Goal: Task Accomplishment & Management: Use online tool/utility

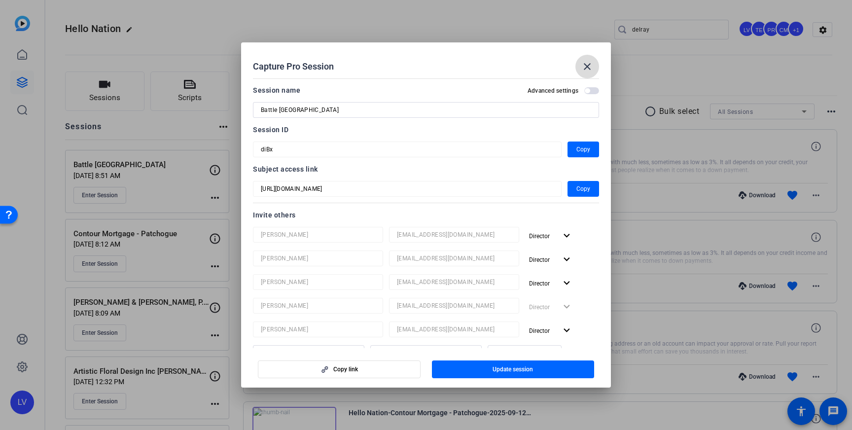
click at [597, 64] on span at bounding box center [587, 67] width 24 height 24
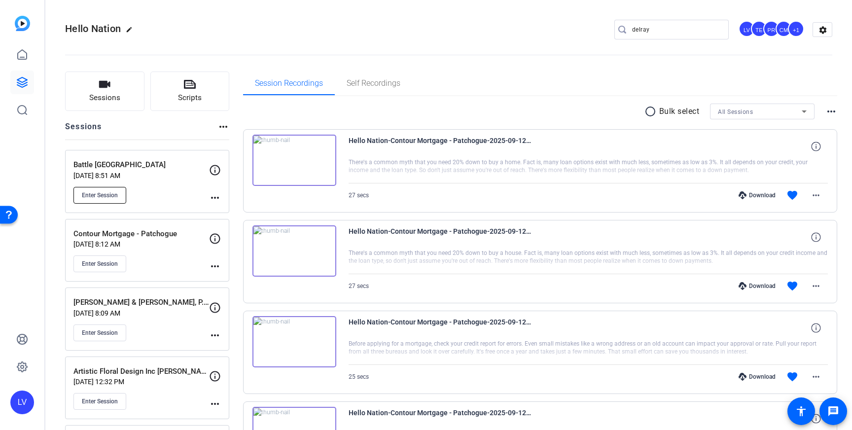
click at [100, 197] on span "Enter Session" at bounding box center [100, 195] width 36 height 8
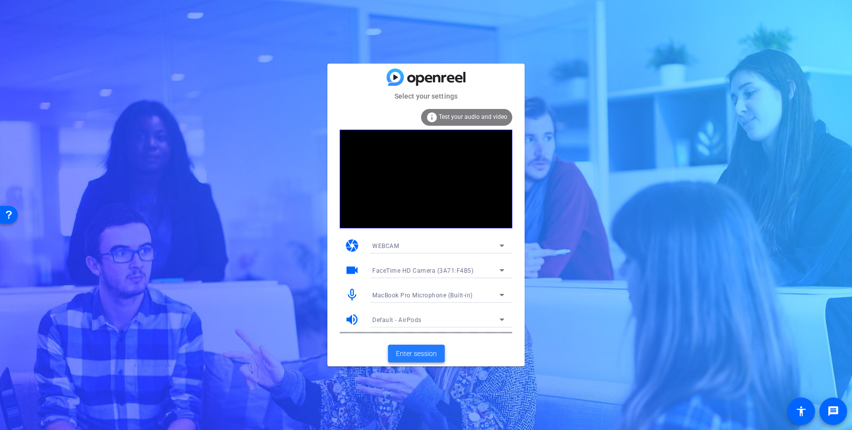
click at [417, 352] on span "Enter session" at bounding box center [416, 354] width 41 height 10
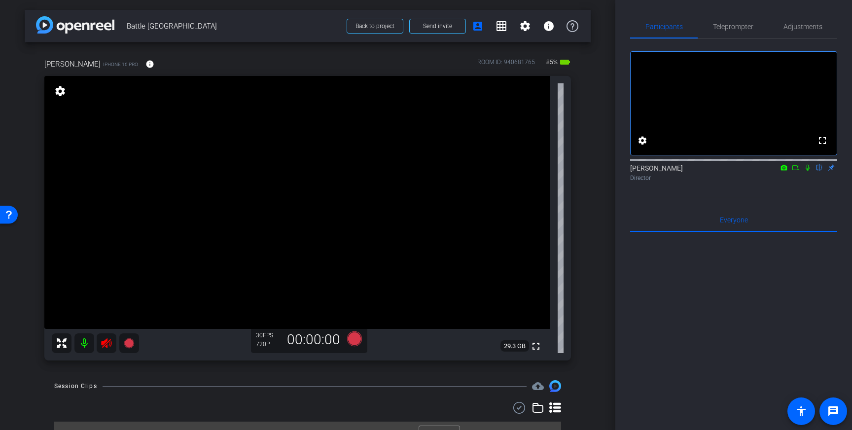
click at [110, 345] on icon at bounding box center [106, 343] width 10 height 10
drag, startPoint x: 794, startPoint y: 29, endPoint x: 792, endPoint y: 35, distance: 6.7
click at [794, 29] on span "Adjustments" at bounding box center [802, 26] width 39 height 7
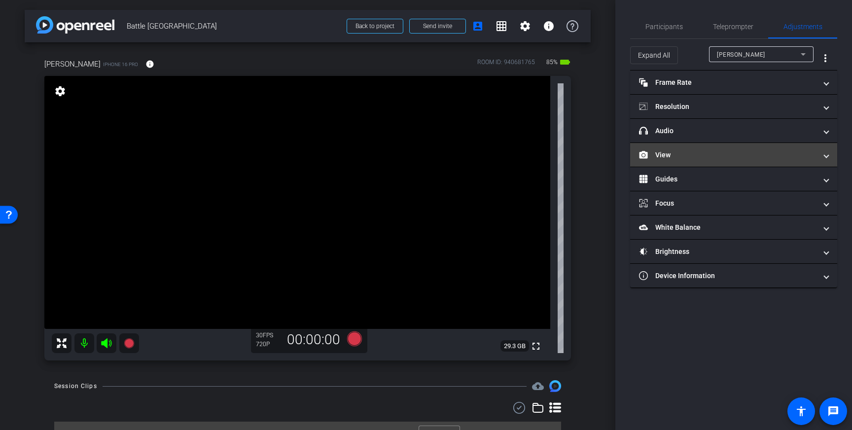
click at [793, 157] on mat-panel-title "View" at bounding box center [727, 155] width 177 height 10
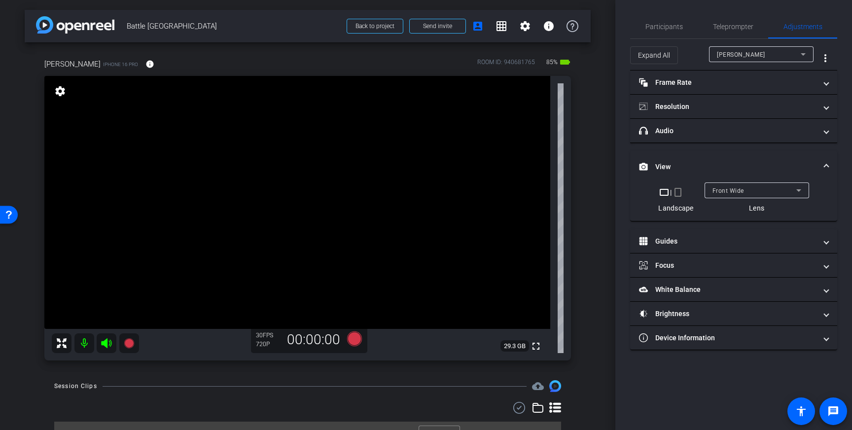
click at [799, 157] on mat-expansion-panel-header "View" at bounding box center [733, 167] width 207 height 32
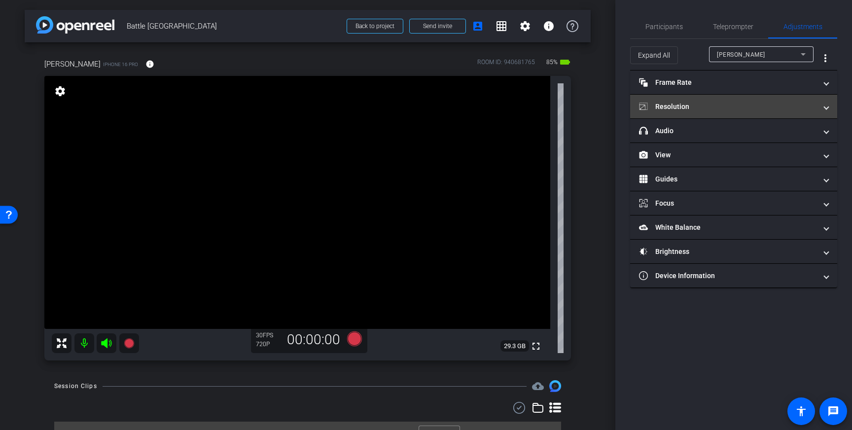
click at [755, 105] on mat-panel-title "Resolution" at bounding box center [727, 107] width 177 height 10
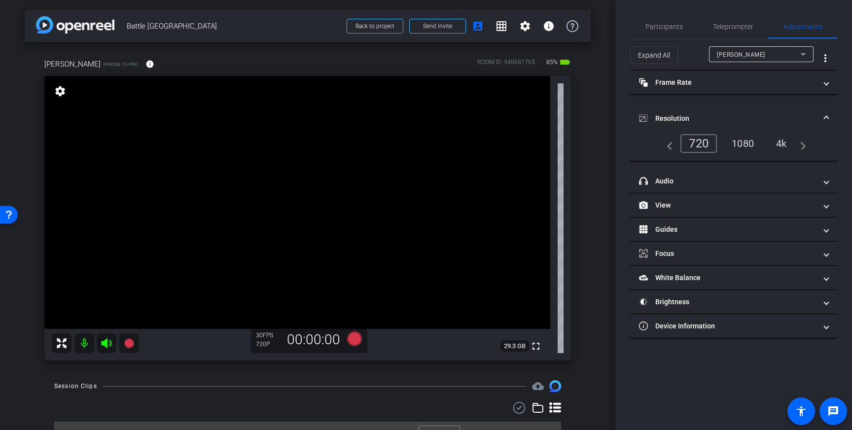
click at [776, 142] on div "4k" at bounding box center [782, 143] width 26 height 17
click at [822, 118] on span "Resolution" at bounding box center [731, 118] width 185 height 10
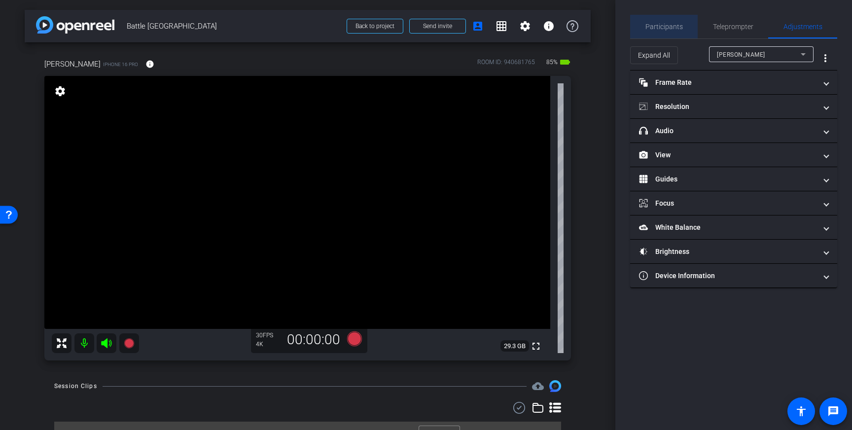
click at [672, 29] on span "Participants" at bounding box center [663, 26] width 37 height 7
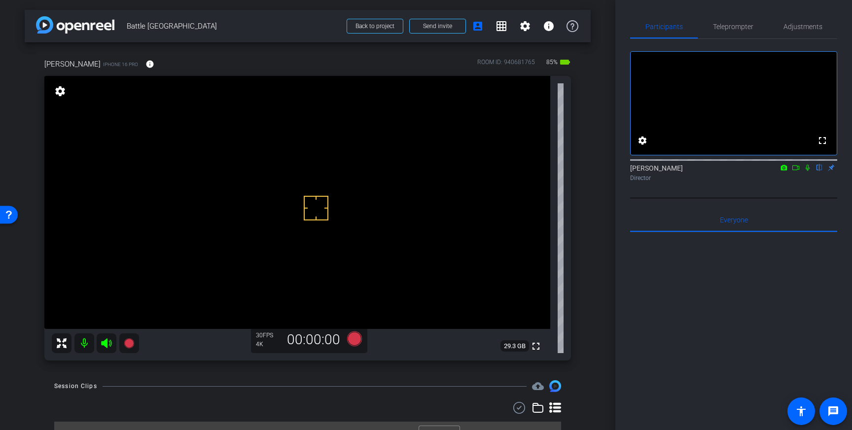
drag, startPoint x: 316, startPoint y: 208, endPoint x: 308, endPoint y: 209, distance: 7.9
click at [359, 339] on icon at bounding box center [354, 338] width 15 height 15
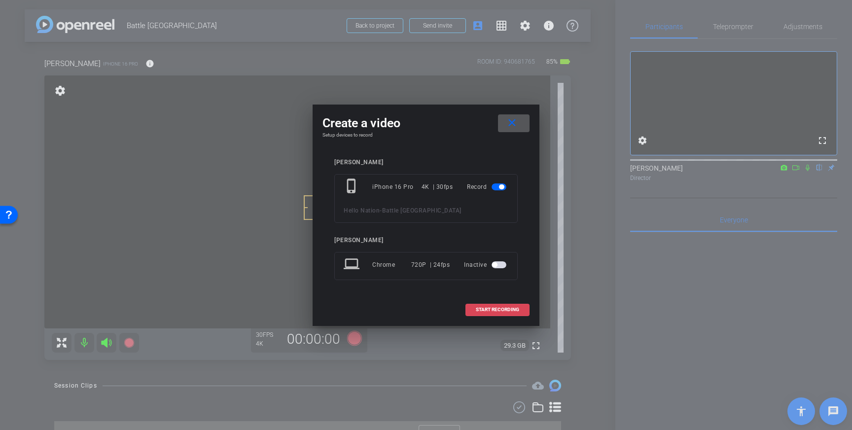
click at [505, 309] on span "START RECORDING" at bounding box center [497, 309] width 43 height 5
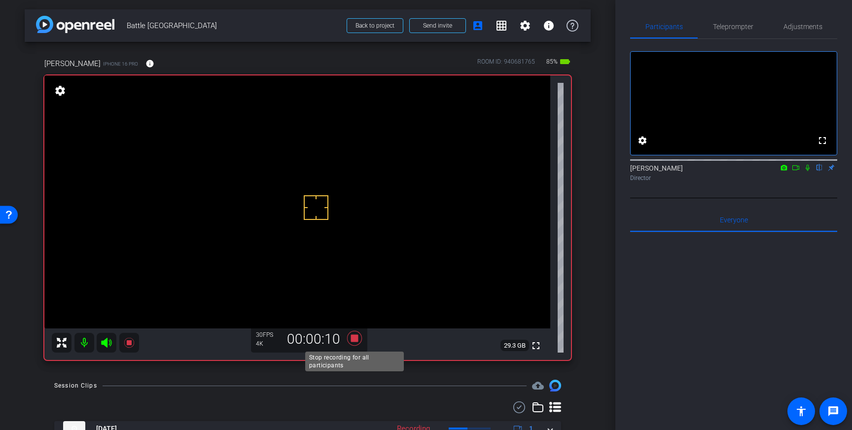
click at [350, 339] on icon at bounding box center [354, 338] width 15 height 15
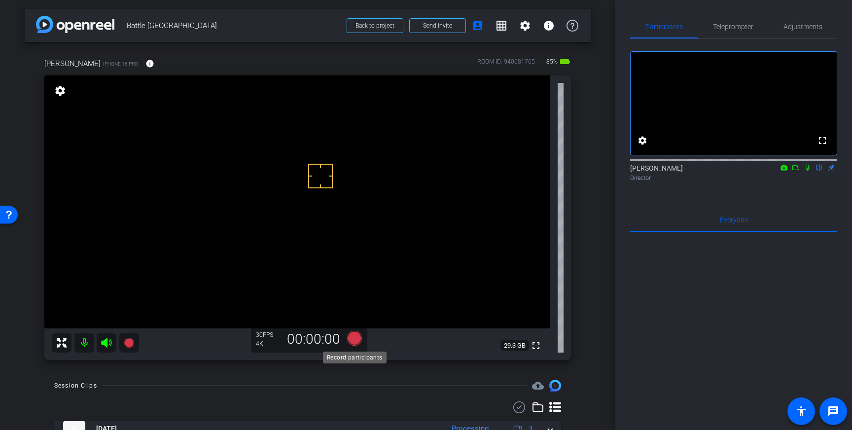
click at [353, 339] on icon at bounding box center [354, 338] width 15 height 15
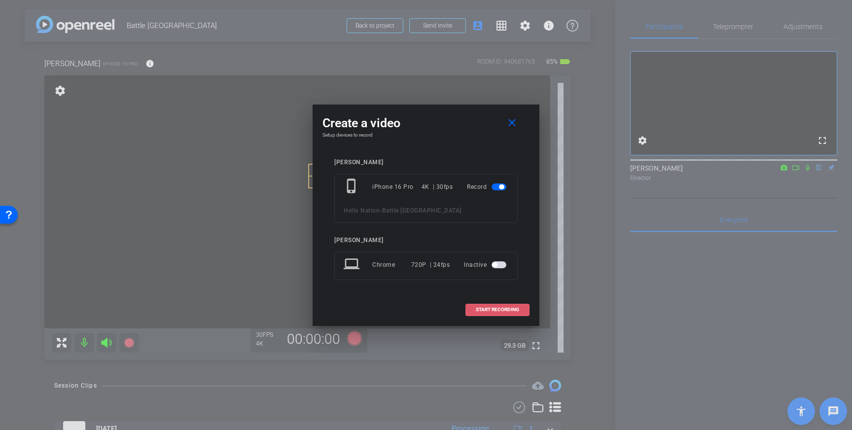
click at [496, 309] on span "START RECORDING" at bounding box center [497, 309] width 43 height 5
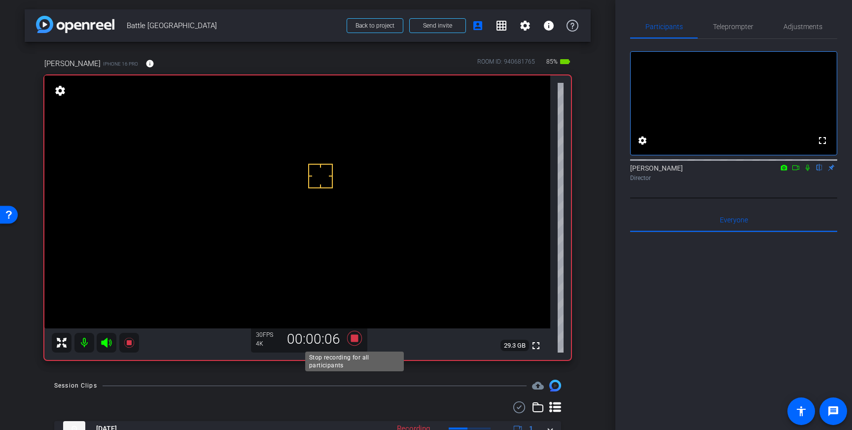
click at [355, 339] on icon at bounding box center [354, 338] width 15 height 15
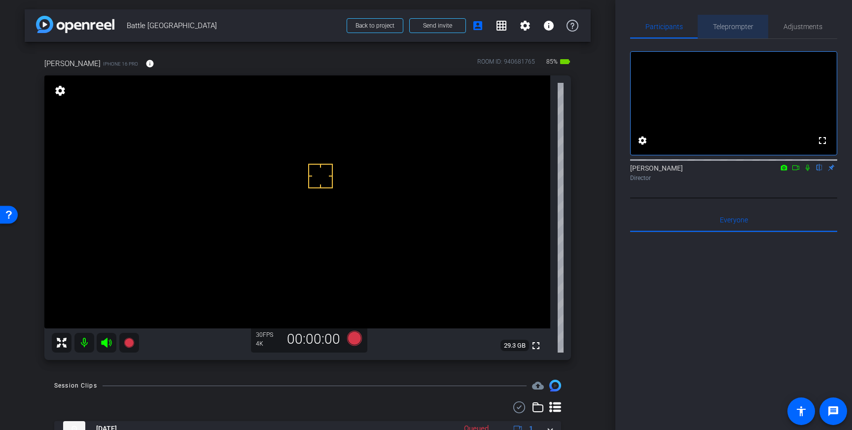
click at [736, 24] on span "Teleprompter" at bounding box center [733, 26] width 40 height 7
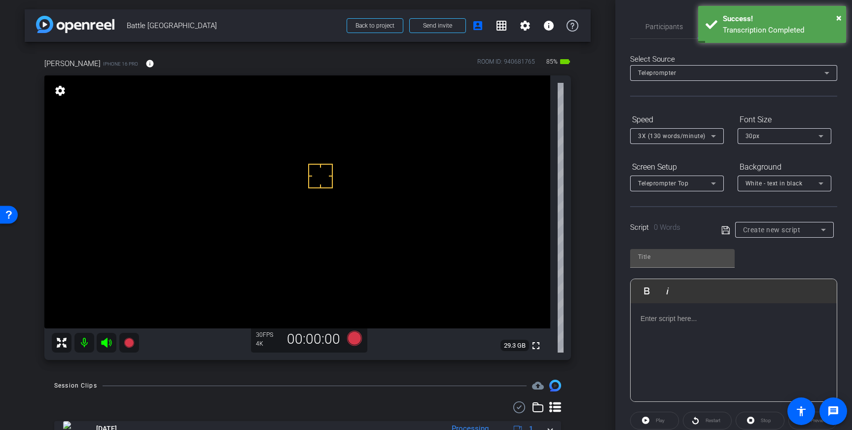
click at [705, 325] on div at bounding box center [733, 352] width 206 height 99
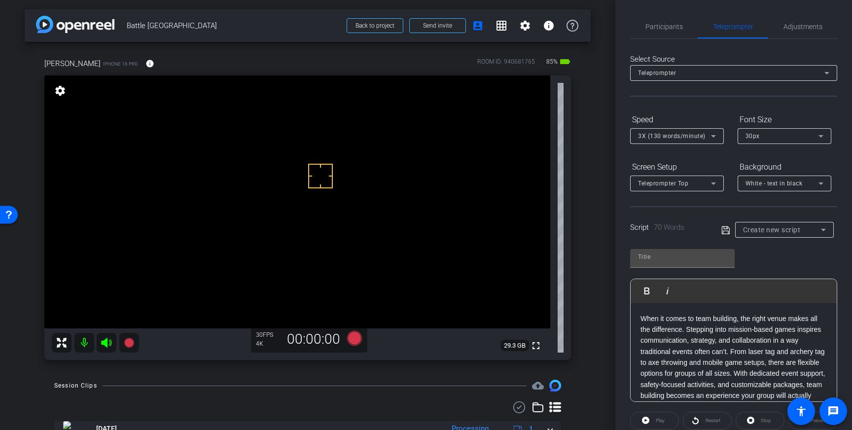
scroll to position [11, 0]
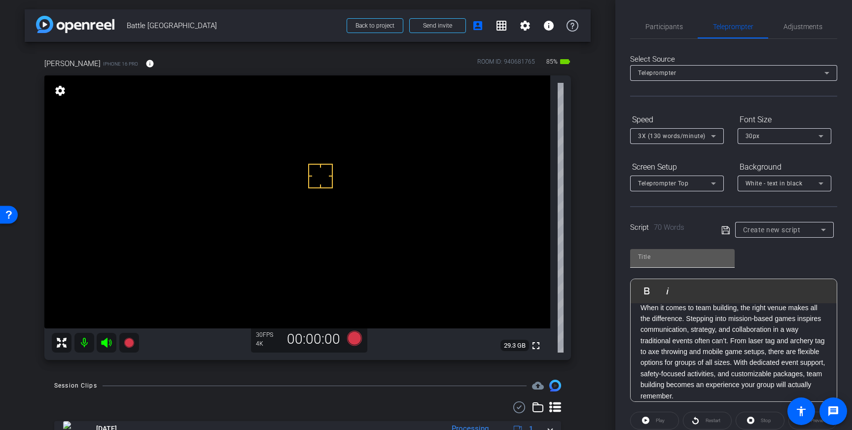
click at [676, 259] on input "text" at bounding box center [682, 257] width 89 height 12
type input "BGR"
click at [724, 227] on icon at bounding box center [725, 230] width 9 height 12
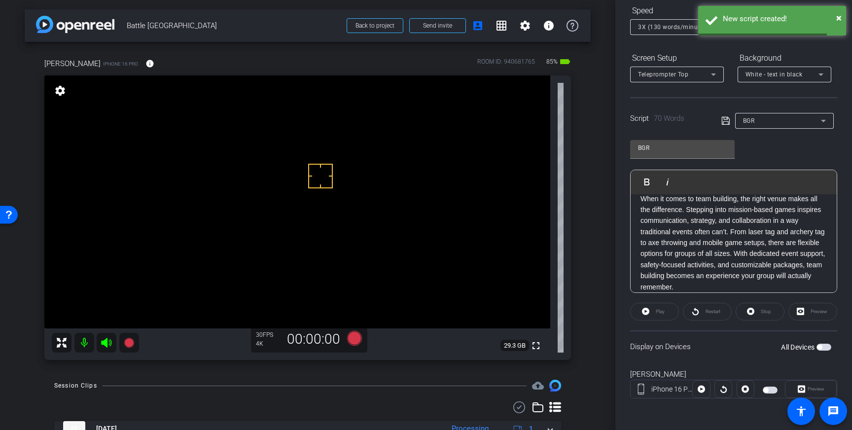
click at [822, 345] on span "button" at bounding box center [823, 347] width 15 height 7
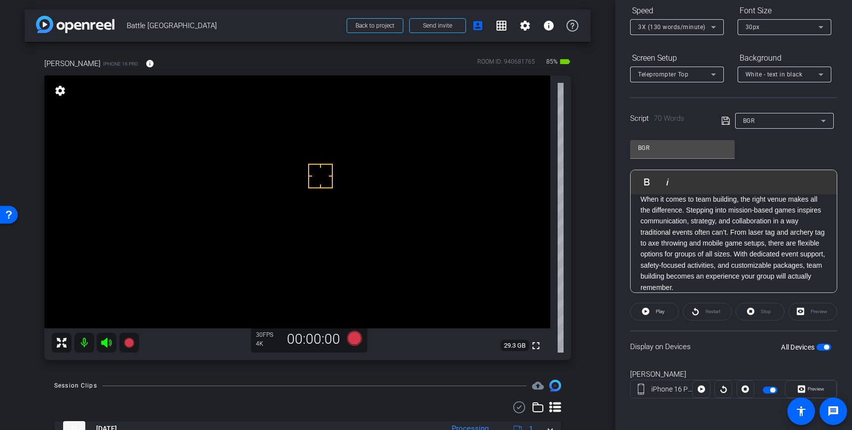
scroll to position [0, 0]
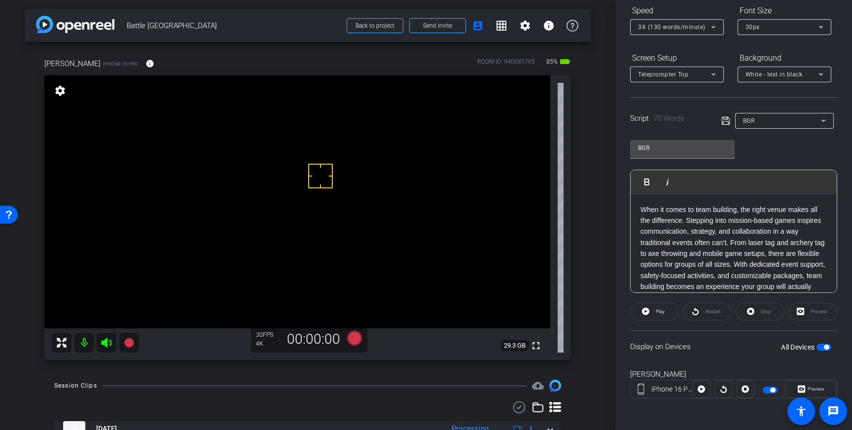
drag, startPoint x: 726, startPoint y: 121, endPoint x: 819, endPoint y: 282, distance: 186.2
click at [726, 121] on icon at bounding box center [725, 121] width 8 height 8
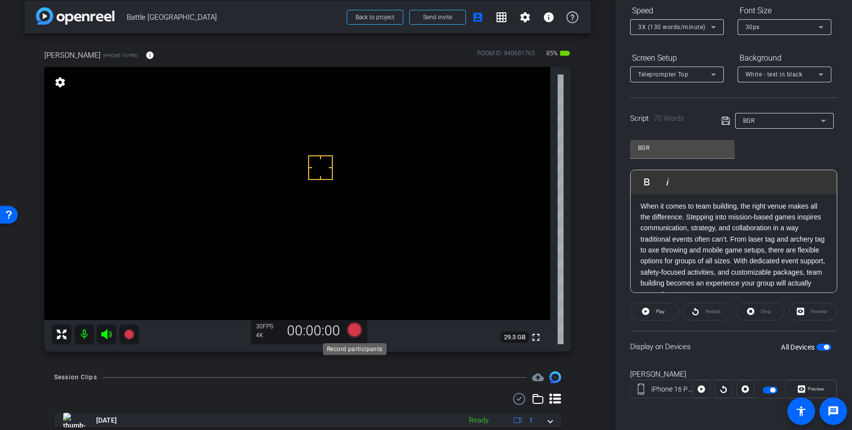
click at [351, 329] on icon at bounding box center [354, 329] width 15 height 15
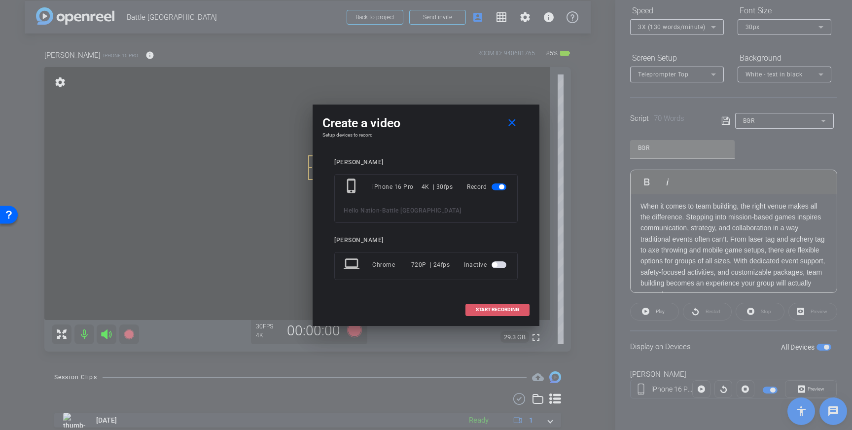
click at [507, 311] on span "START RECORDING" at bounding box center [497, 309] width 43 height 5
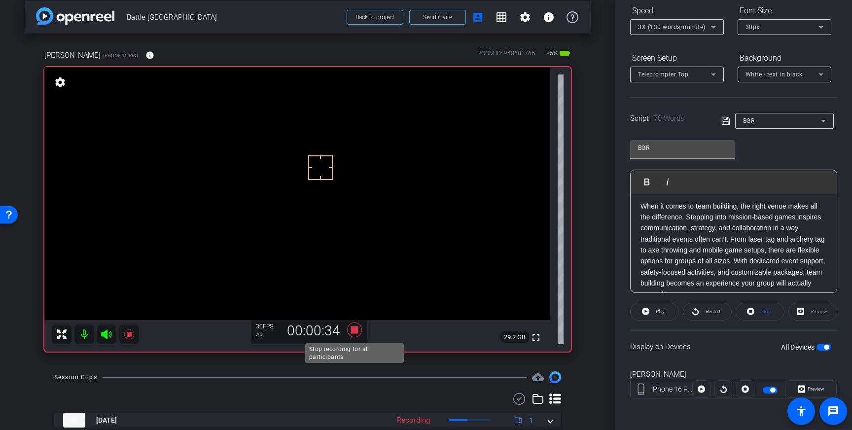
click at [352, 327] on icon at bounding box center [354, 329] width 15 height 15
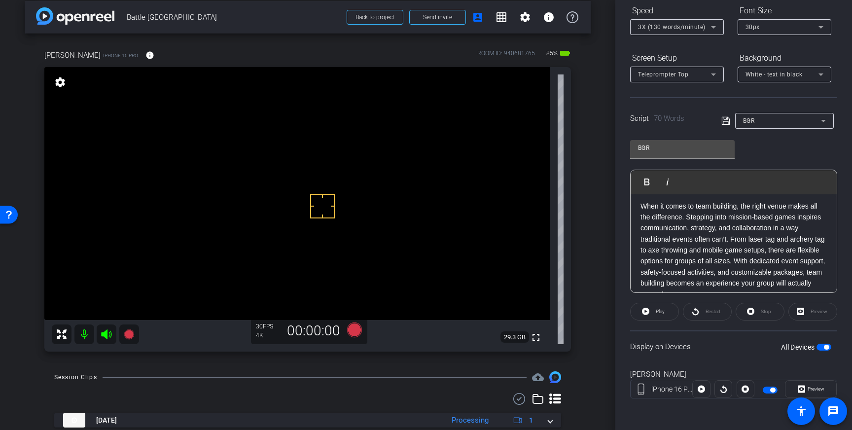
drag, startPoint x: 322, startPoint y: 206, endPoint x: 316, endPoint y: 206, distance: 6.4
click at [354, 332] on icon at bounding box center [354, 329] width 15 height 15
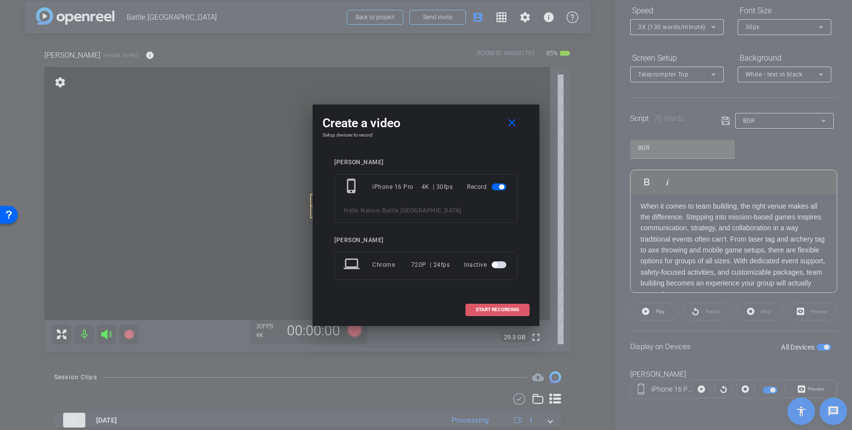
click at [491, 309] on span "START RECORDING" at bounding box center [497, 309] width 43 height 5
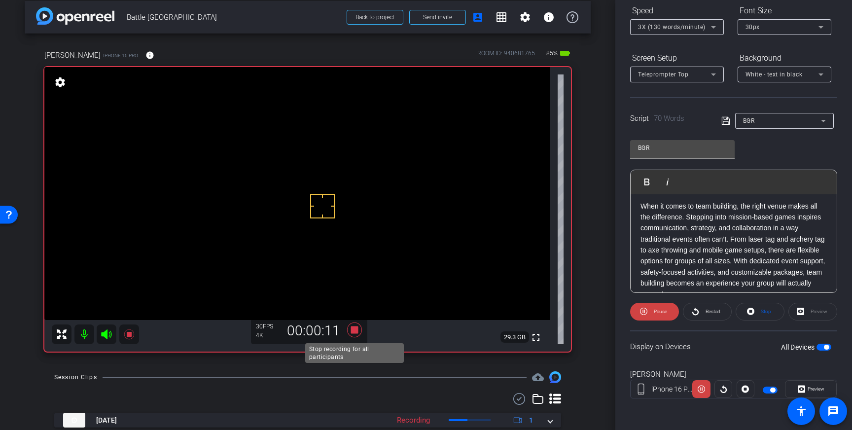
click at [353, 330] on icon at bounding box center [354, 329] width 15 height 15
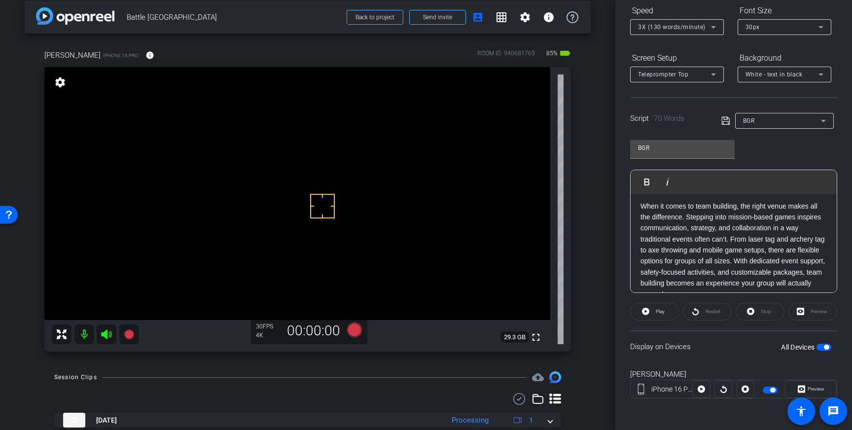
scroll to position [13, 0]
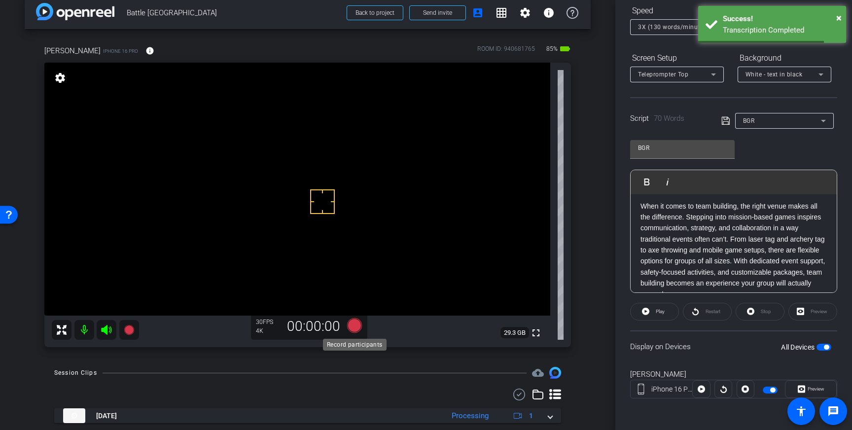
click at [353, 324] on icon at bounding box center [354, 325] width 15 height 15
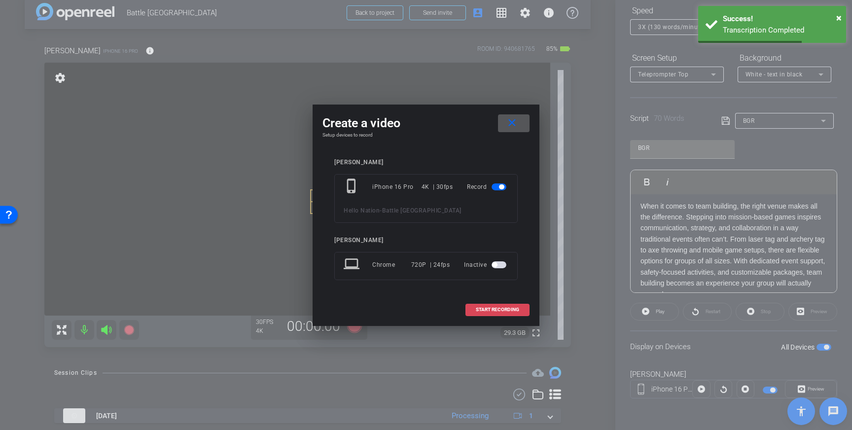
drag, startPoint x: 487, startPoint y: 311, endPoint x: 512, endPoint y: 301, distance: 26.5
click at [487, 311] on span "START RECORDING" at bounding box center [497, 309] width 43 height 5
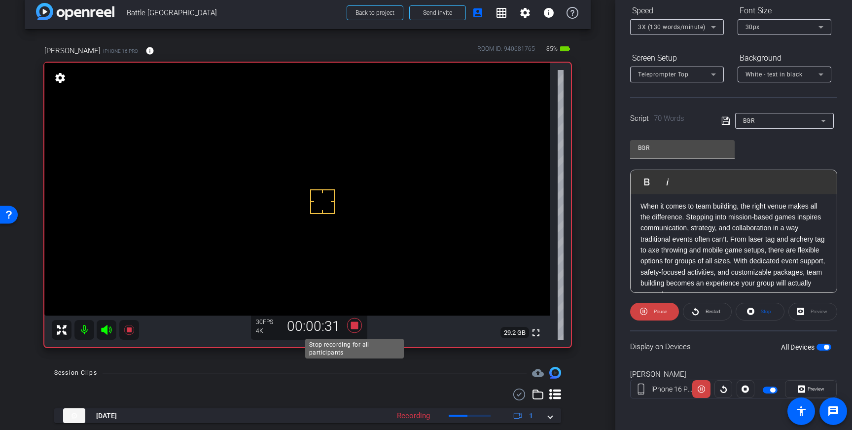
click at [354, 327] on icon at bounding box center [354, 325] width 15 height 15
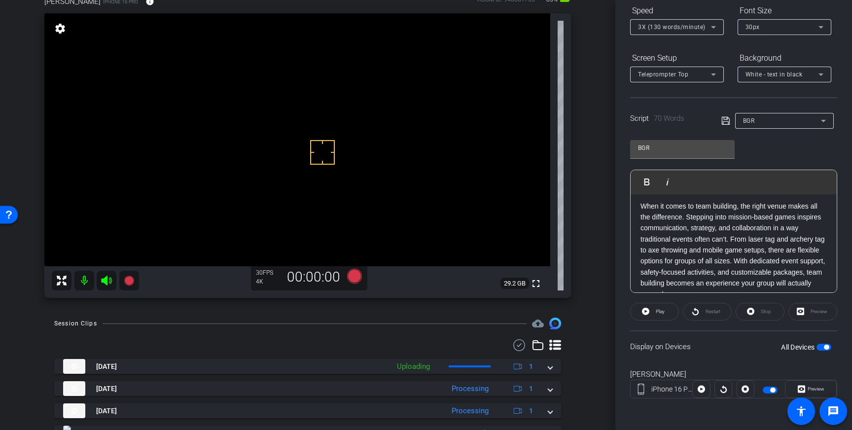
scroll to position [73, 0]
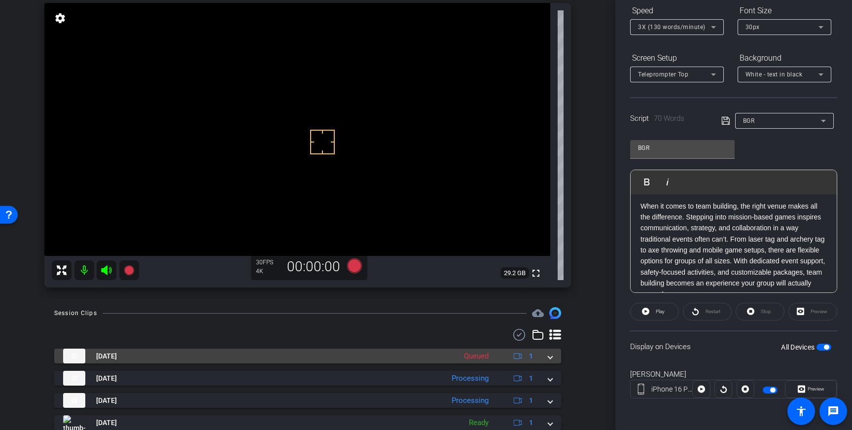
drag, startPoint x: 546, startPoint y: 354, endPoint x: 532, endPoint y: 354, distance: 13.8
click at [546, 354] on div "Sep 15, 2025 Queued 1" at bounding box center [305, 356] width 485 height 15
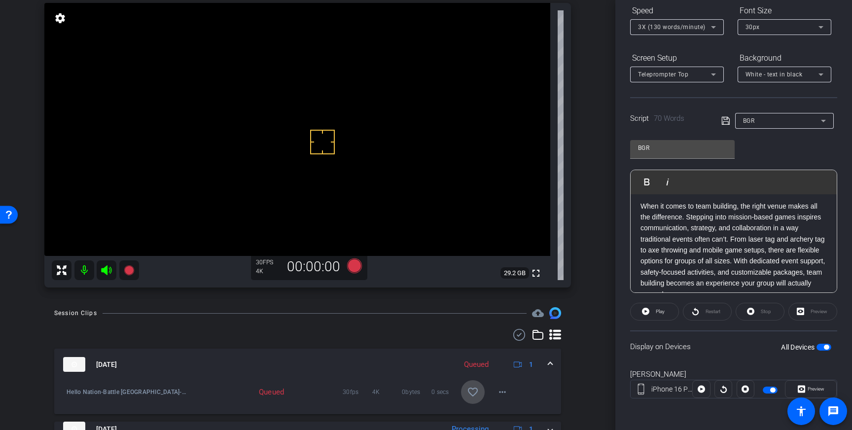
click at [475, 391] on mat-icon "favorite_border" at bounding box center [473, 392] width 12 height 12
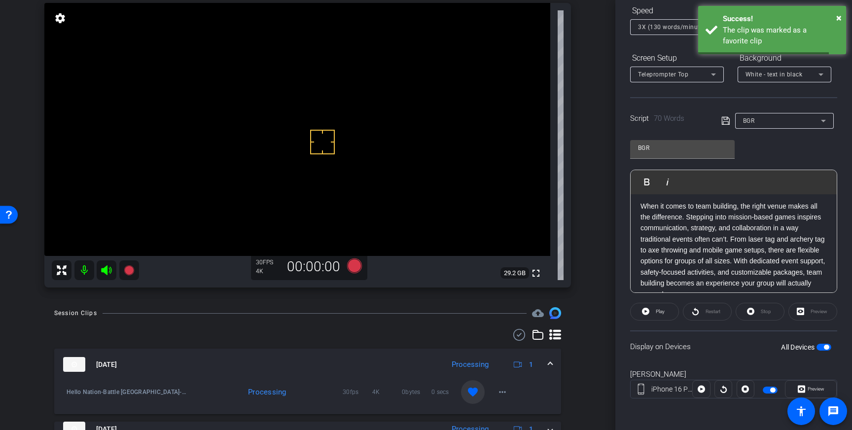
click at [556, 357] on mat-expansion-panel-header "Sep 15, 2025 Processing 1" at bounding box center [307, 365] width 507 height 32
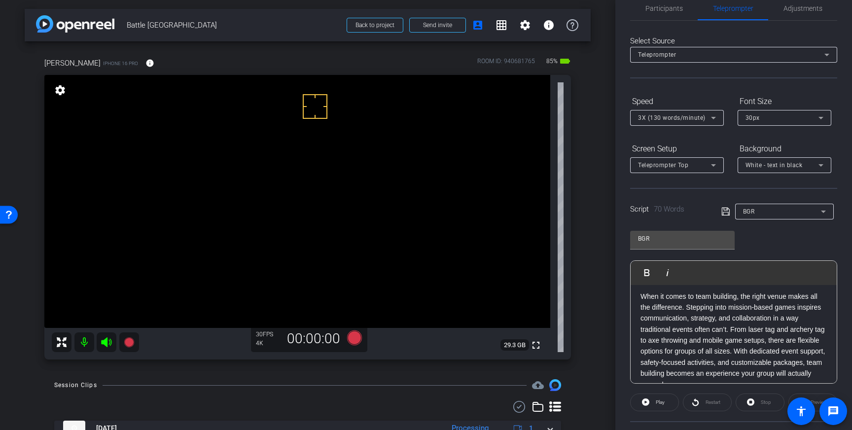
scroll to position [0, 0]
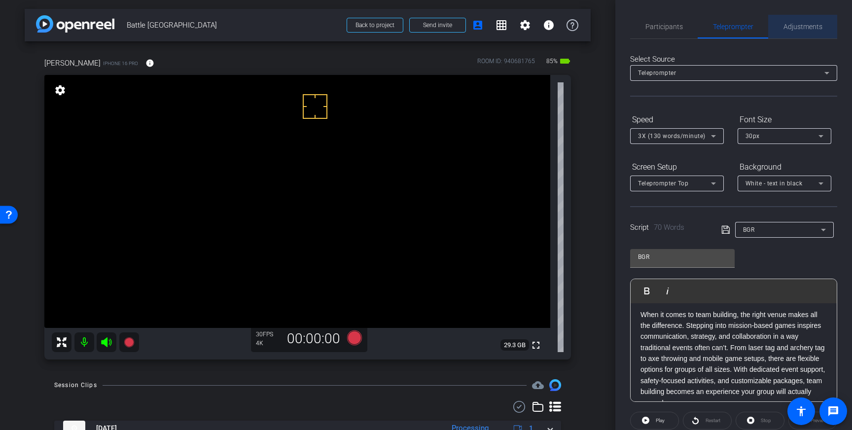
click at [792, 30] on span "Adjustments" at bounding box center [802, 26] width 39 height 7
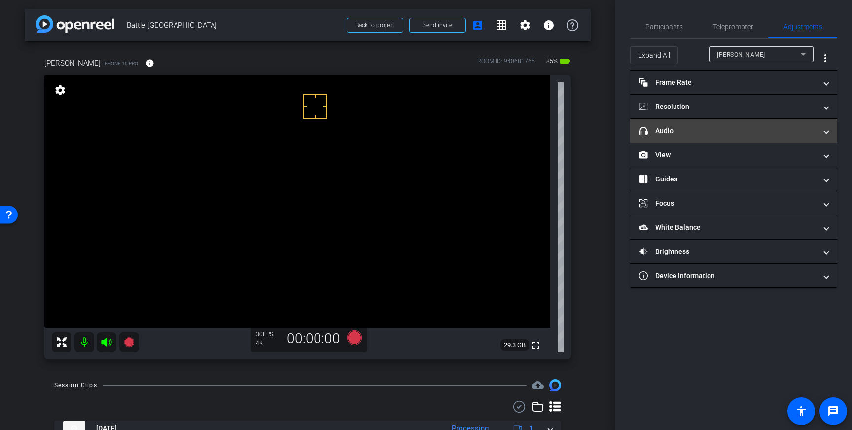
click at [781, 137] on mat-expansion-panel-header "headphone icon Audio" at bounding box center [733, 131] width 207 height 24
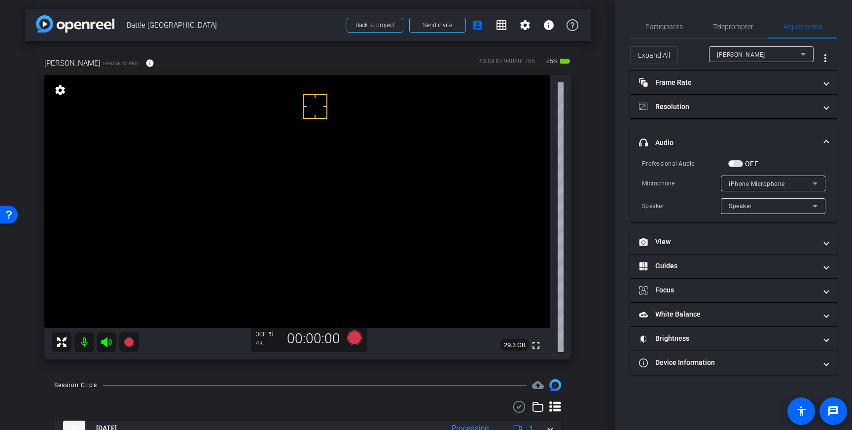
drag, startPoint x: 737, startPoint y: 167, endPoint x: 732, endPoint y: 168, distance: 5.5
click at [736, 167] on div "OFF" at bounding box center [743, 164] width 30 height 10
click at [735, 165] on span "button" at bounding box center [735, 163] width 15 height 7
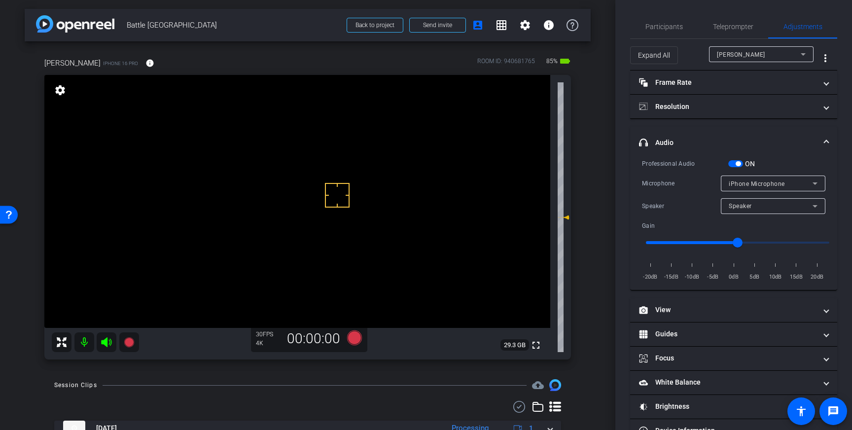
drag, startPoint x: 823, startPoint y: 140, endPoint x: 805, endPoint y: 137, distance: 18.7
click at [822, 141] on span "headphone icon Audio" at bounding box center [731, 143] width 185 height 10
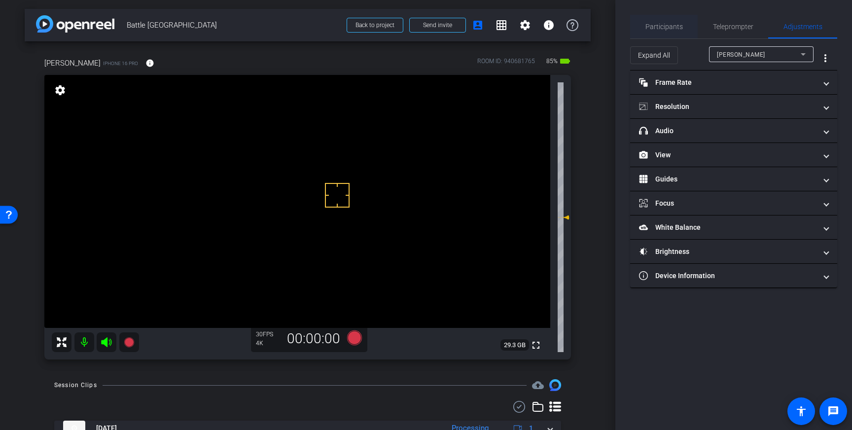
drag, startPoint x: 731, startPoint y: 27, endPoint x: 691, endPoint y: 31, distance: 40.1
click at [731, 27] on span "Teleprompter" at bounding box center [733, 26] width 40 height 7
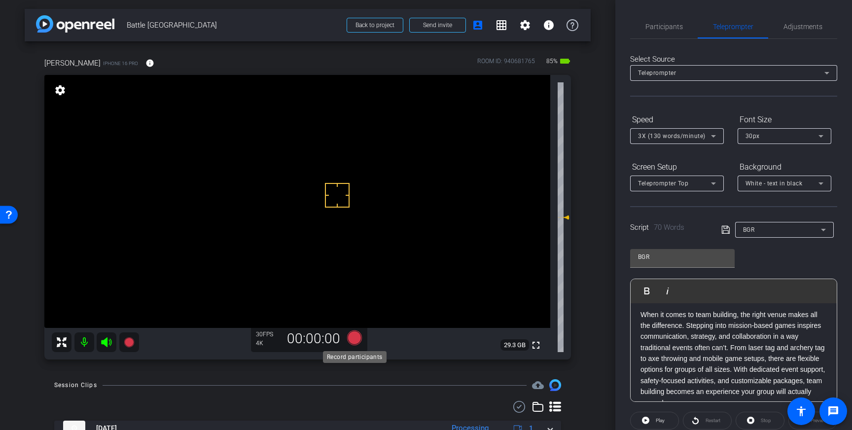
click at [354, 338] on icon at bounding box center [354, 337] width 15 height 15
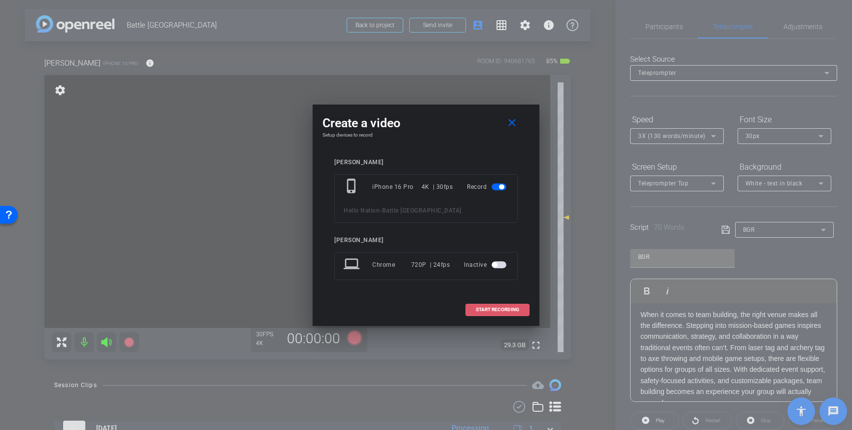
click at [492, 307] on span "START RECORDING" at bounding box center [497, 309] width 43 height 5
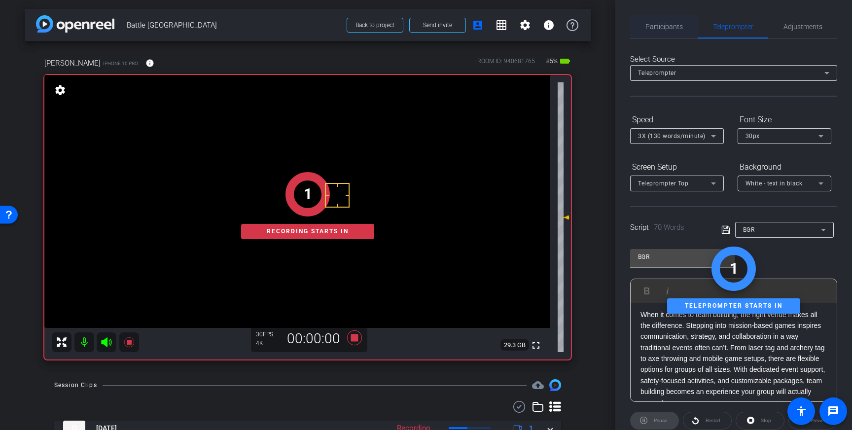
click at [654, 23] on span "Participants" at bounding box center [663, 26] width 37 height 7
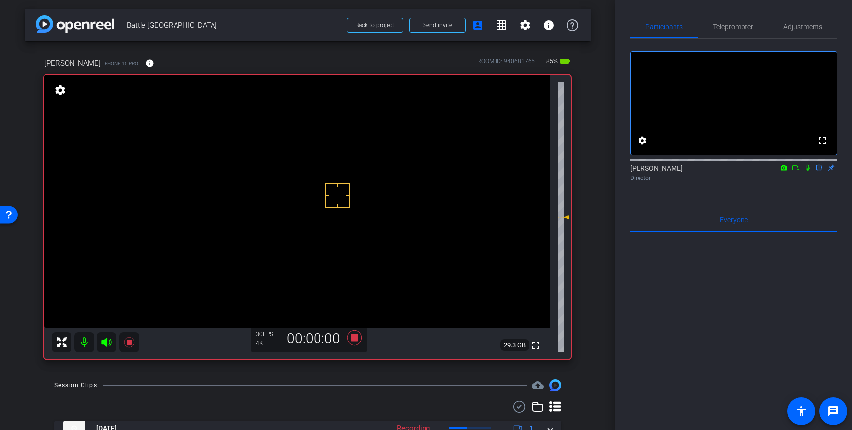
click at [806, 171] on icon at bounding box center [808, 167] width 8 height 7
click at [808, 171] on icon at bounding box center [807, 168] width 5 height 6
click at [356, 339] on icon at bounding box center [354, 337] width 15 height 15
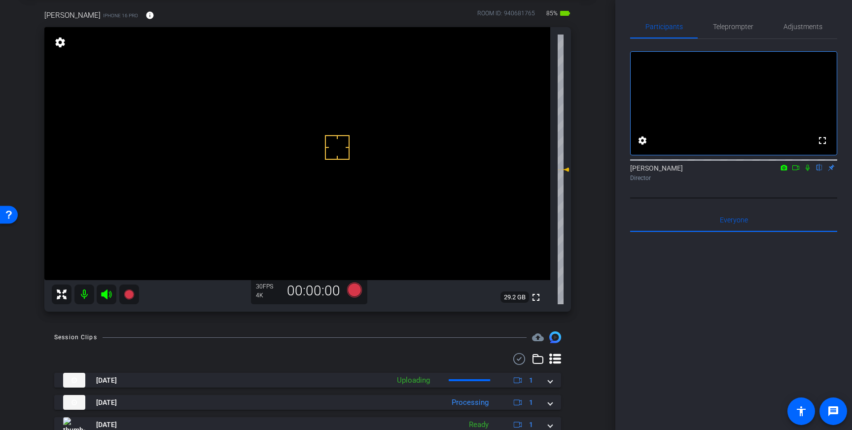
scroll to position [48, 0]
click at [733, 23] on span "Teleprompter" at bounding box center [733, 26] width 40 height 7
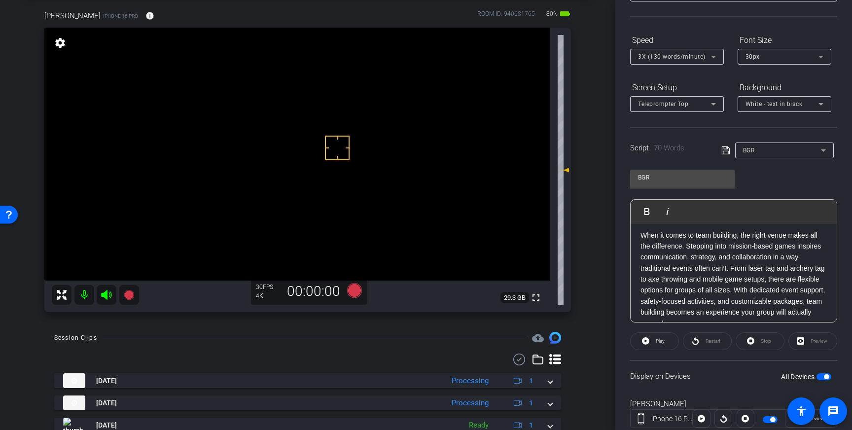
scroll to position [109, 0]
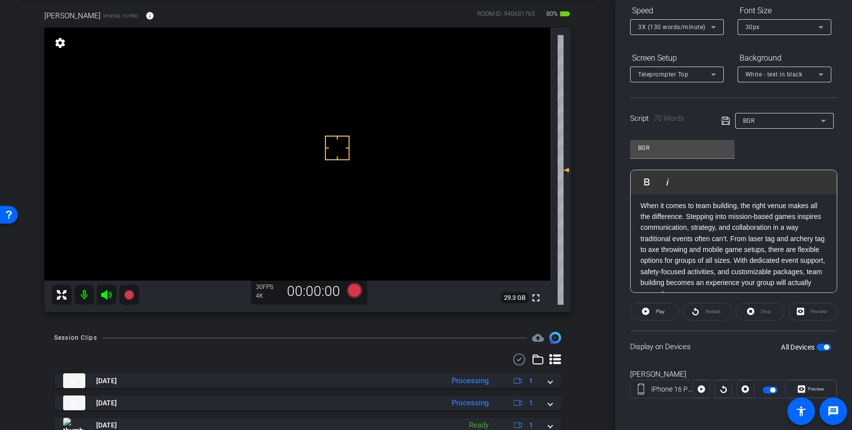
click at [823, 345] on span "button" at bounding box center [823, 347] width 15 height 7
drag, startPoint x: 307, startPoint y: 68, endPoint x: 301, endPoint y: 67, distance: 6.0
click at [821, 349] on span "button" at bounding box center [819, 347] width 5 height 5
click at [187, 326] on div "arrow_back Battle Grand Rapids Event Center Back to project Send invite account…" at bounding box center [307, 167] width 615 height 430
click at [353, 293] on icon at bounding box center [354, 290] width 15 height 15
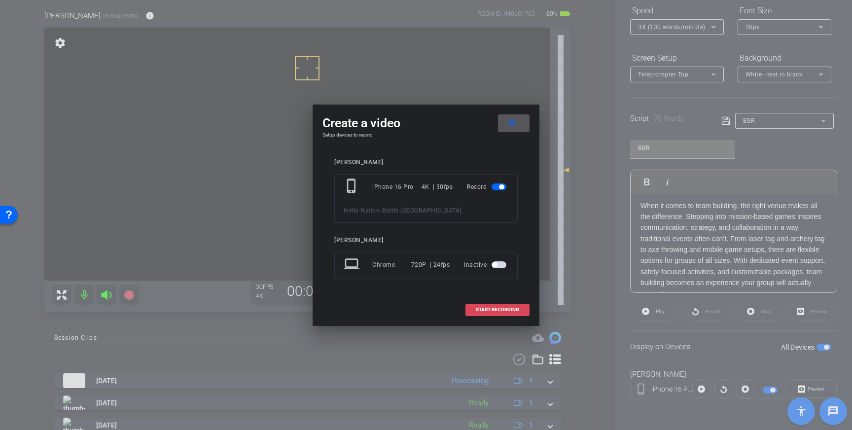
click at [478, 309] on span "START RECORDING" at bounding box center [497, 309] width 43 height 5
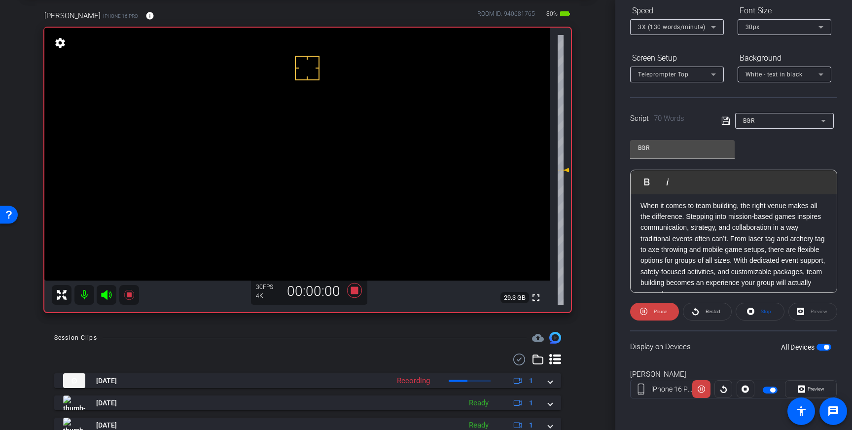
scroll to position [0, 0]
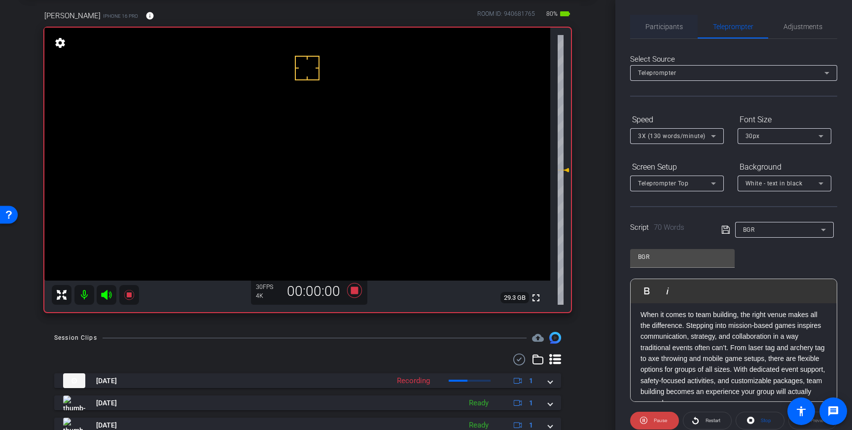
click at [672, 24] on span "Participants" at bounding box center [663, 26] width 37 height 7
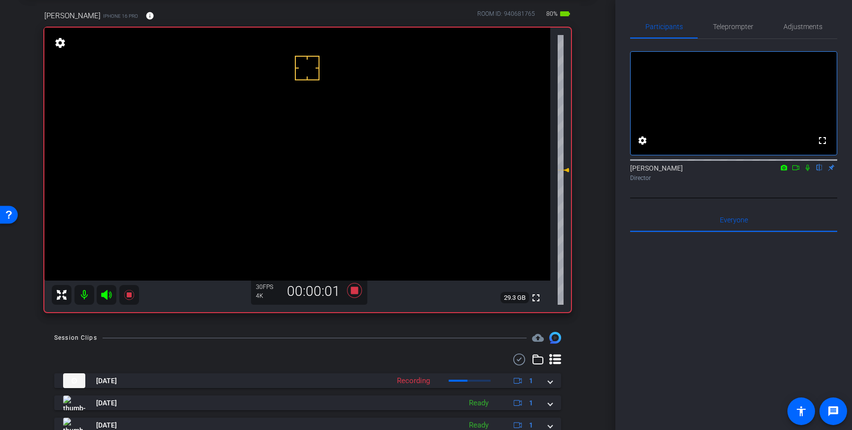
click at [805, 163] on div at bounding box center [733, 159] width 207 height 8
click at [804, 171] on icon at bounding box center [808, 167] width 8 height 7
click at [809, 171] on icon at bounding box center [808, 167] width 8 height 7
click at [357, 291] on icon at bounding box center [354, 290] width 15 height 15
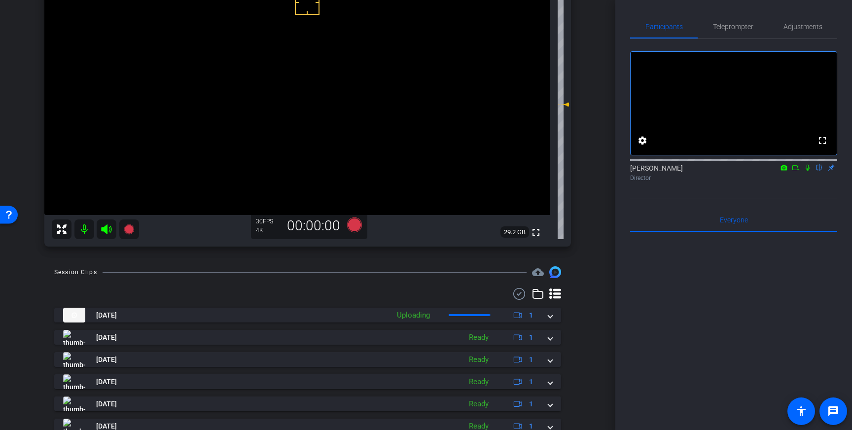
scroll to position [150, 0]
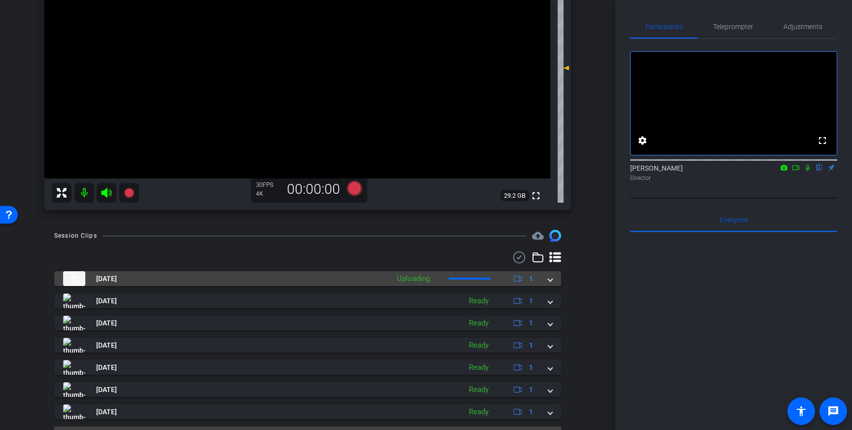
click at [552, 279] on span at bounding box center [550, 279] width 4 height 10
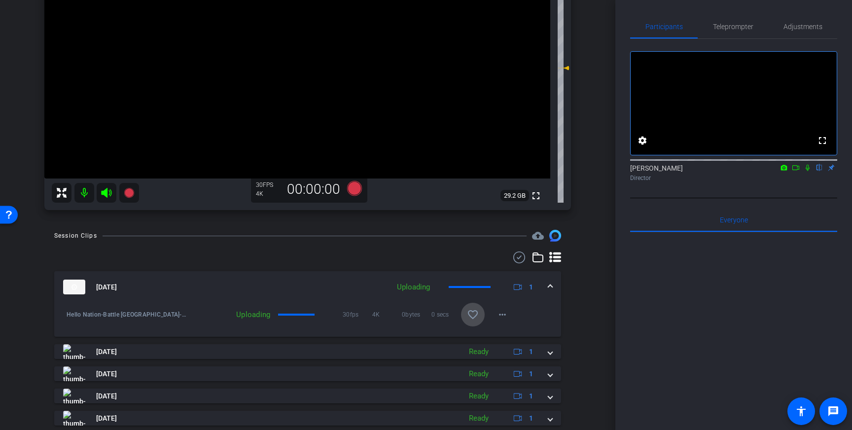
click at [469, 314] on mat-icon "favorite_border" at bounding box center [473, 315] width 12 height 12
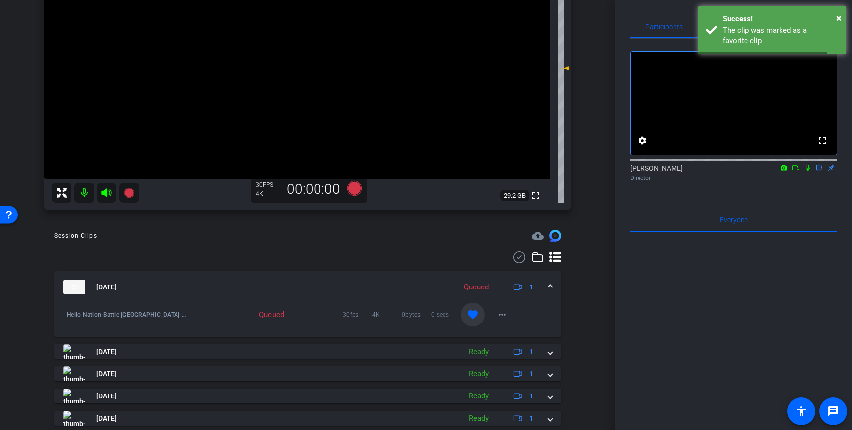
click at [544, 289] on div "Sep 15, 2025 Queued 1" at bounding box center [305, 287] width 485 height 15
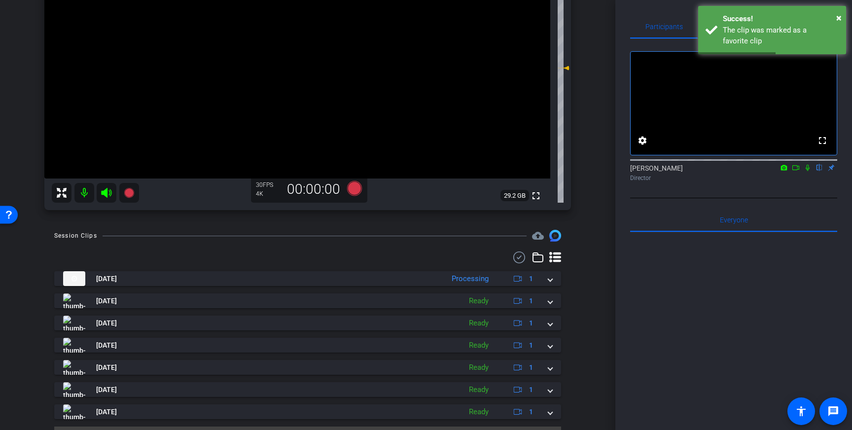
scroll to position [0, 0]
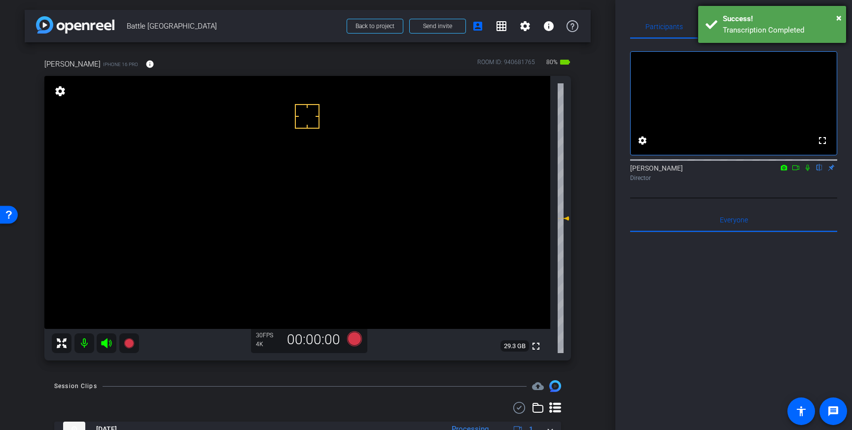
drag, startPoint x: 840, startPoint y: 39, endPoint x: 835, endPoint y: 38, distance: 5.0
click at [840, 39] on div "× Success! Transcription Completed" at bounding box center [772, 24] width 148 height 37
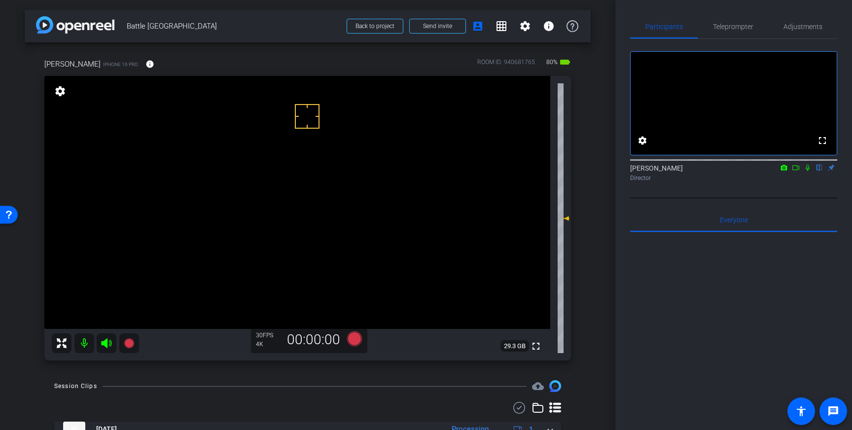
drag, startPoint x: 744, startPoint y: 23, endPoint x: 763, endPoint y: 109, distance: 88.3
click at [744, 23] on span "Teleprompter" at bounding box center [733, 26] width 40 height 7
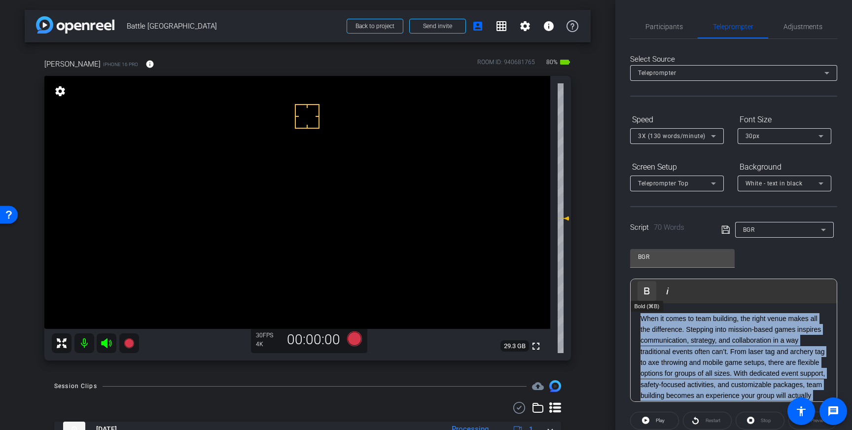
drag, startPoint x: 737, startPoint y: 387, endPoint x: 641, endPoint y: 287, distance: 138.1
click at [641, 287] on div "Play Play from this location Play Selected Play and display the selected text o…" at bounding box center [733, 340] width 207 height 123
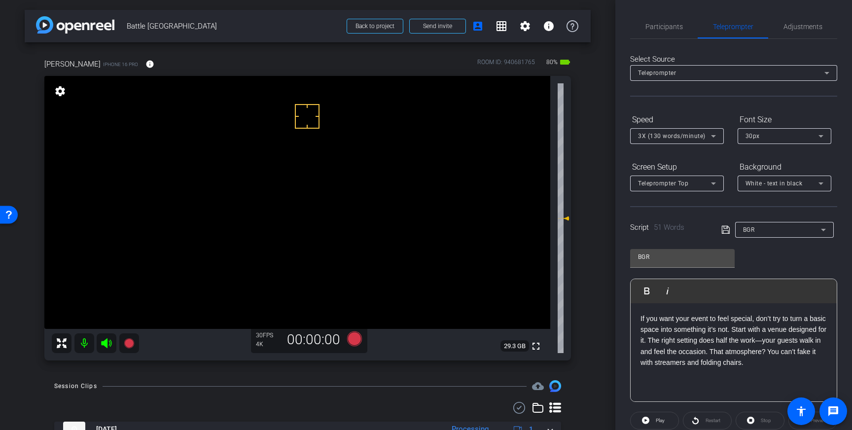
click at [724, 233] on icon at bounding box center [725, 230] width 9 height 12
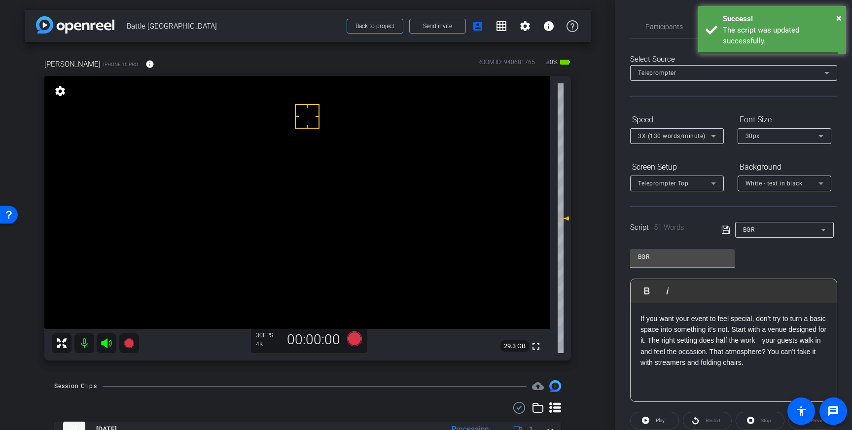
scroll to position [109, 0]
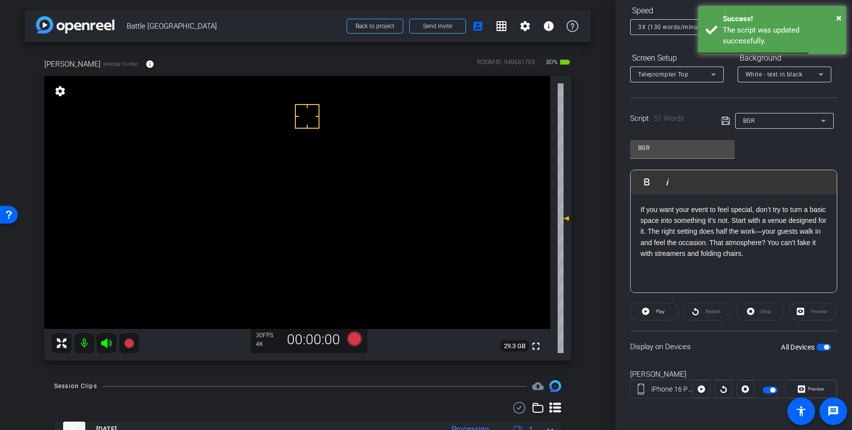
click at [824, 345] on span "button" at bounding box center [826, 347] width 5 height 5
click at [827, 348] on span "button" at bounding box center [823, 347] width 15 height 7
click at [728, 124] on icon at bounding box center [725, 122] width 8 height 8
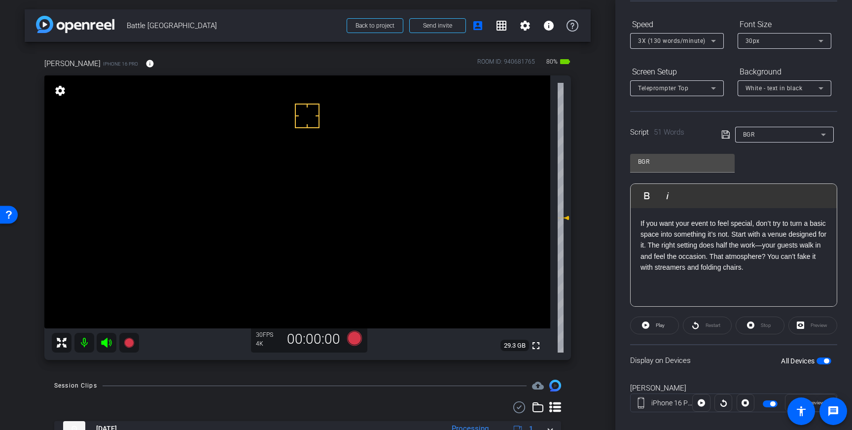
scroll to position [73, 0]
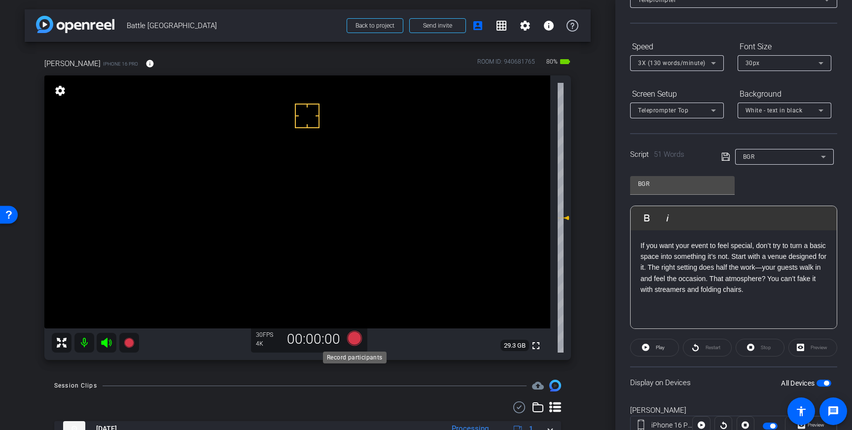
click at [356, 336] on icon at bounding box center [354, 338] width 15 height 15
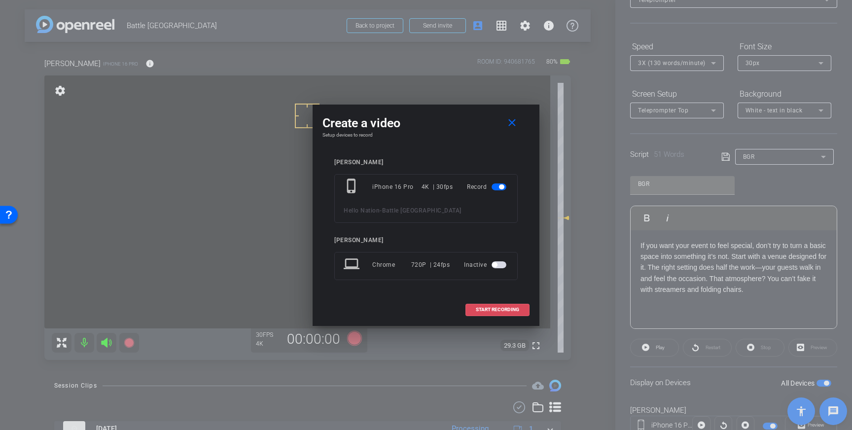
click at [483, 300] on span at bounding box center [497, 310] width 63 height 24
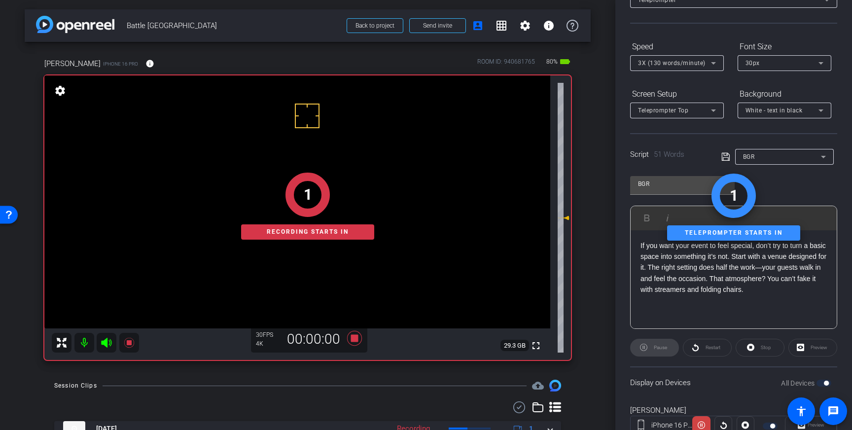
scroll to position [0, 0]
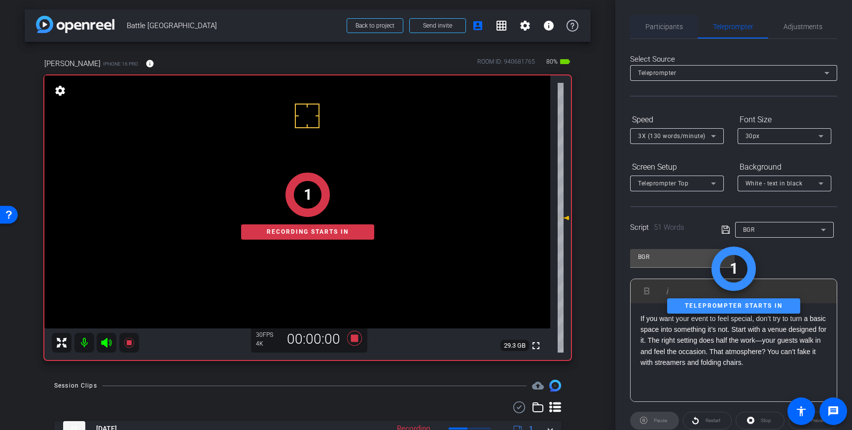
click at [648, 26] on span "Participants" at bounding box center [663, 26] width 37 height 7
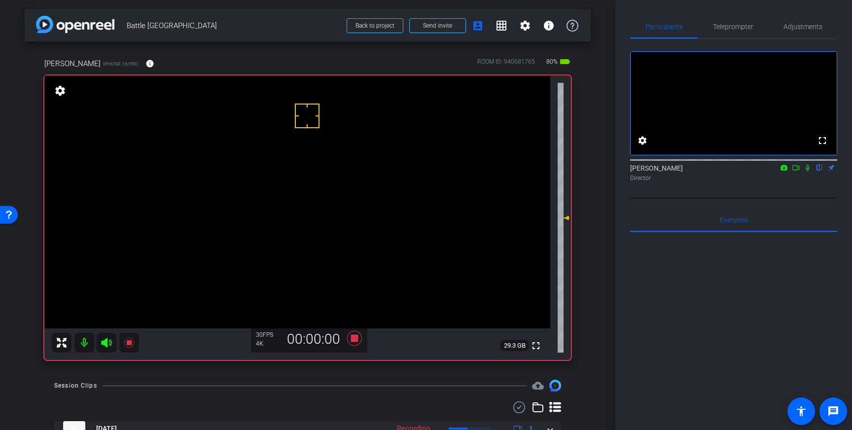
click at [808, 172] on mat-icon at bounding box center [808, 167] width 12 height 9
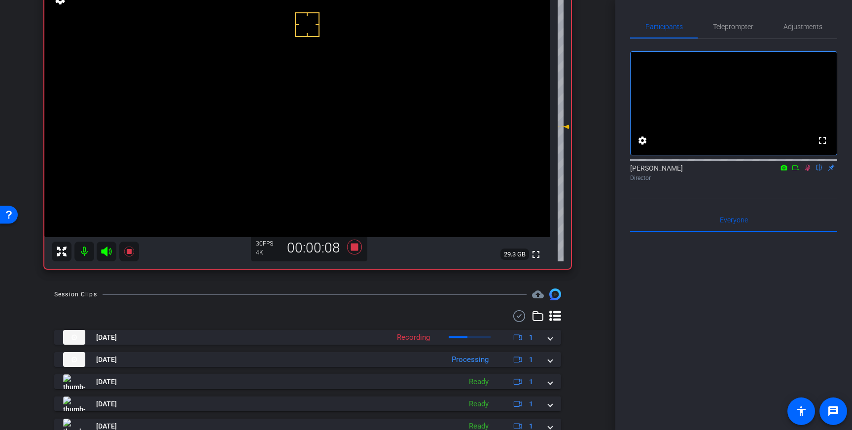
scroll to position [99, 0]
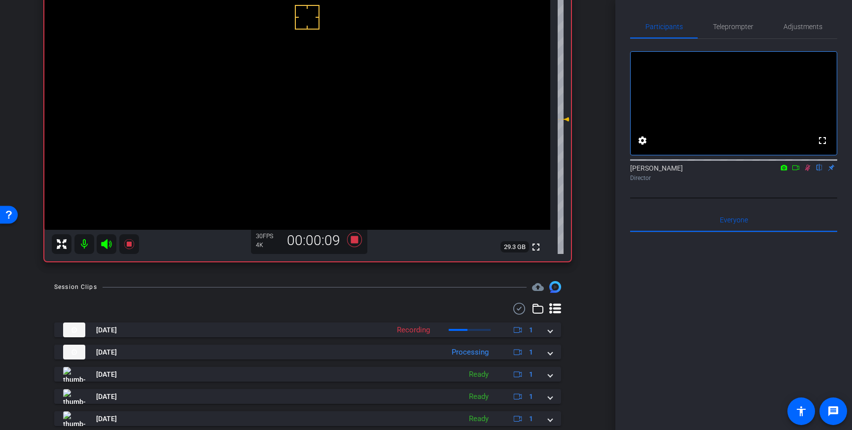
click at [550, 339] on div "Sep 15, 2025 Recording 1 Hello Nation-Battle Grand Rapids Event Center-2025-09-…" at bounding box center [307, 407] width 507 height 170
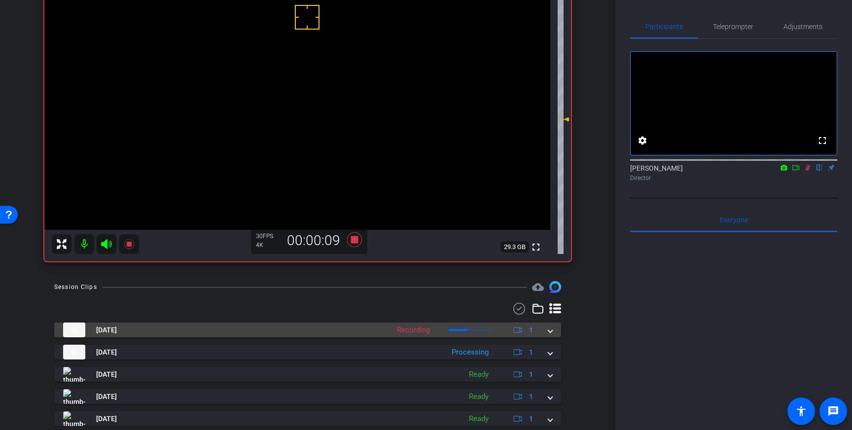
click at [550, 335] on mat-expansion-panel-header "Sep 15, 2025 Recording 1" at bounding box center [307, 329] width 507 height 15
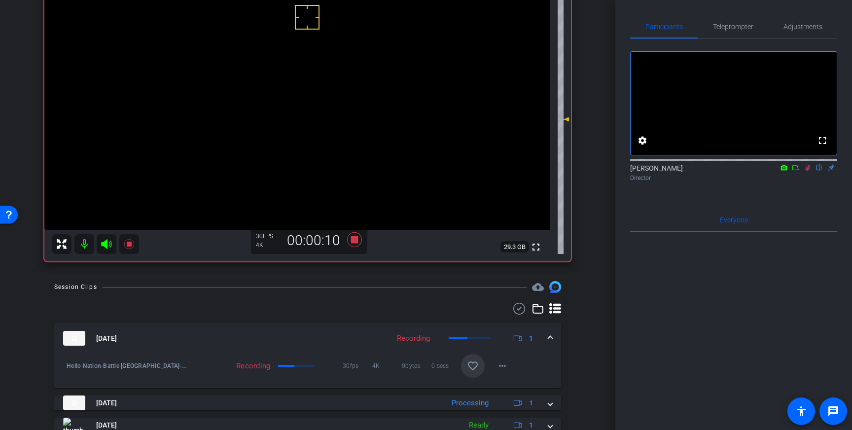
click at [550, 335] on span at bounding box center [550, 338] width 4 height 10
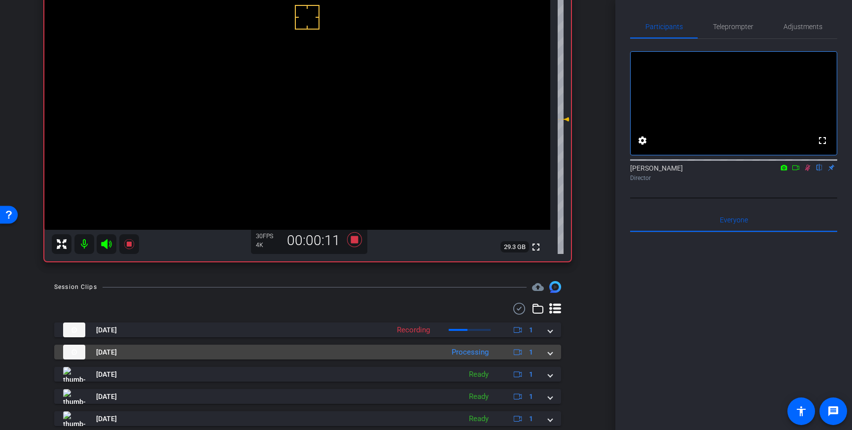
click at [546, 350] on div "Sep 15, 2025 Processing 1" at bounding box center [305, 352] width 485 height 15
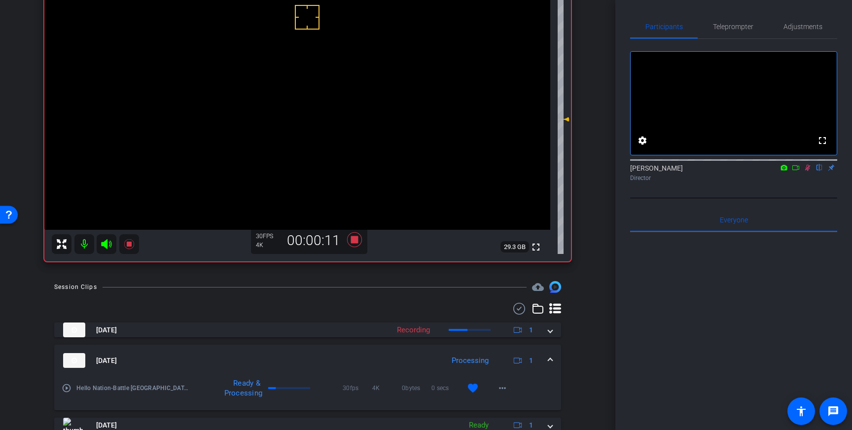
click at [547, 353] on div "Sep 15, 2025 Processing 1" at bounding box center [305, 360] width 485 height 15
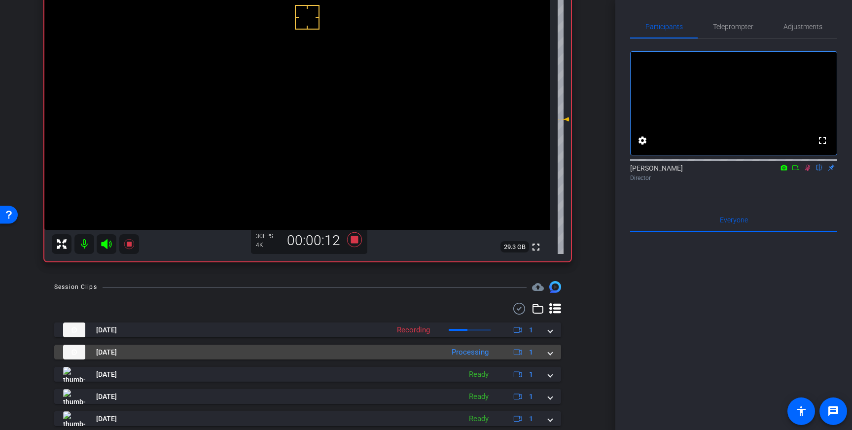
scroll to position [128, 0]
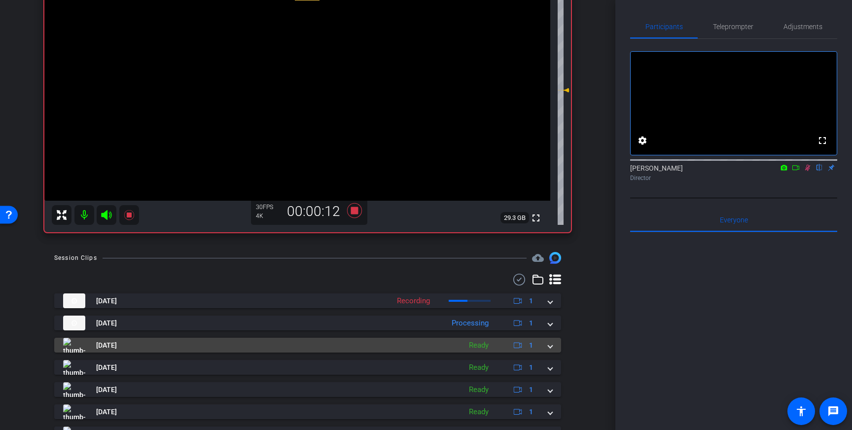
click at [550, 348] on span at bounding box center [550, 345] width 4 height 10
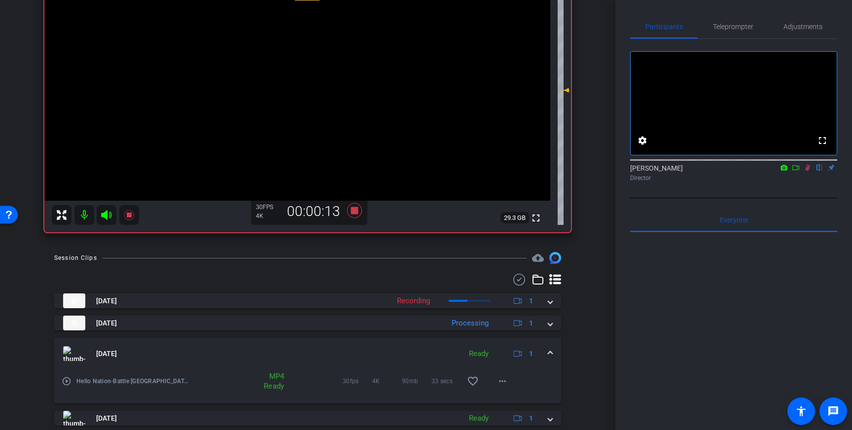
click at [549, 349] on span at bounding box center [550, 354] width 4 height 10
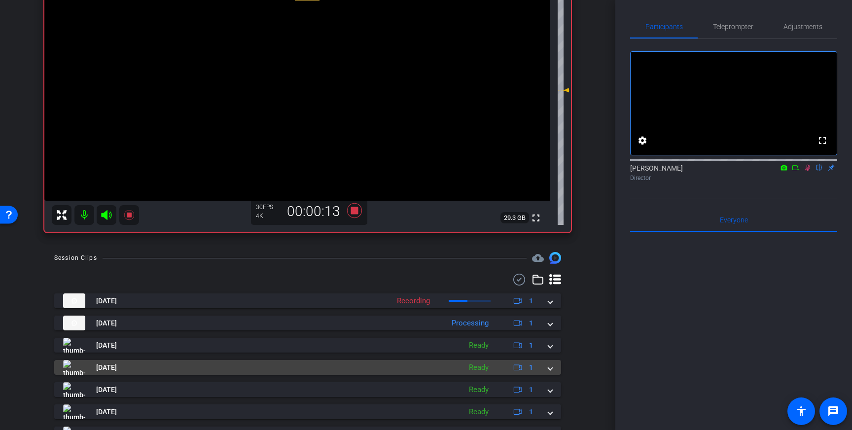
click at [548, 364] on span at bounding box center [550, 367] width 4 height 10
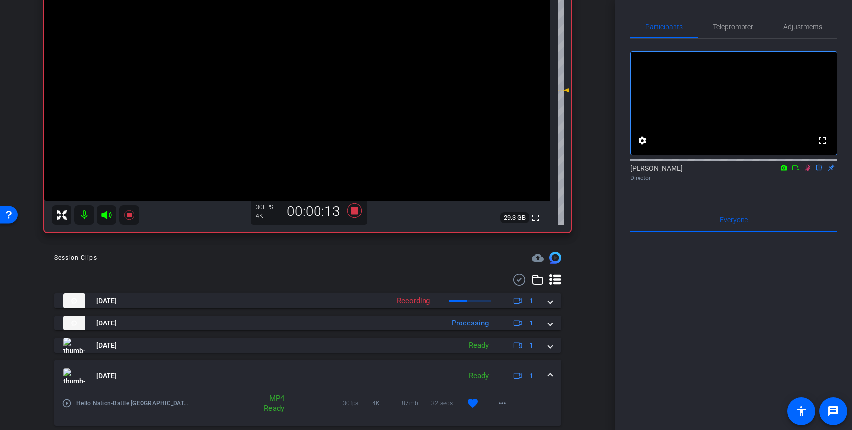
click at [548, 370] on mat-expansion-panel-header "Sep 15, 2025 Ready 1" at bounding box center [307, 376] width 507 height 32
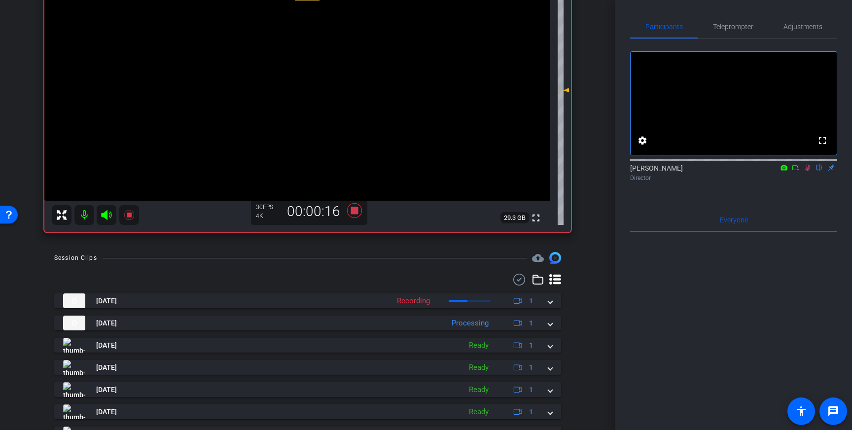
click at [805, 171] on icon at bounding box center [808, 167] width 8 height 7
click at [358, 212] on icon at bounding box center [354, 210] width 15 height 15
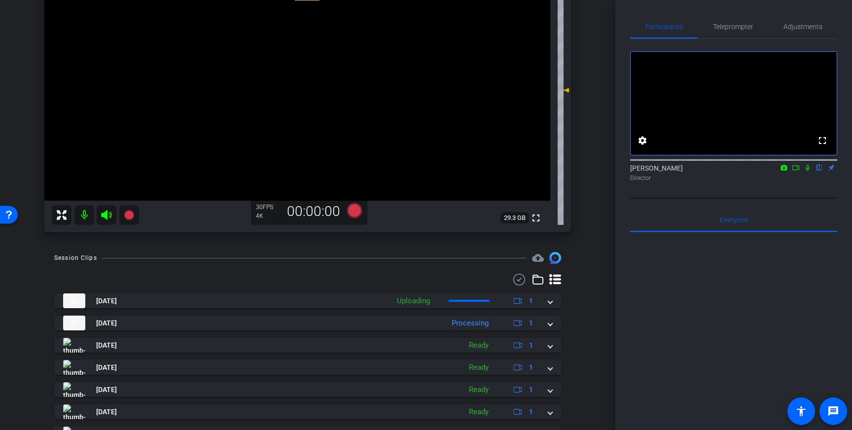
scroll to position [78, 0]
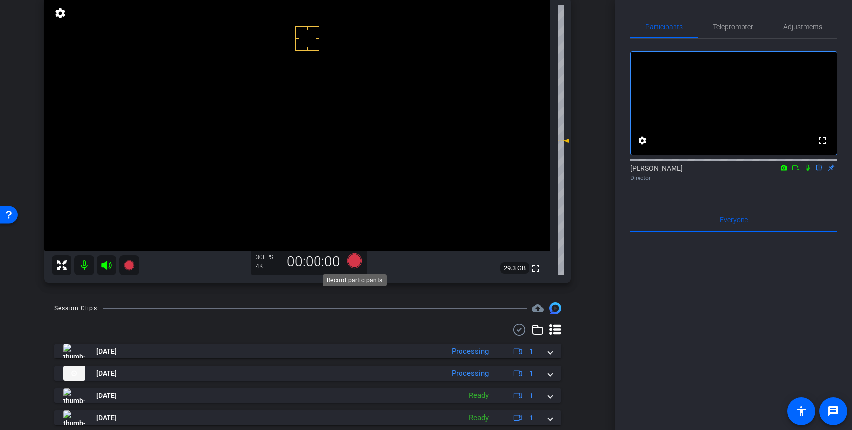
click at [356, 261] on icon at bounding box center [354, 260] width 15 height 15
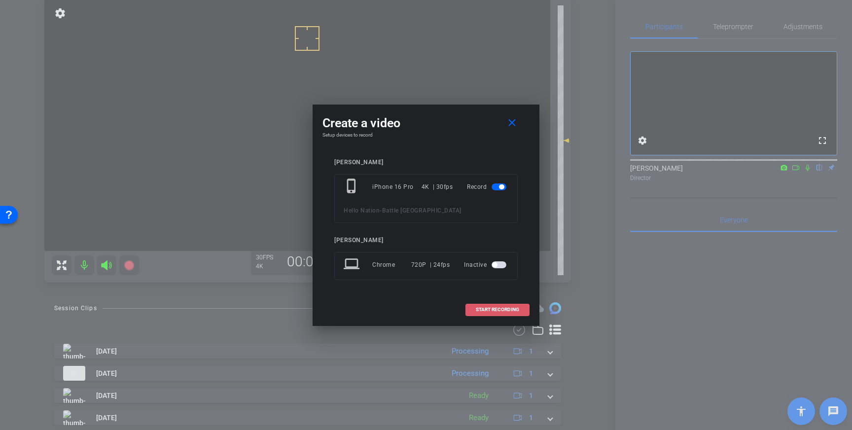
click at [482, 307] on span "START RECORDING" at bounding box center [497, 309] width 43 height 5
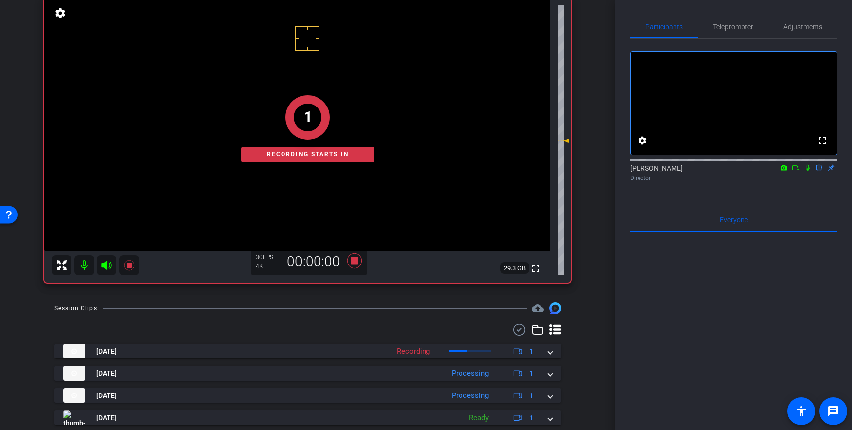
click at [807, 171] on icon at bounding box center [808, 167] width 8 height 7
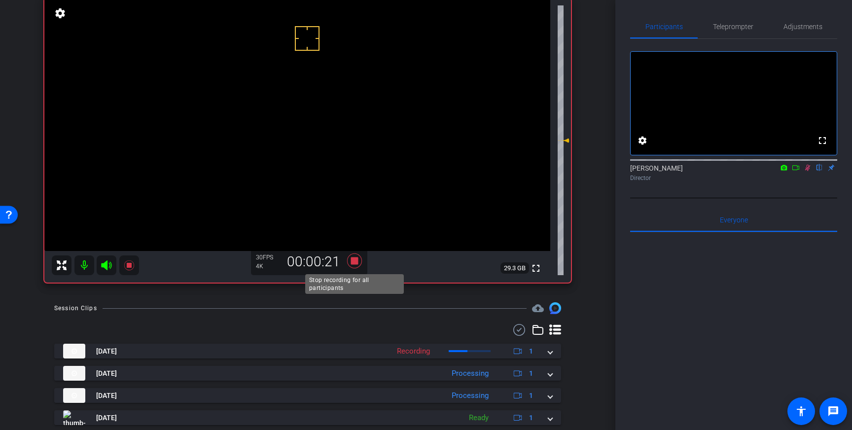
click at [358, 261] on icon at bounding box center [355, 261] width 24 height 18
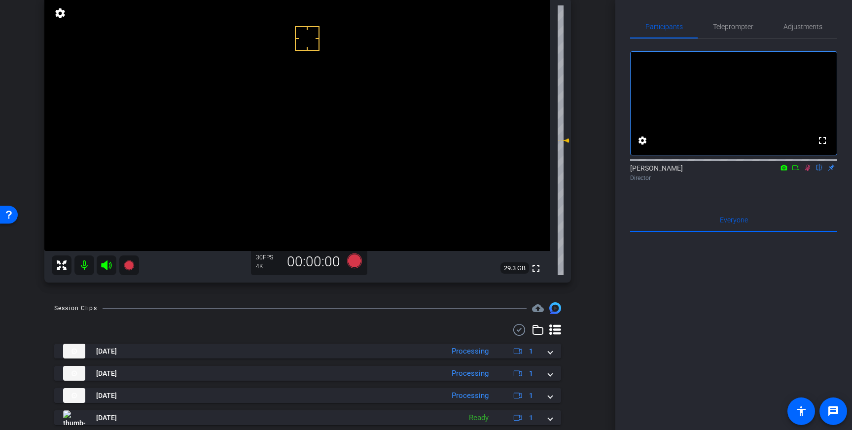
click at [804, 171] on icon at bounding box center [808, 167] width 8 height 7
click at [352, 258] on icon at bounding box center [354, 260] width 15 height 15
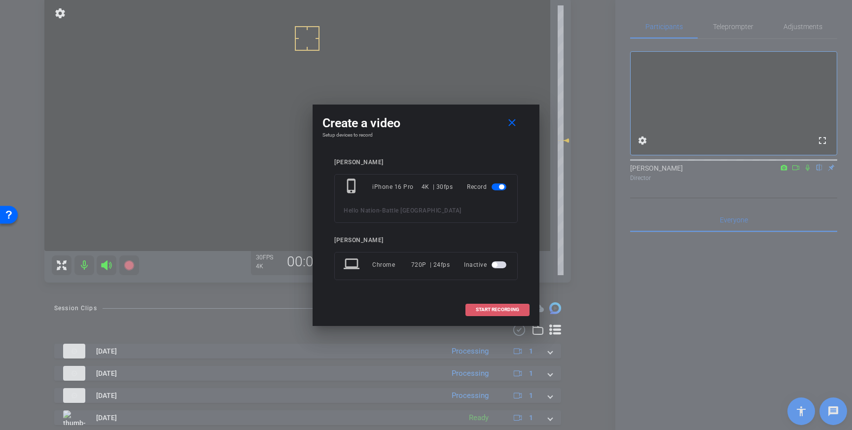
click at [484, 308] on span "START RECORDING" at bounding box center [497, 309] width 43 height 5
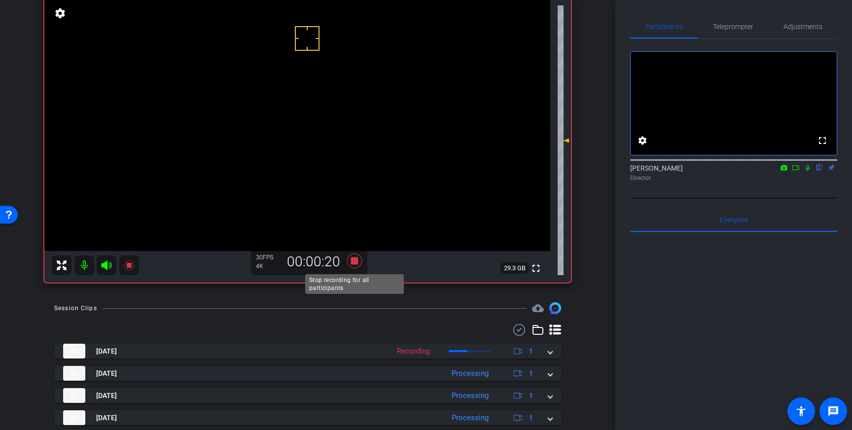
click at [359, 259] on icon at bounding box center [355, 261] width 24 height 18
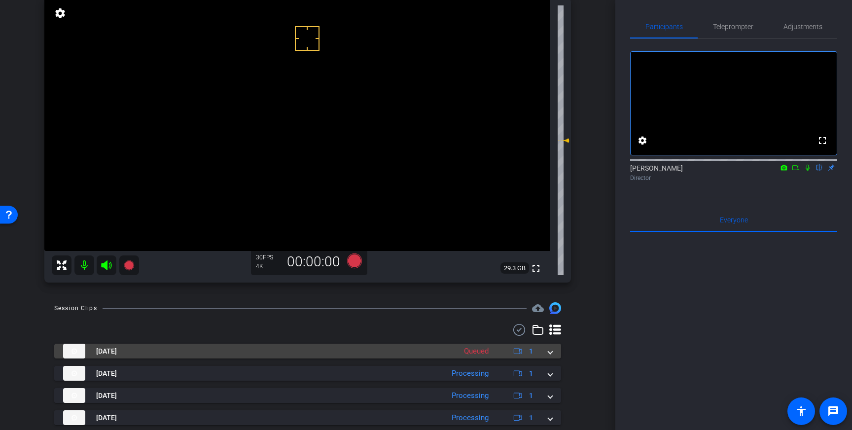
click at [551, 350] on span at bounding box center [550, 351] width 4 height 10
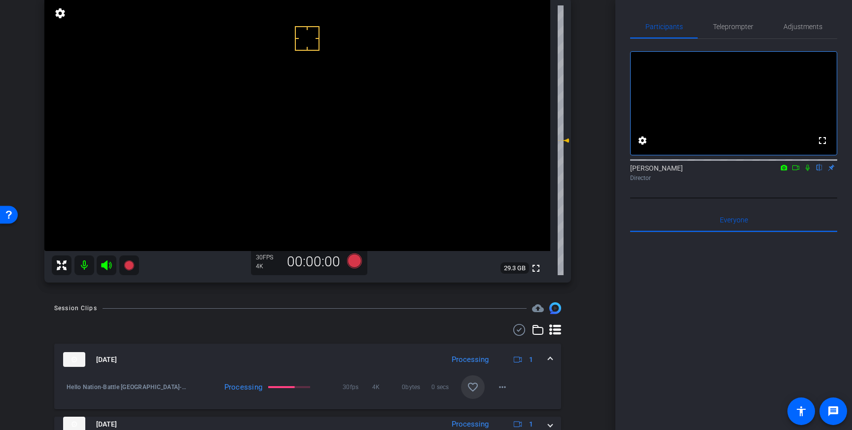
click at [470, 386] on mat-icon "favorite_border" at bounding box center [473, 387] width 12 height 12
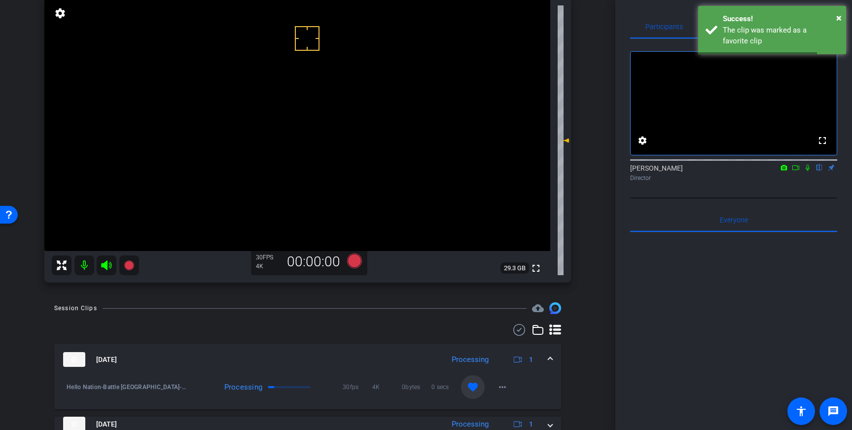
click at [551, 358] on span at bounding box center [550, 359] width 4 height 10
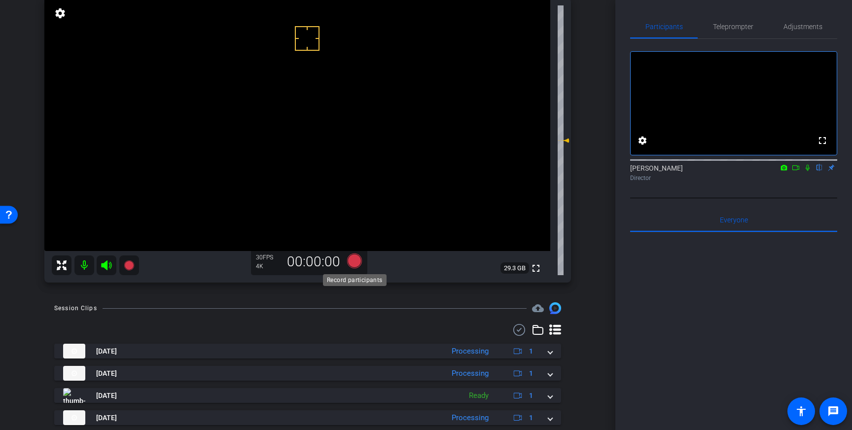
click at [356, 261] on icon at bounding box center [354, 260] width 15 height 15
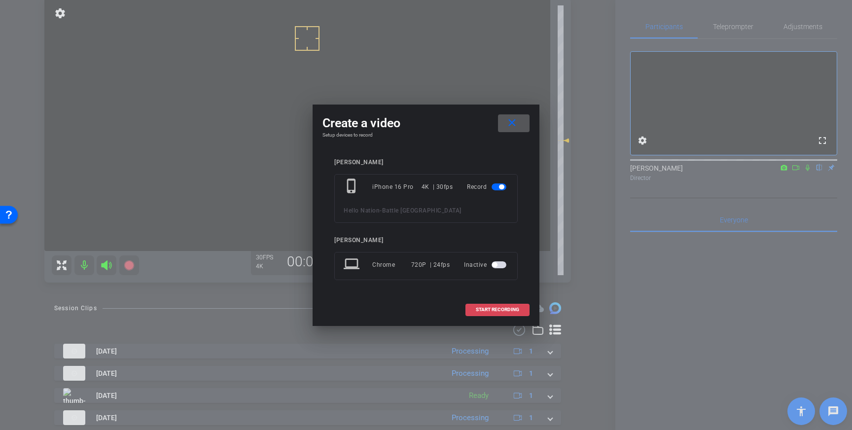
drag, startPoint x: 479, startPoint y: 309, endPoint x: 508, endPoint y: 299, distance: 30.2
click at [480, 309] on span "START RECORDING" at bounding box center [497, 309] width 43 height 5
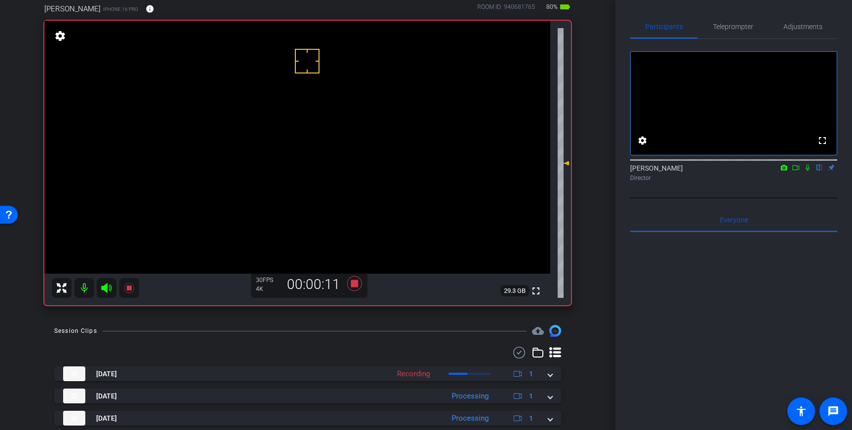
scroll to position [61, 0]
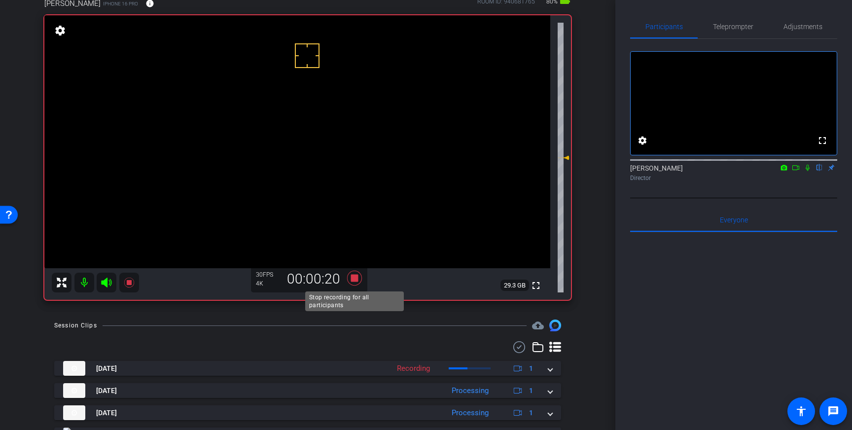
click at [353, 280] on icon at bounding box center [354, 278] width 15 height 15
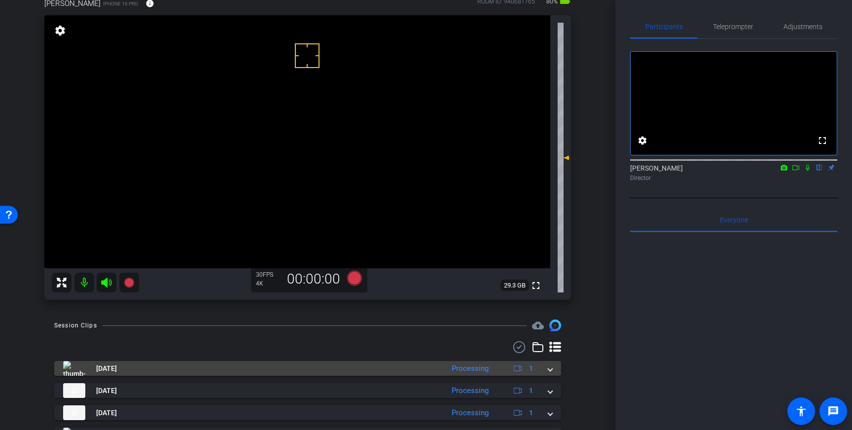
click at [550, 372] on span at bounding box center [550, 368] width 4 height 10
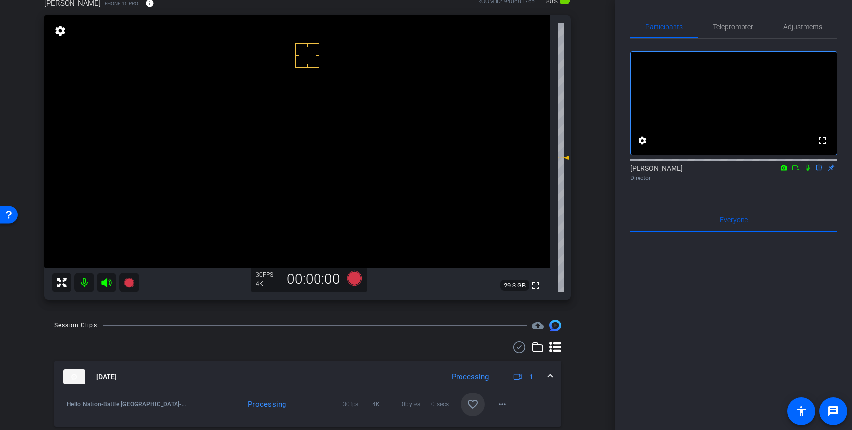
click at [550, 372] on span at bounding box center [550, 377] width 4 height 10
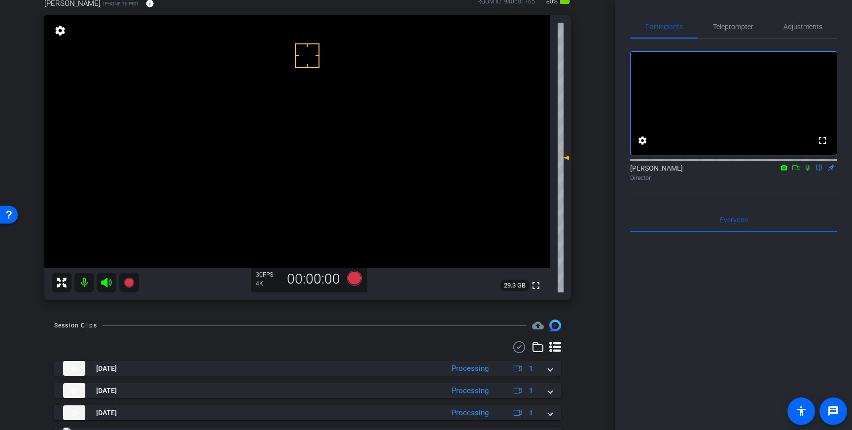
scroll to position [61, 0]
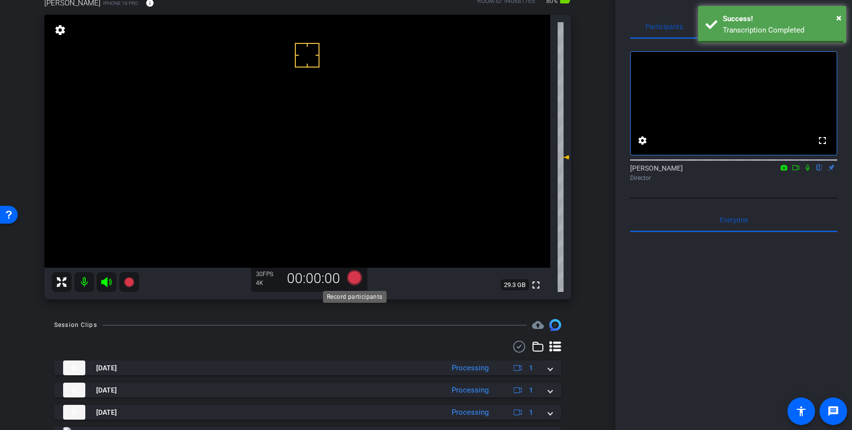
click at [354, 279] on icon at bounding box center [354, 277] width 15 height 15
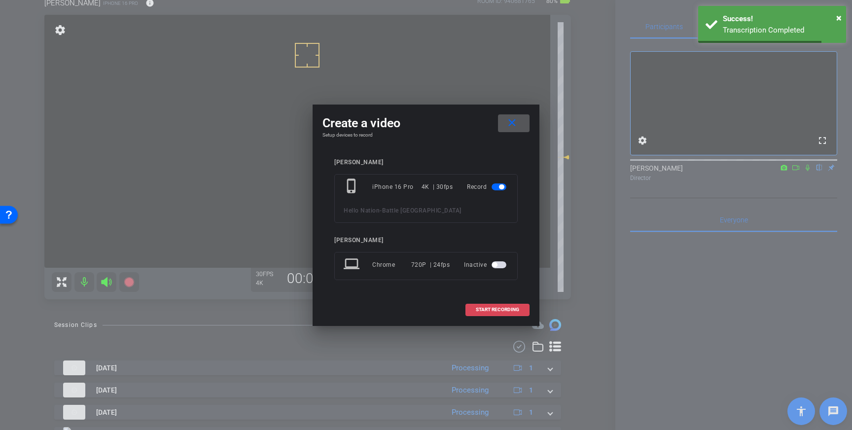
click at [489, 309] on span "START RECORDING" at bounding box center [497, 309] width 43 height 5
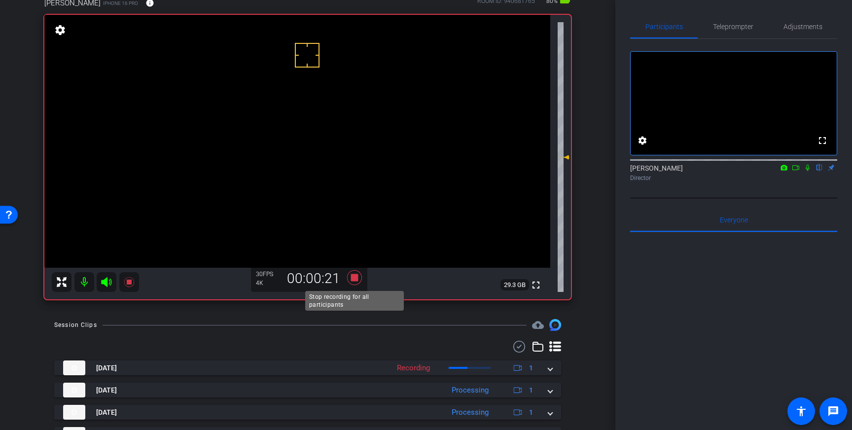
click at [354, 280] on icon at bounding box center [354, 277] width 15 height 15
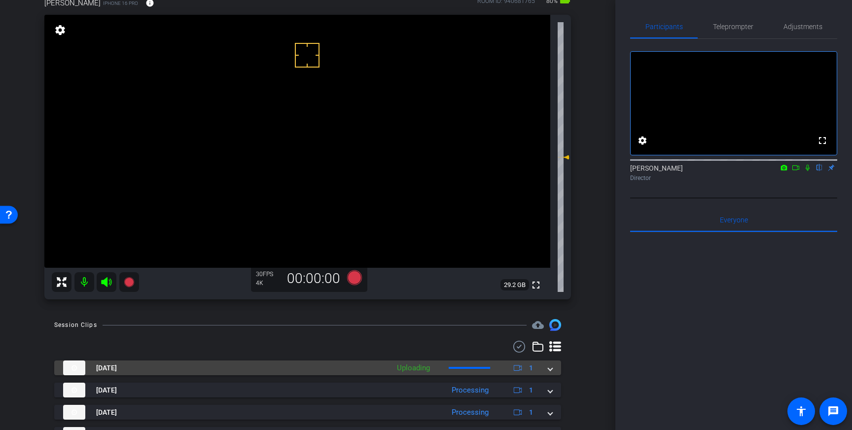
click at [551, 370] on span at bounding box center [550, 368] width 4 height 10
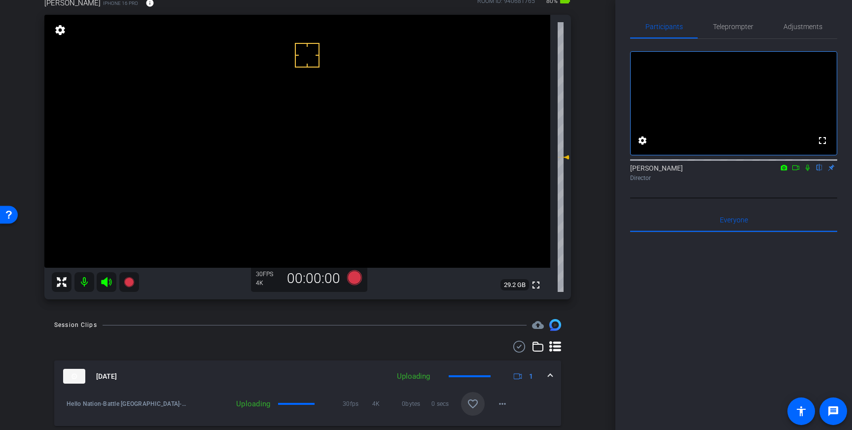
scroll to position [105, 0]
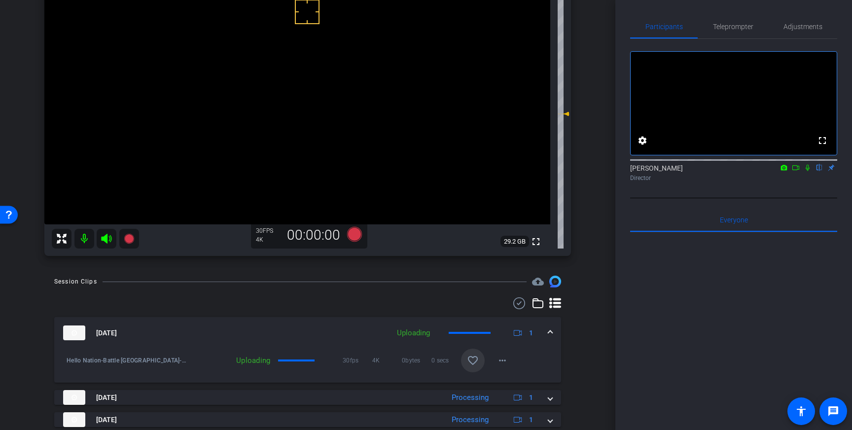
click at [473, 364] on mat-icon "favorite_border" at bounding box center [473, 360] width 12 height 12
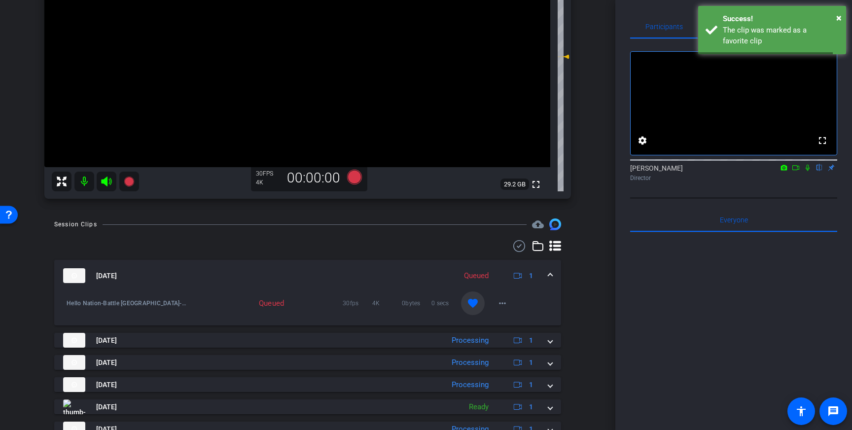
scroll to position [163, 0]
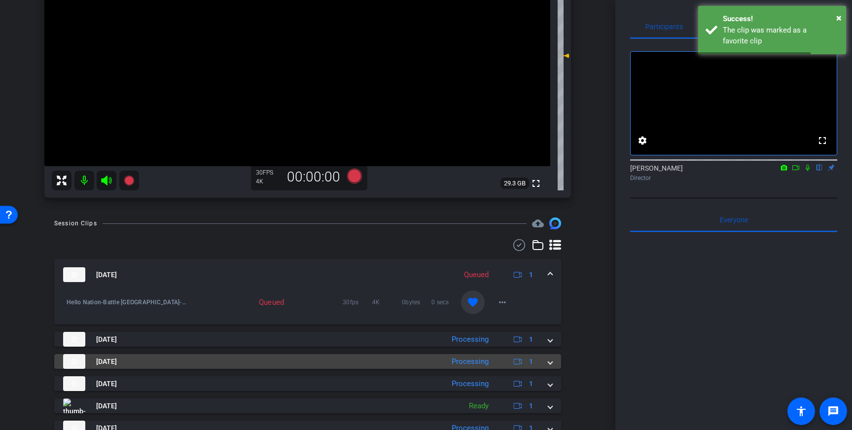
click at [551, 361] on span at bounding box center [550, 361] width 4 height 10
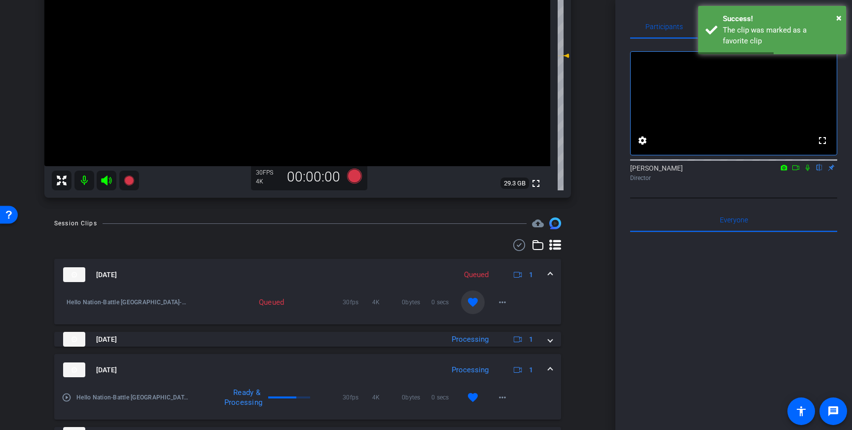
click at [544, 264] on mat-expansion-panel-header "Sep 15, 2025 Queued 1" at bounding box center [307, 275] width 507 height 32
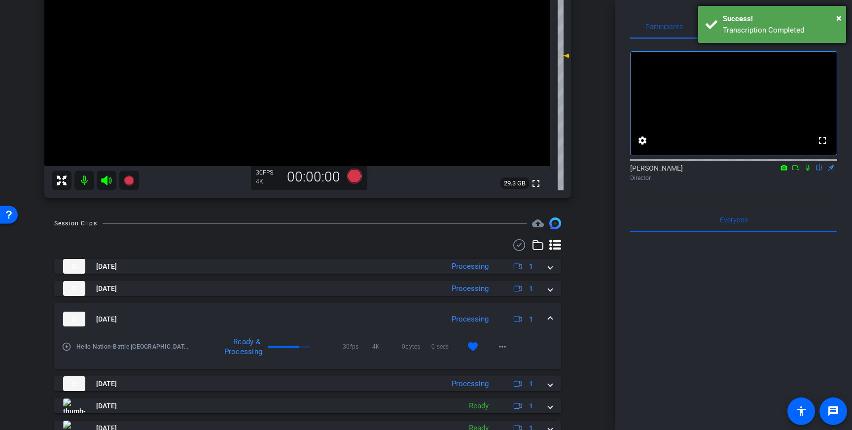
click at [753, 24] on div "Success!" at bounding box center [781, 18] width 116 height 11
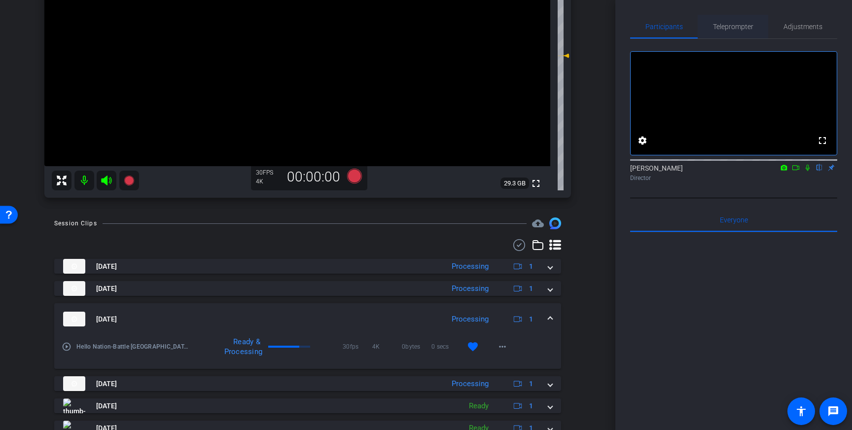
click at [734, 22] on span "Teleprompter" at bounding box center [733, 27] width 40 height 24
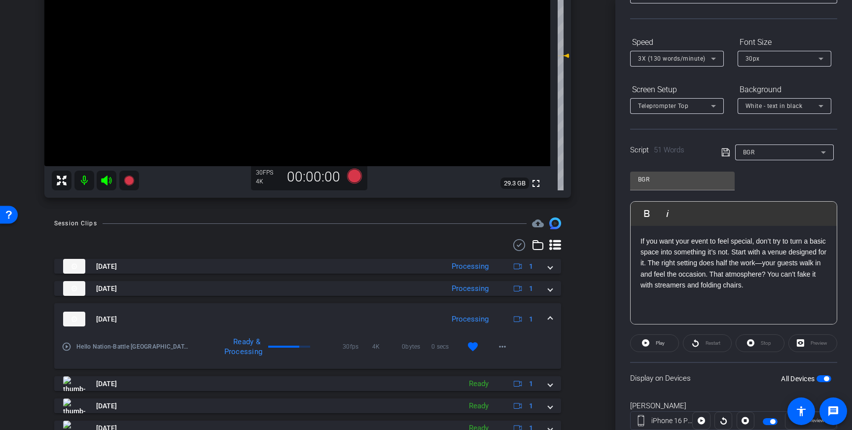
scroll to position [81, 0]
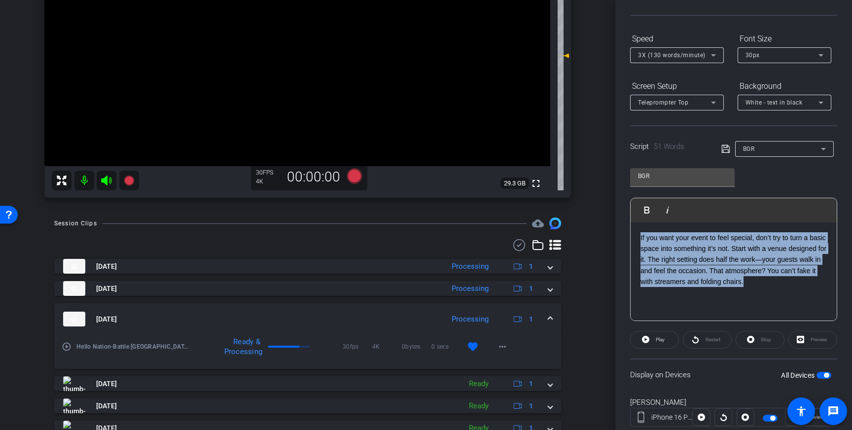
drag, startPoint x: 788, startPoint y: 280, endPoint x: 629, endPoint y: 234, distance: 165.8
click at [629, 234] on div "Participants Teleprompter Adjustments settings Louis Voss flip Director Everyon…" at bounding box center [733, 215] width 237 height 430
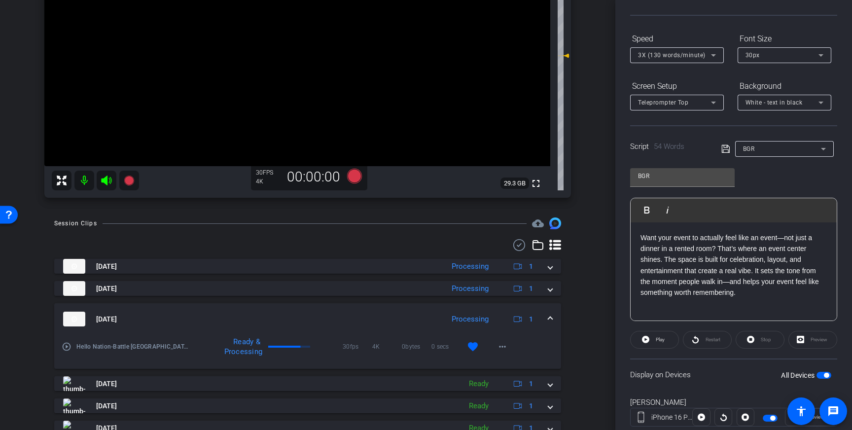
click at [726, 148] on icon at bounding box center [725, 149] width 9 height 12
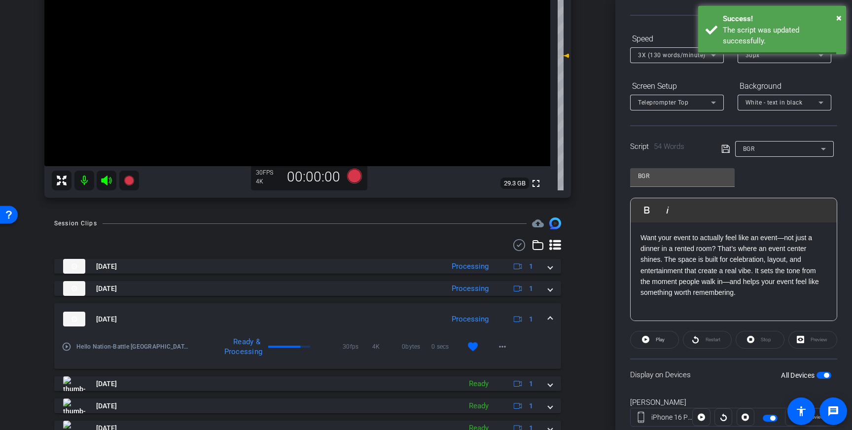
scroll to position [109, 0]
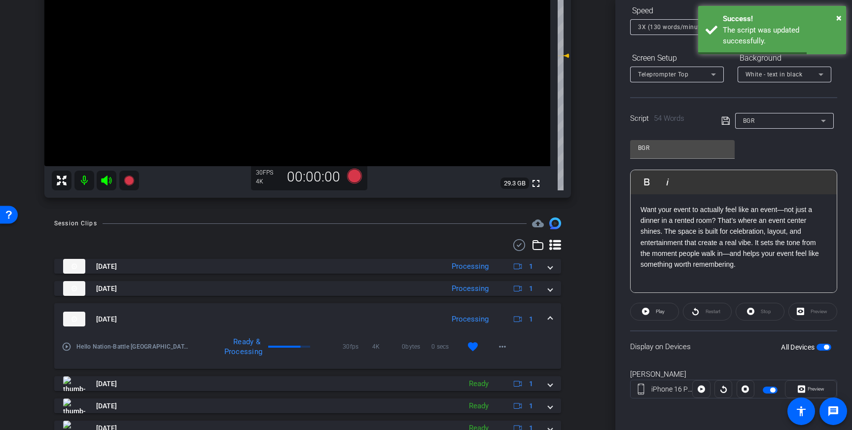
click at [824, 346] on span "button" at bounding box center [826, 347] width 5 height 5
click at [822, 348] on span "button" at bounding box center [819, 347] width 5 height 5
click at [723, 120] on icon at bounding box center [725, 121] width 9 height 12
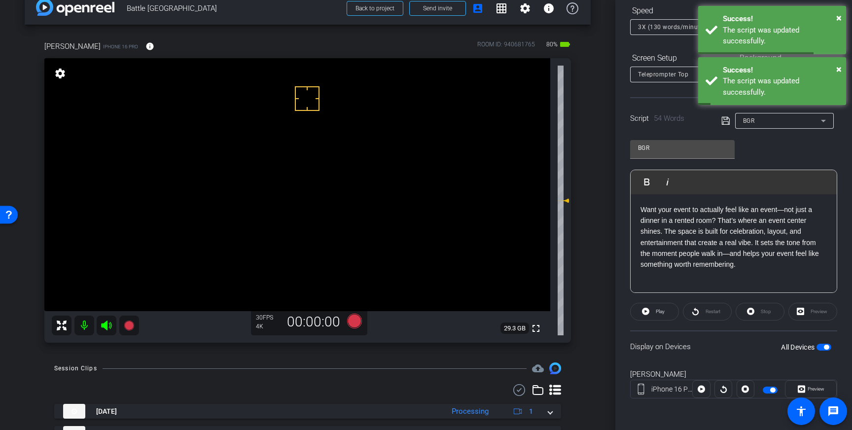
scroll to position [12, 0]
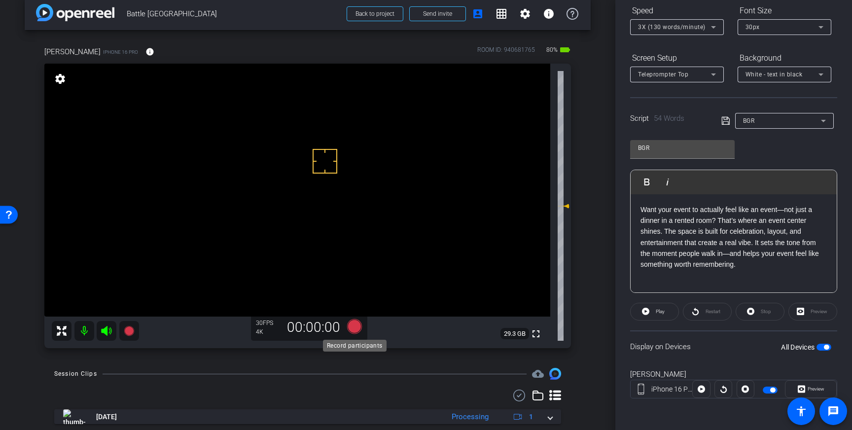
click at [354, 324] on icon at bounding box center [354, 326] width 15 height 15
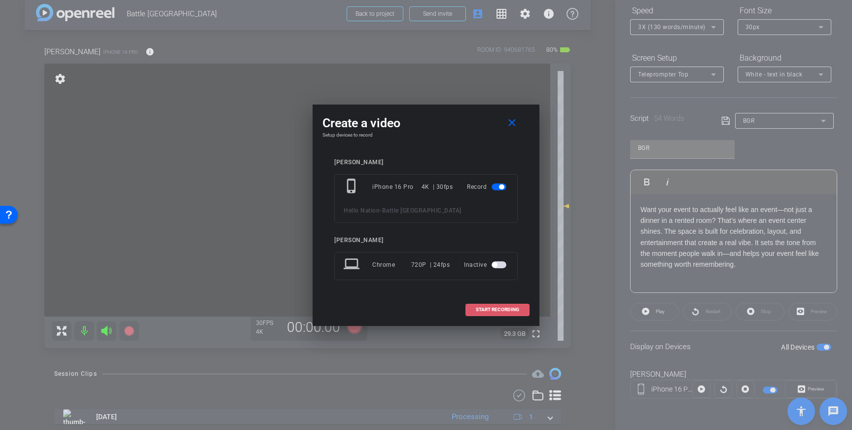
click at [500, 308] on span "START RECORDING" at bounding box center [497, 309] width 43 height 5
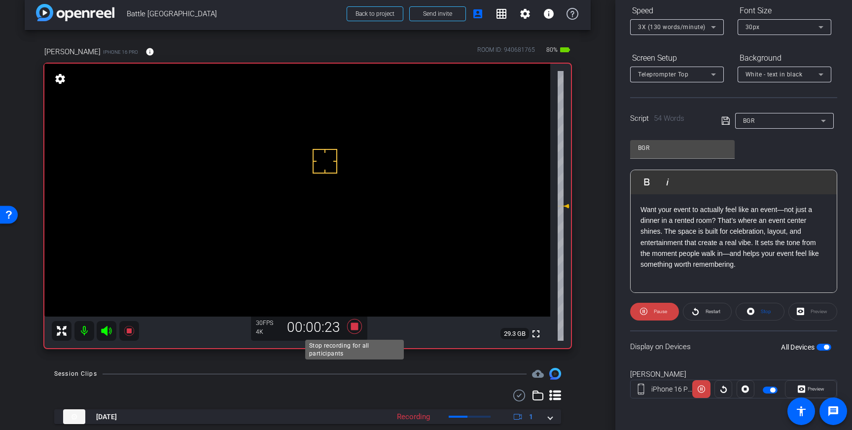
click at [354, 329] on icon at bounding box center [354, 326] width 15 height 15
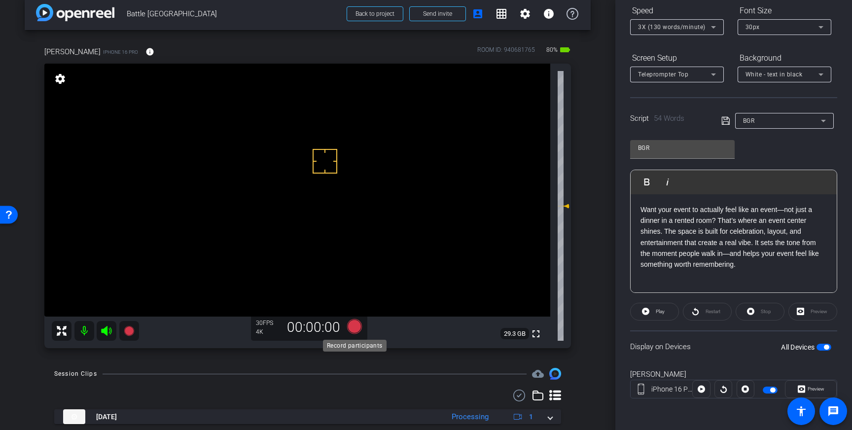
click at [353, 324] on icon at bounding box center [354, 326] width 15 height 15
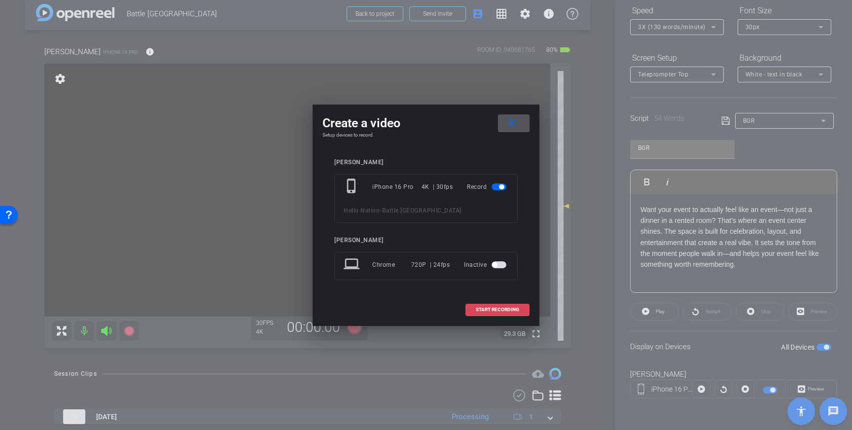
click at [480, 307] on span "START RECORDING" at bounding box center [497, 309] width 43 height 5
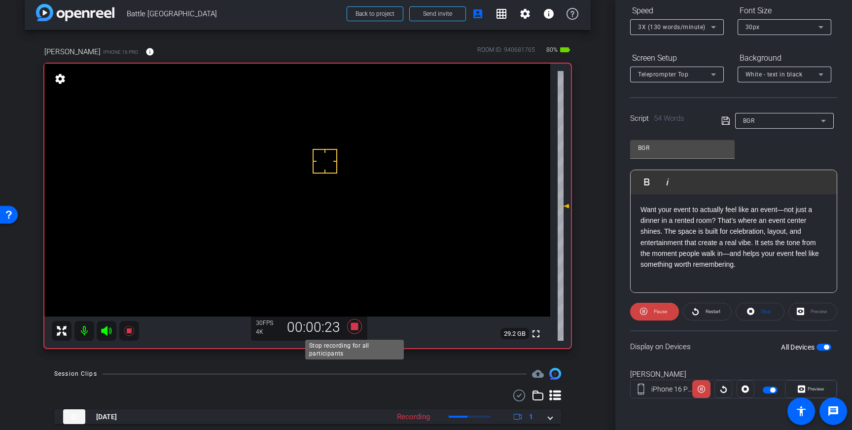
click at [353, 330] on icon at bounding box center [355, 326] width 24 height 18
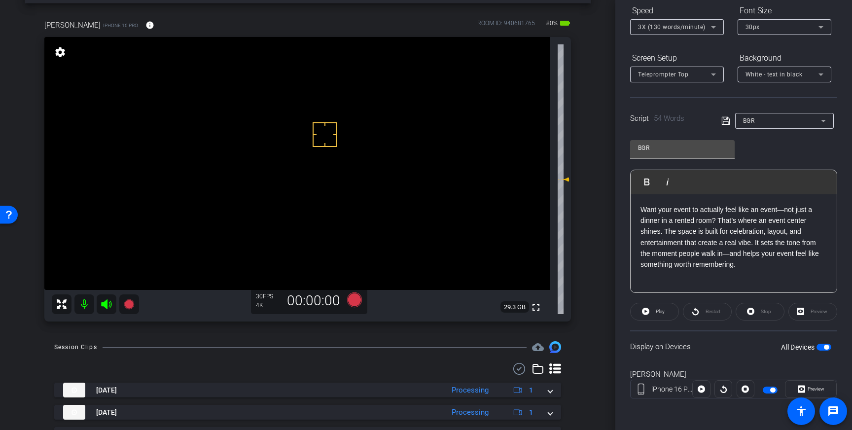
scroll to position [34, 0]
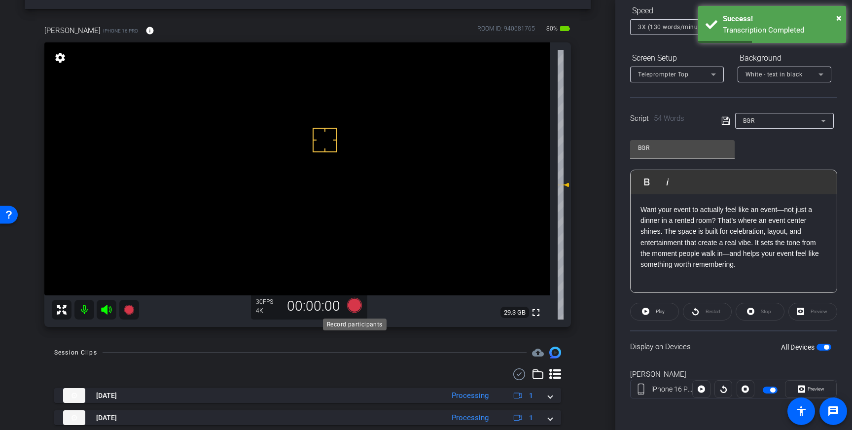
click at [351, 307] on icon at bounding box center [354, 305] width 15 height 15
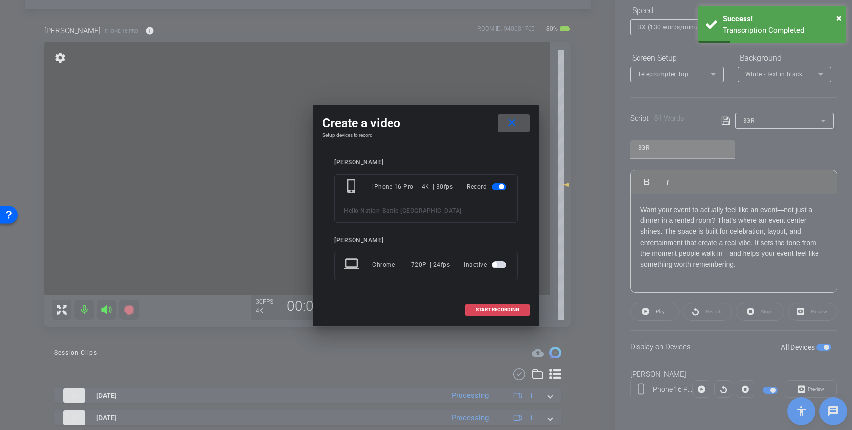
click at [488, 310] on span "START RECORDING" at bounding box center [497, 309] width 43 height 5
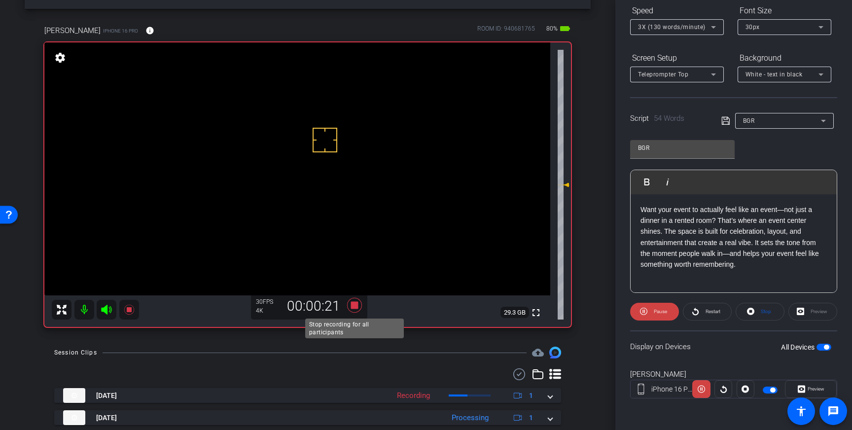
click at [355, 308] on icon at bounding box center [354, 305] width 15 height 15
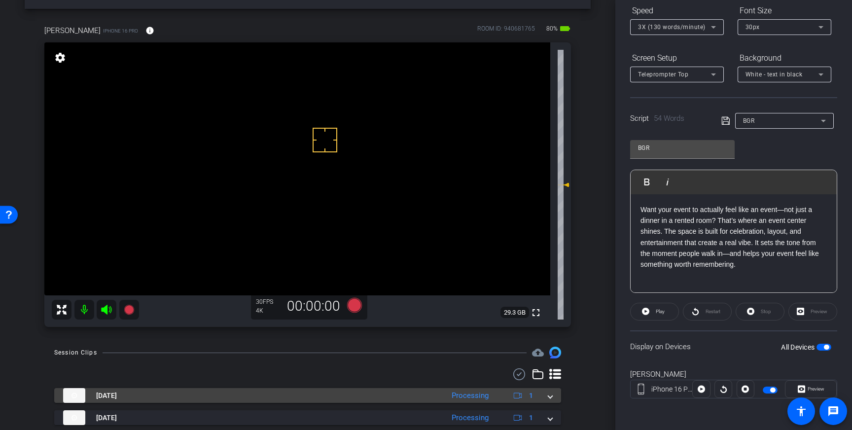
click at [550, 401] on mat-expansion-panel-header "Sep 15, 2025 Processing 1" at bounding box center [307, 395] width 507 height 15
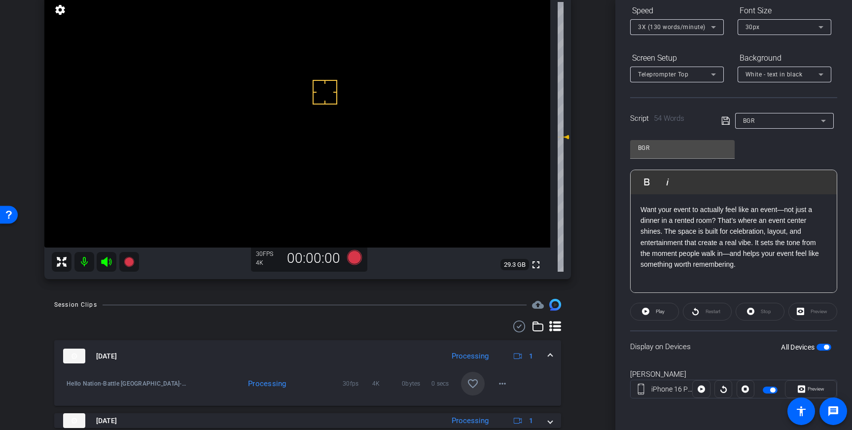
scroll to position [87, 0]
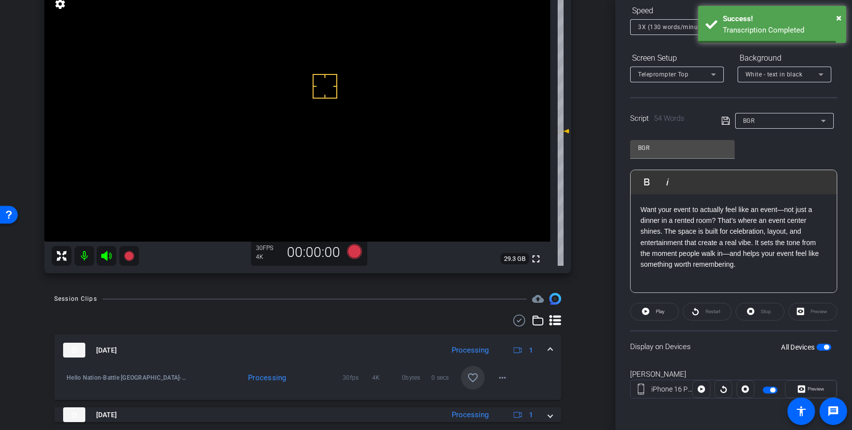
click at [474, 382] on mat-icon "favorite_border" at bounding box center [473, 378] width 12 height 12
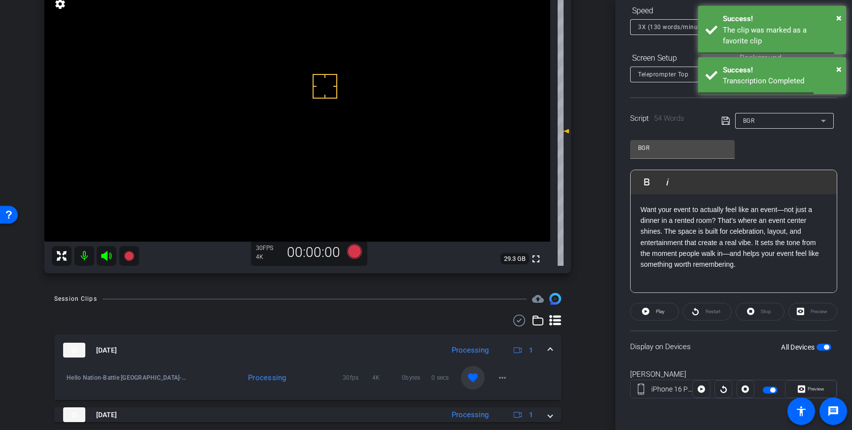
click at [550, 345] on mat-expansion-panel-header "Sep 15, 2025 Processing 1" at bounding box center [307, 350] width 507 height 32
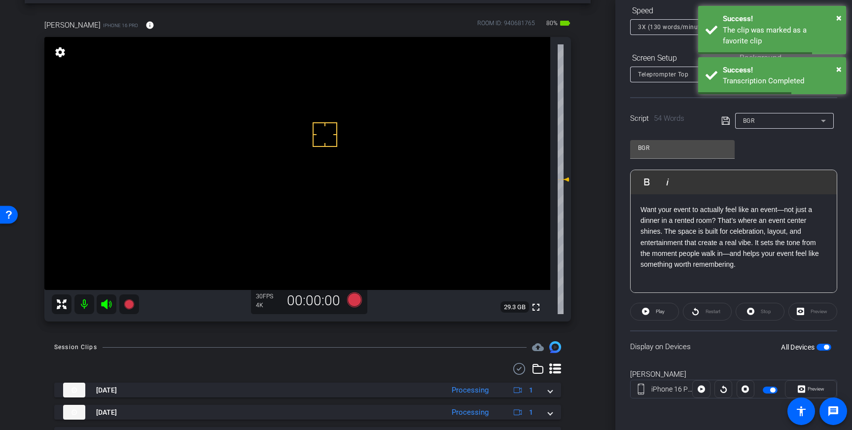
scroll to position [34, 0]
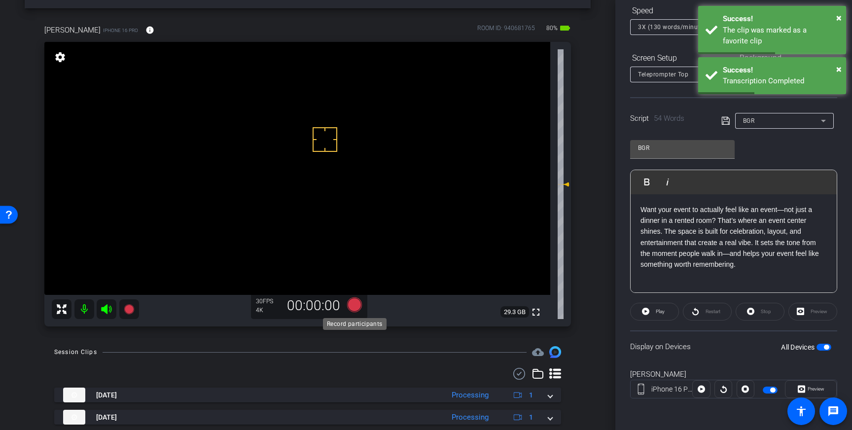
click at [355, 312] on icon at bounding box center [354, 304] width 15 height 15
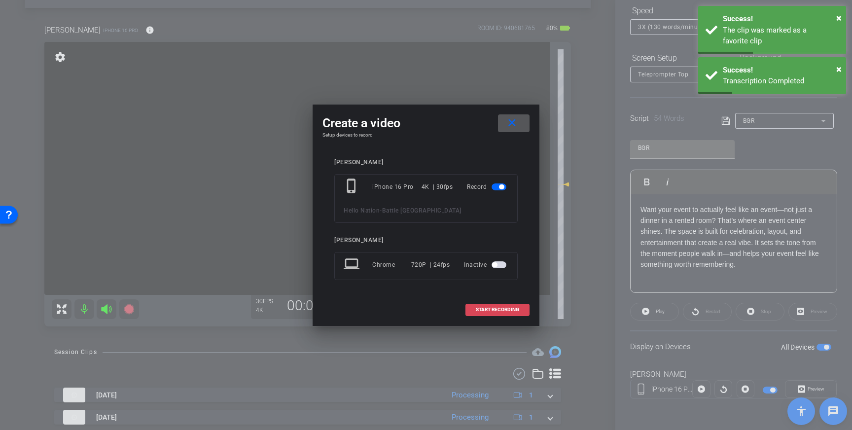
click at [511, 302] on span at bounding box center [497, 310] width 63 height 24
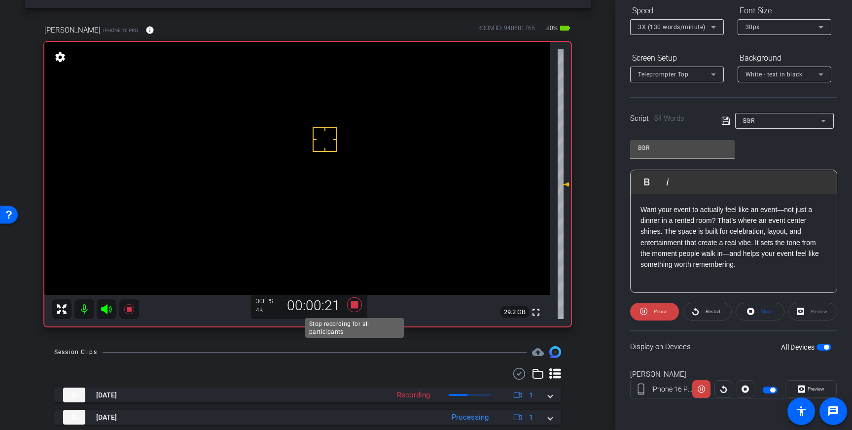
click at [350, 304] on icon at bounding box center [355, 305] width 24 height 18
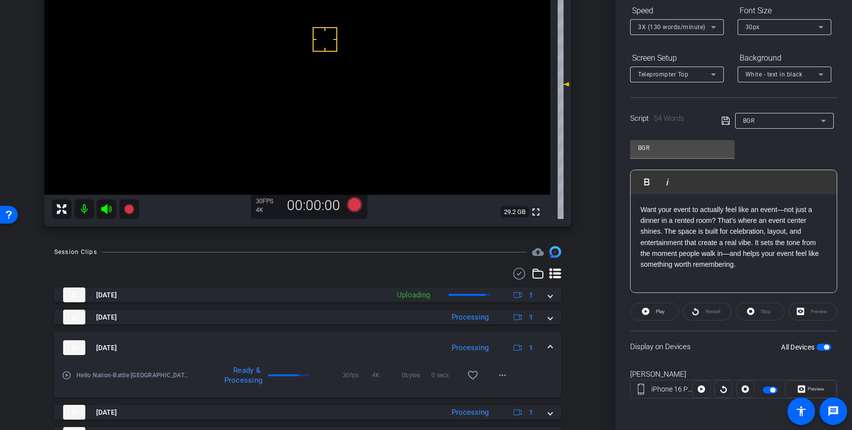
scroll to position [139, 0]
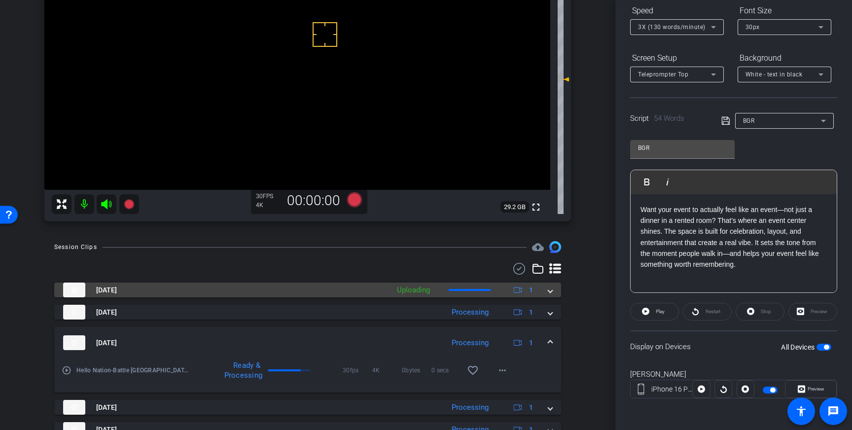
click at [557, 286] on mat-expansion-panel-header "Sep 15, 2025 Uploading 1" at bounding box center [307, 289] width 507 height 15
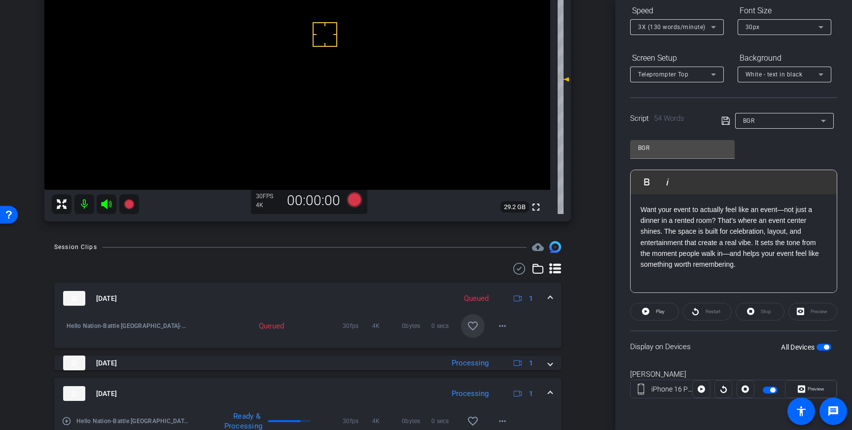
click at [470, 325] on mat-icon "favorite_border" at bounding box center [473, 326] width 12 height 12
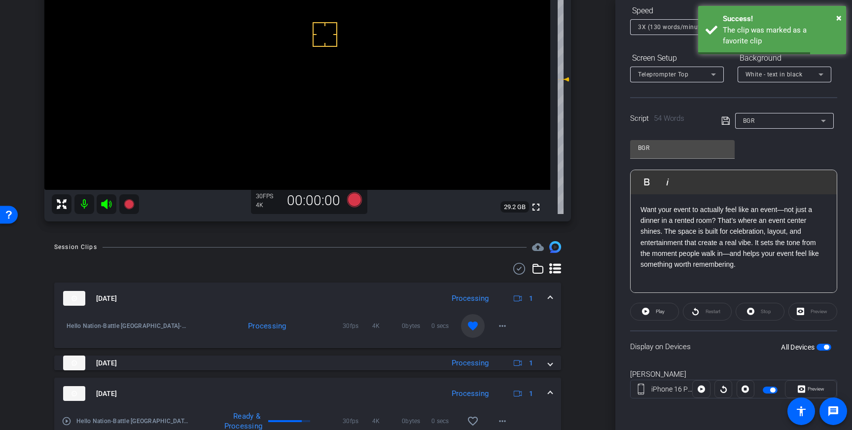
click at [555, 296] on mat-expansion-panel-header "Sep 15, 2025 Processing 1" at bounding box center [307, 298] width 507 height 32
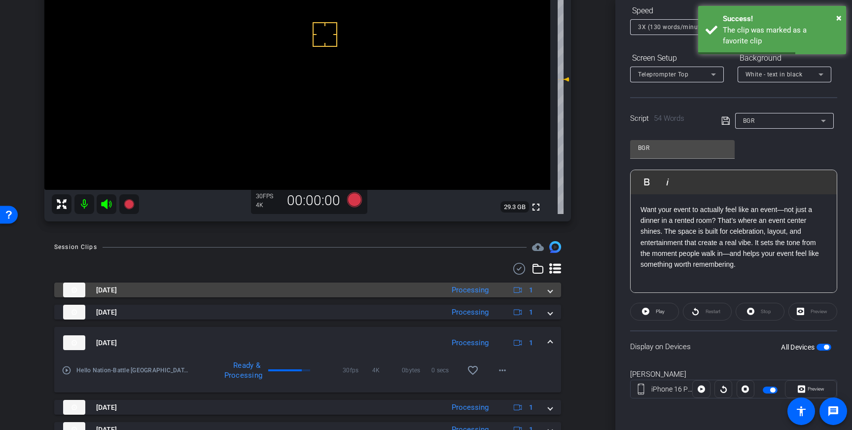
click at [555, 296] on mat-expansion-panel-header "Sep 15, 2025 Processing 1" at bounding box center [307, 289] width 507 height 15
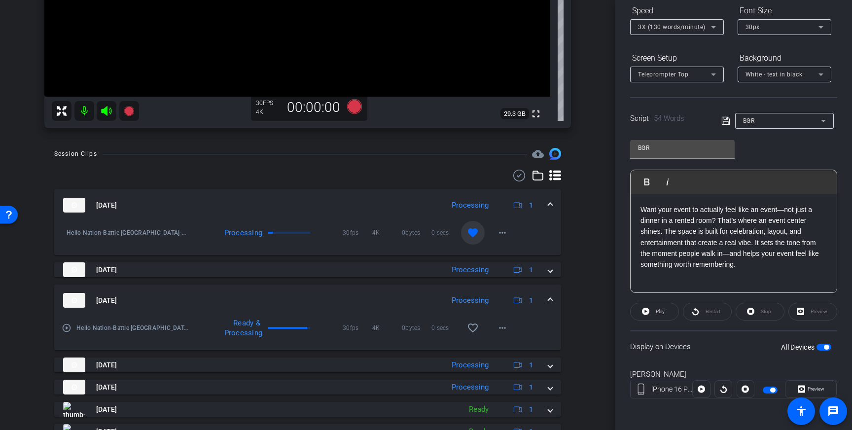
scroll to position [237, 0]
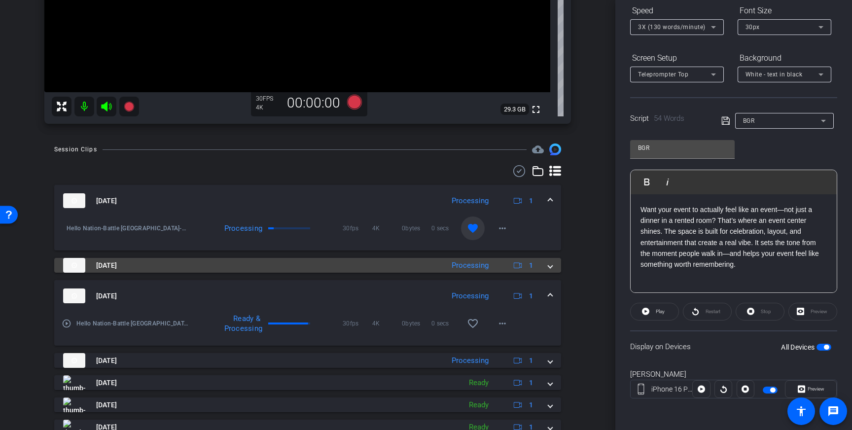
click at [551, 264] on span at bounding box center [550, 265] width 4 height 10
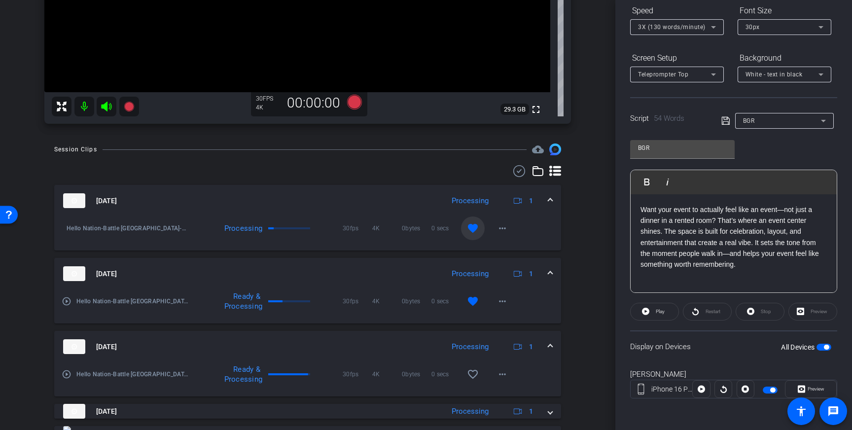
scroll to position [236, 0]
click at [549, 271] on span at bounding box center [550, 275] width 4 height 10
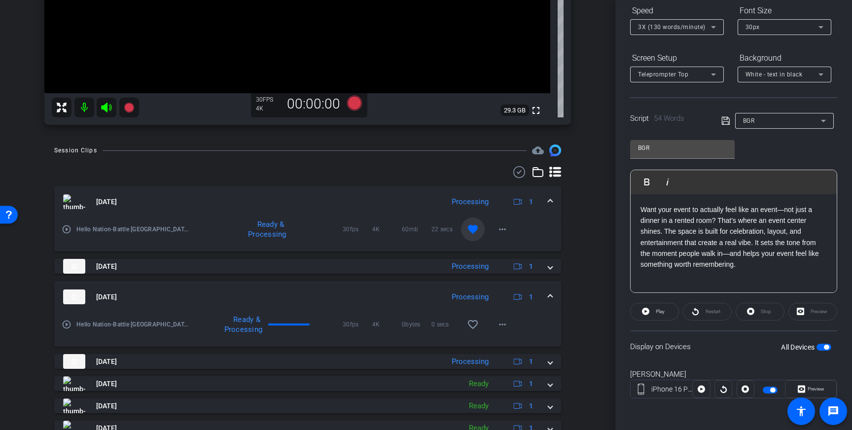
click at [73, 229] on div "play_circle_outline Hello Nation-Battle Grand Rapids Event Center-2025-09-15-10…" at bounding box center [126, 229] width 128 height 24
click at [67, 231] on mat-icon "play_circle_outline" at bounding box center [67, 229] width 10 height 10
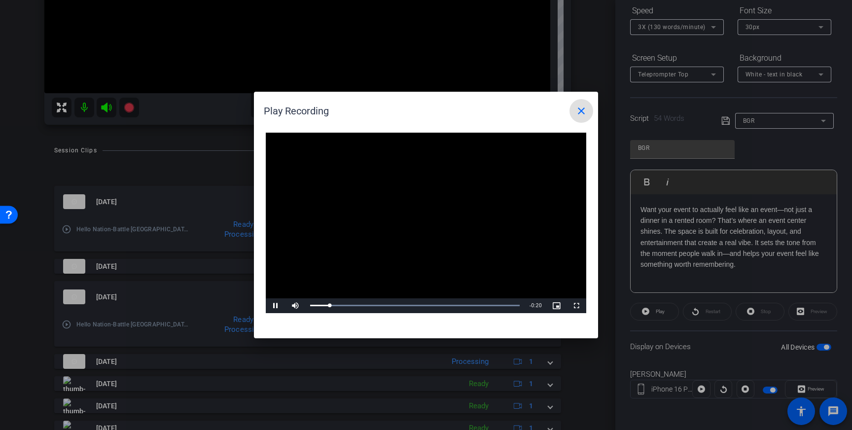
click at [573, 117] on span at bounding box center [581, 111] width 24 height 24
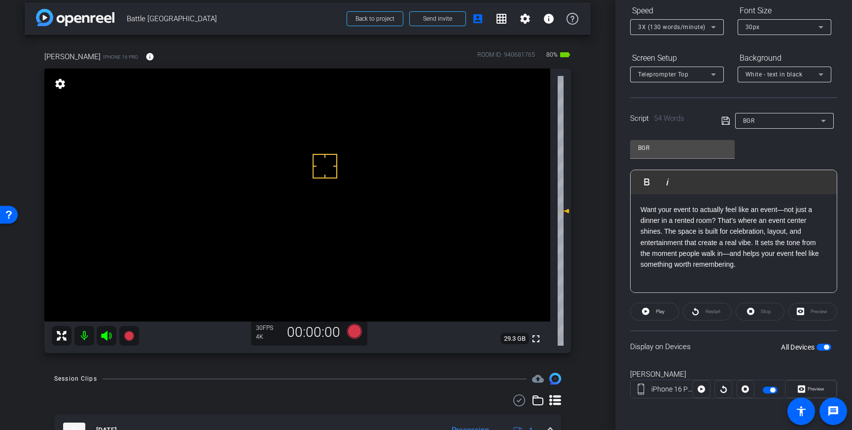
scroll to position [6, 0]
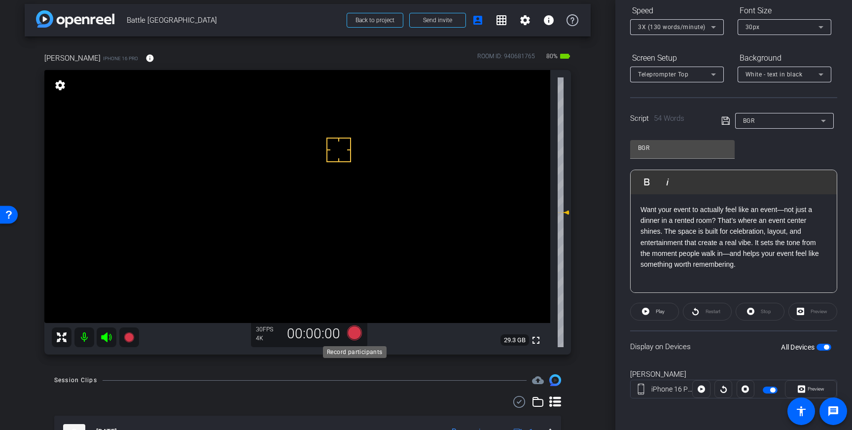
click at [358, 337] on icon at bounding box center [354, 332] width 15 height 15
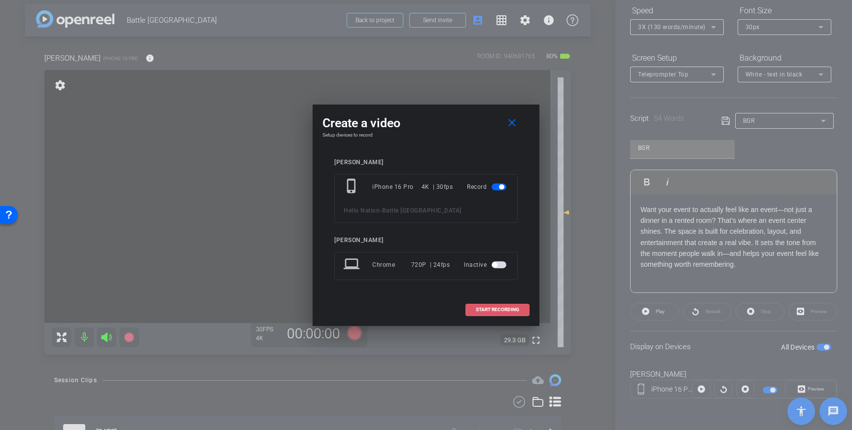
click at [496, 312] on span "START RECORDING" at bounding box center [497, 309] width 43 height 5
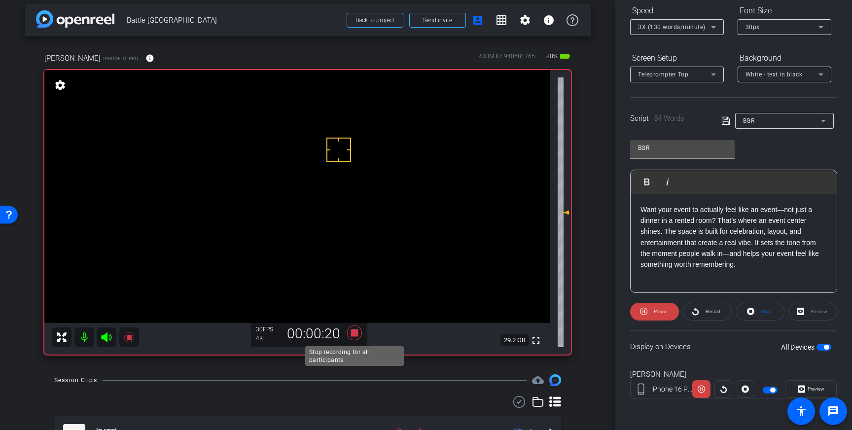
click at [353, 335] on icon at bounding box center [354, 332] width 15 height 15
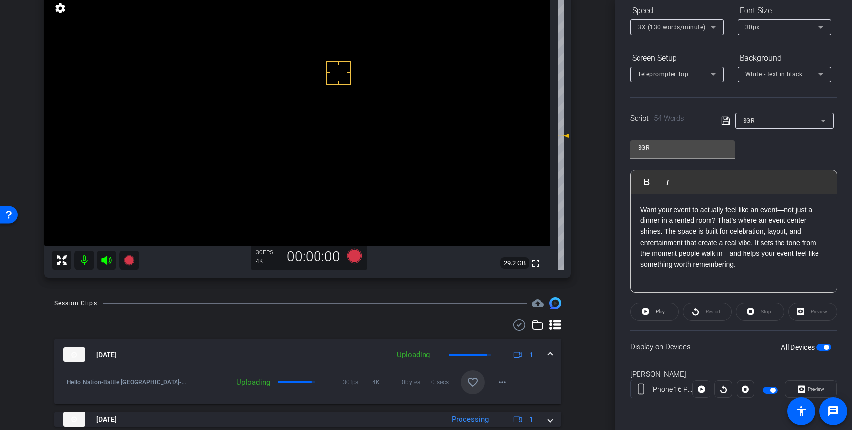
scroll to position [88, 0]
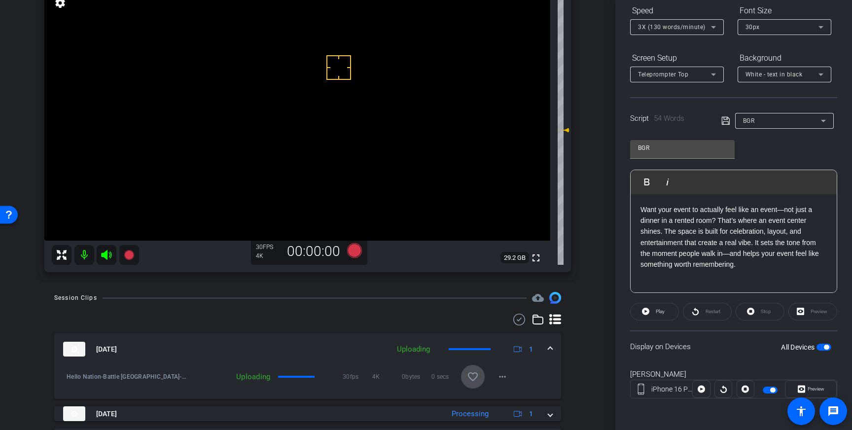
click at [477, 380] on mat-icon "favorite_border" at bounding box center [473, 377] width 12 height 12
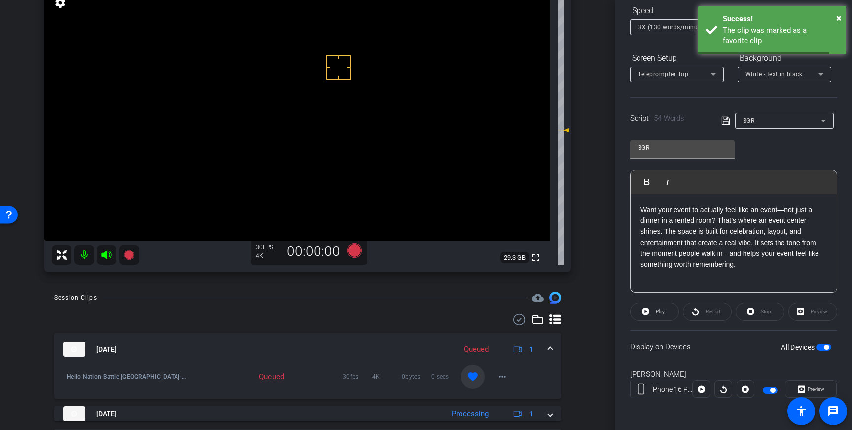
click at [547, 348] on div "Sep 15, 2025 Queued 1" at bounding box center [305, 349] width 485 height 15
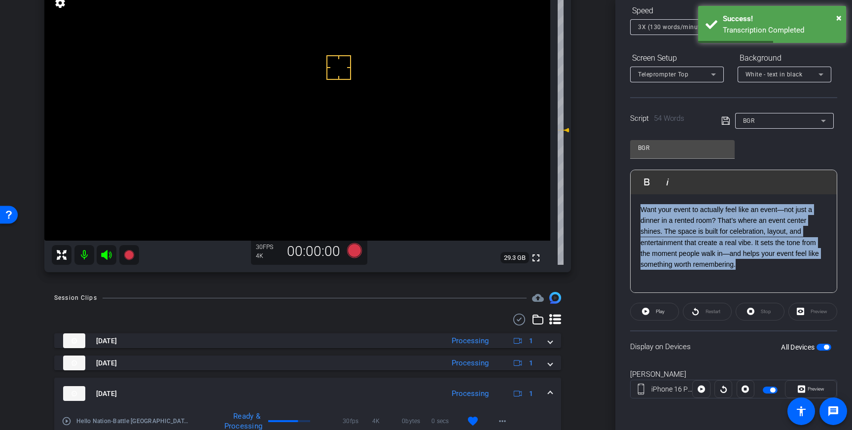
drag, startPoint x: 745, startPoint y: 260, endPoint x: 638, endPoint y: 213, distance: 117.4
click at [638, 213] on div "Want your event to actually feel like an event—not just a dinner in a rented ro…" at bounding box center [733, 243] width 206 height 99
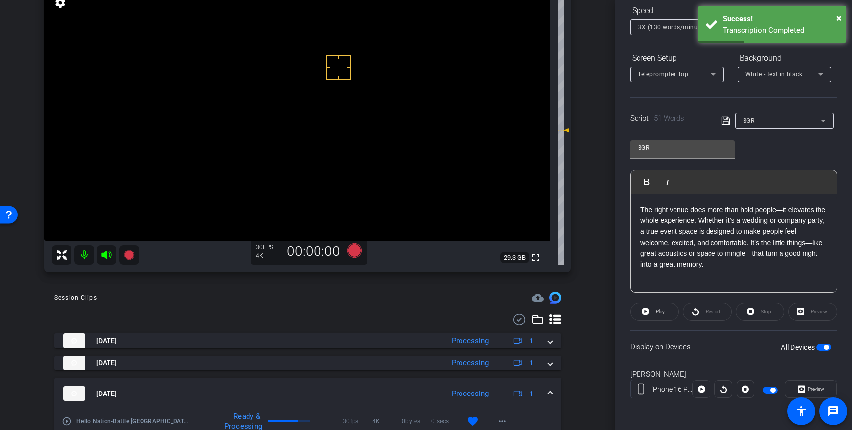
click at [724, 123] on icon at bounding box center [725, 121] width 9 height 12
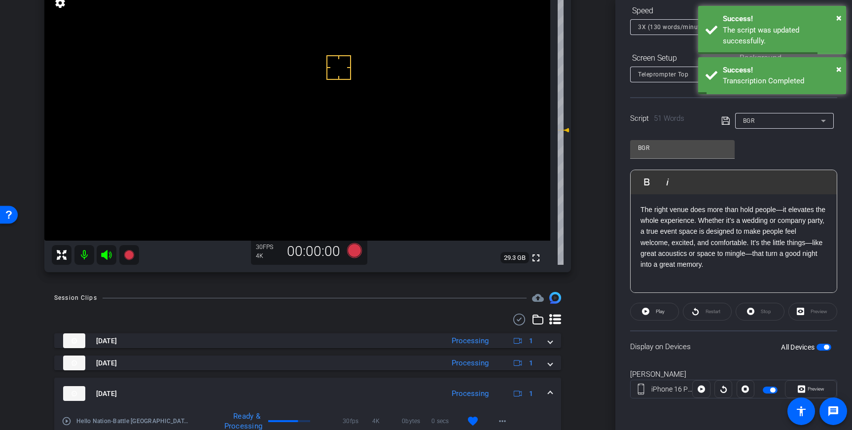
click at [824, 345] on span "button" at bounding box center [826, 347] width 5 height 5
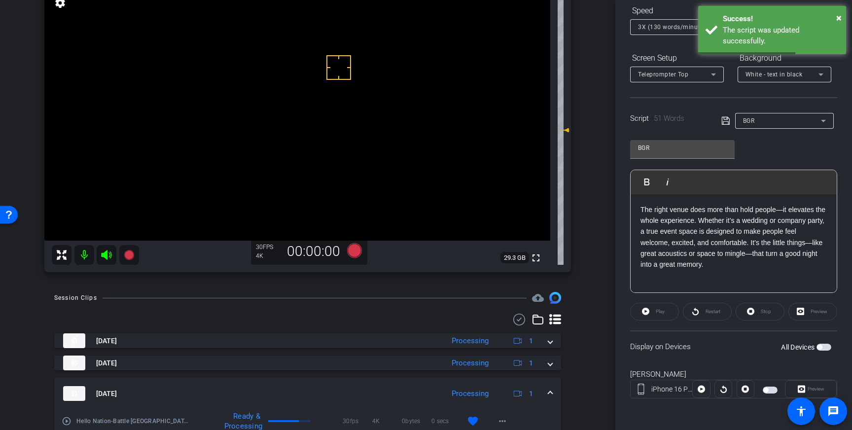
click at [820, 349] on span "button" at bounding box center [819, 347] width 5 height 5
click at [727, 121] on icon at bounding box center [725, 121] width 9 height 12
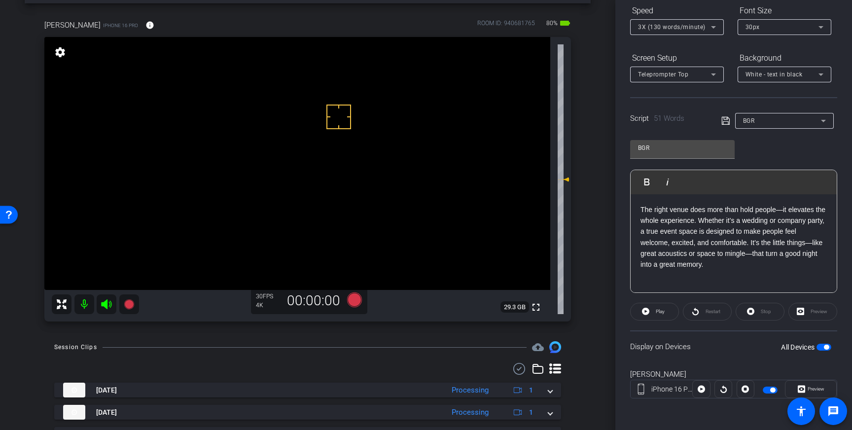
scroll to position [0, 0]
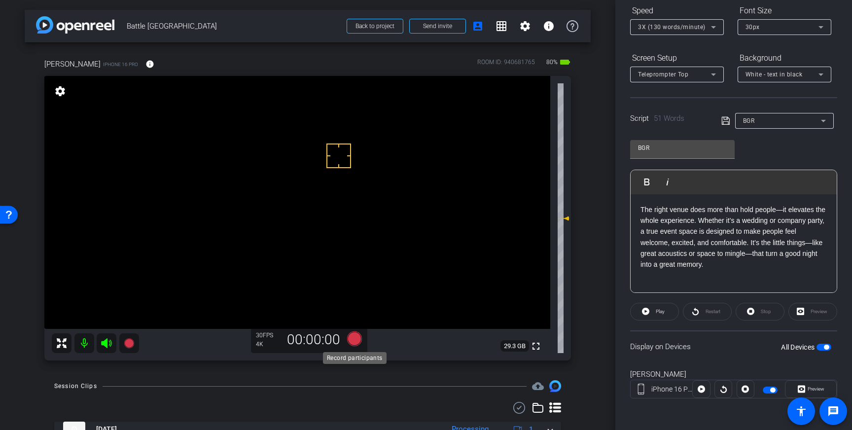
click at [357, 336] on icon at bounding box center [354, 338] width 15 height 15
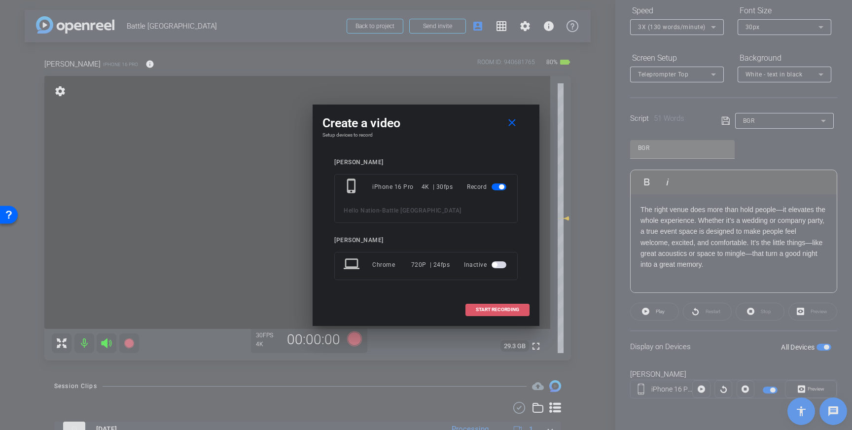
click at [503, 310] on span "START RECORDING" at bounding box center [497, 309] width 43 height 5
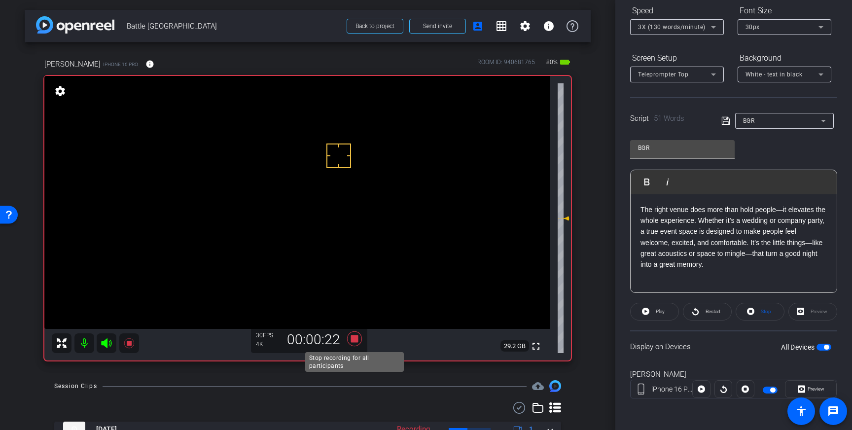
click at [354, 338] on icon at bounding box center [354, 338] width 15 height 15
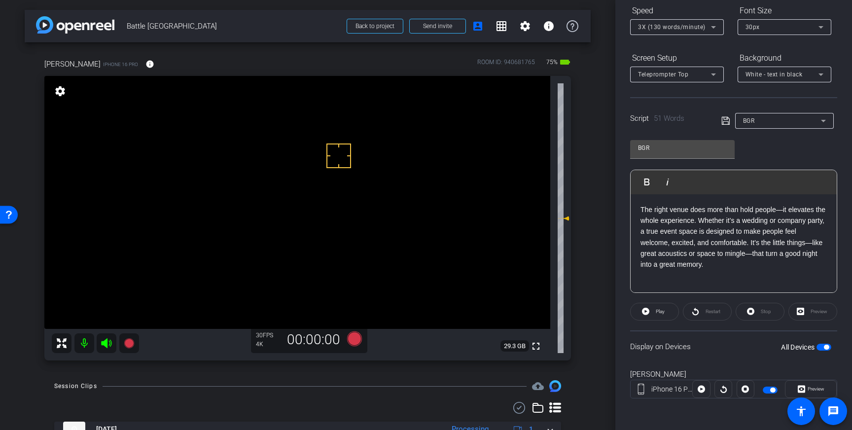
click at [826, 346] on span "button" at bounding box center [826, 347] width 5 height 5
drag, startPoint x: 351, startPoint y: 178, endPoint x: 352, endPoint y: 169, distance: 9.9
click at [822, 348] on button "All Devices" at bounding box center [823, 347] width 15 height 7
click at [353, 340] on icon at bounding box center [354, 338] width 15 height 15
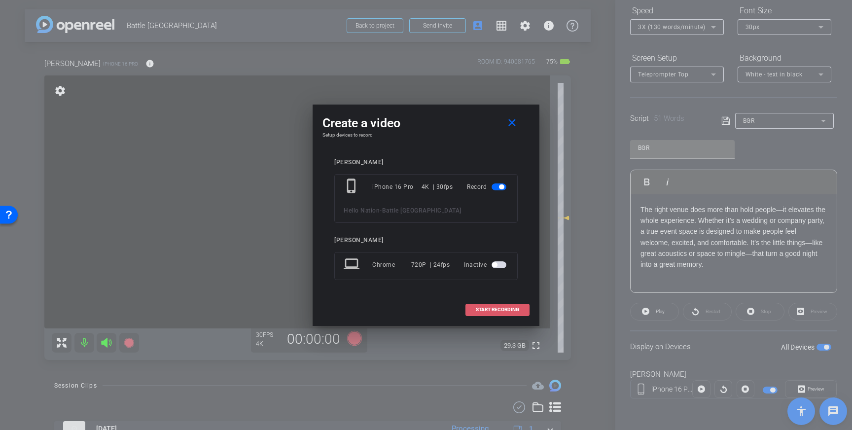
click at [501, 310] on span "START RECORDING" at bounding box center [497, 309] width 43 height 5
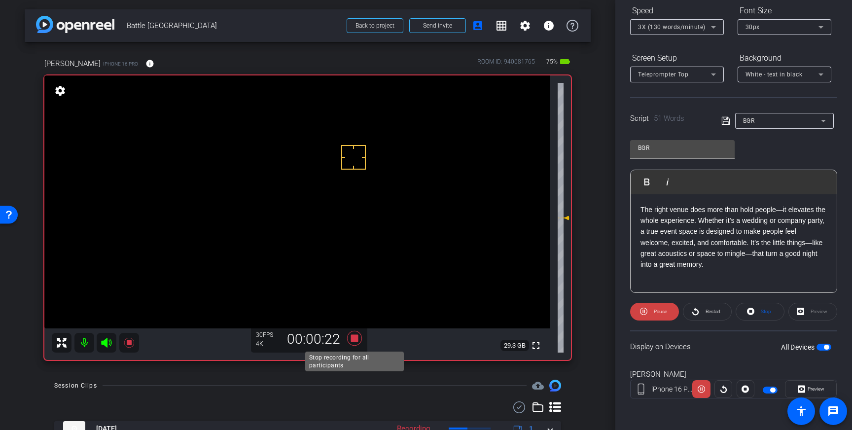
click at [357, 339] on icon at bounding box center [354, 338] width 15 height 15
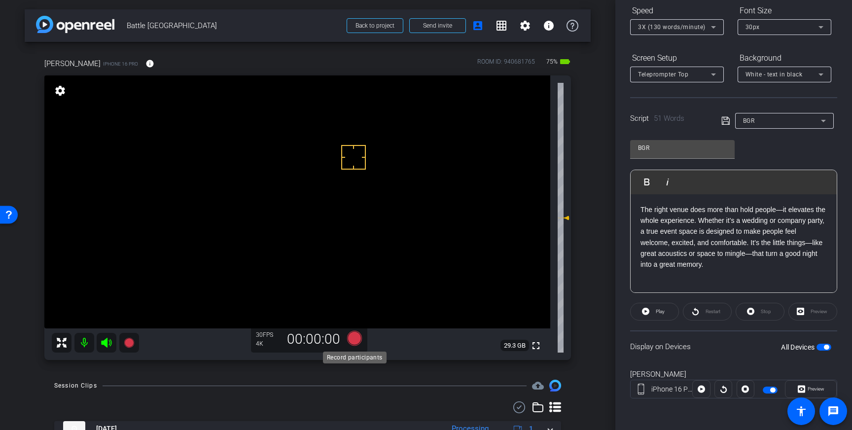
click at [356, 341] on icon at bounding box center [354, 338] width 15 height 15
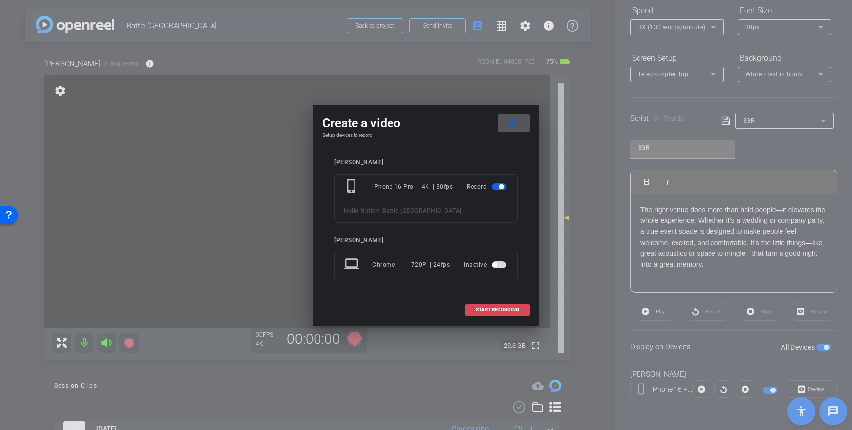
click at [500, 308] on span "START RECORDING" at bounding box center [497, 309] width 43 height 5
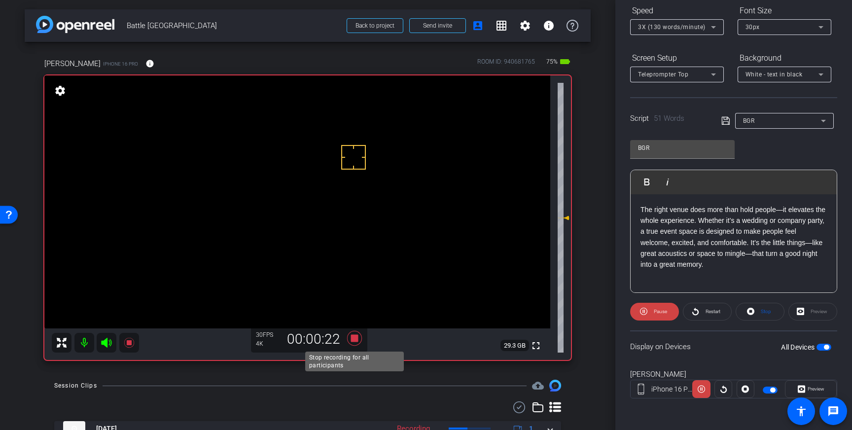
click at [354, 337] on icon at bounding box center [354, 338] width 15 height 15
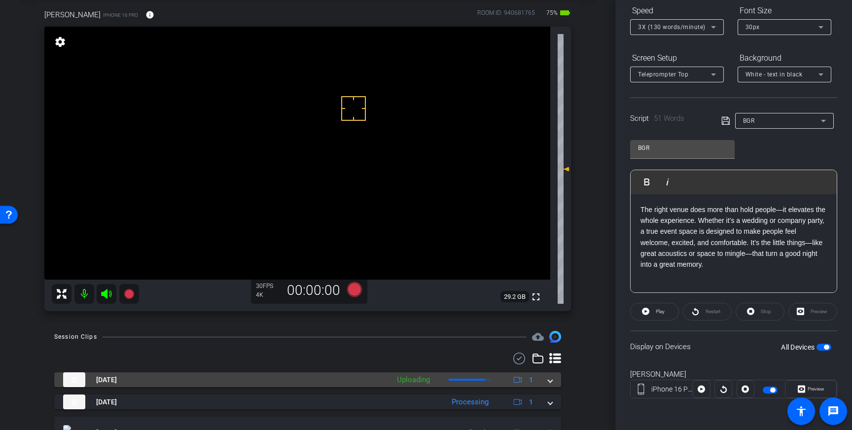
scroll to position [72, 0]
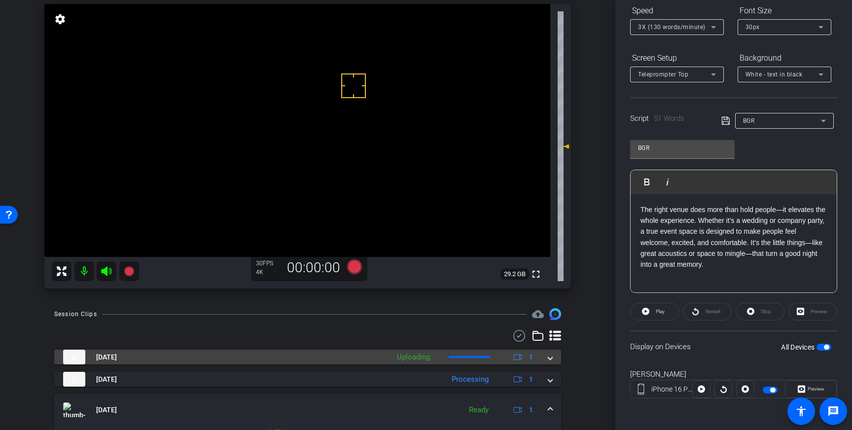
click at [551, 359] on span at bounding box center [550, 357] width 4 height 10
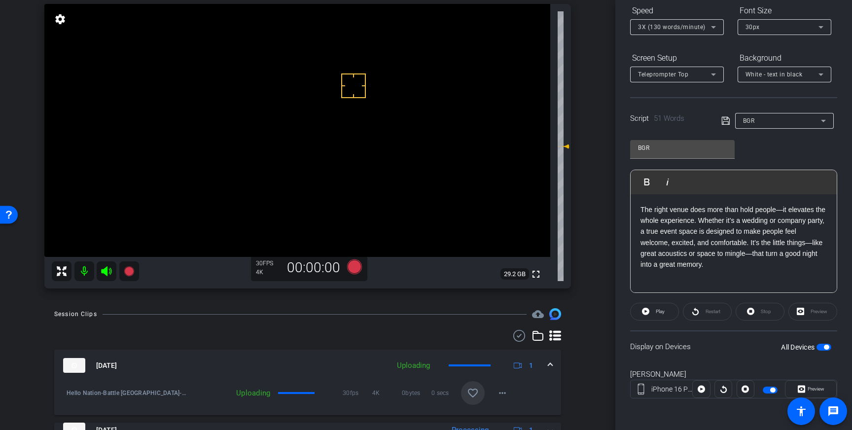
click at [475, 388] on mat-icon "favorite_border" at bounding box center [473, 393] width 12 height 12
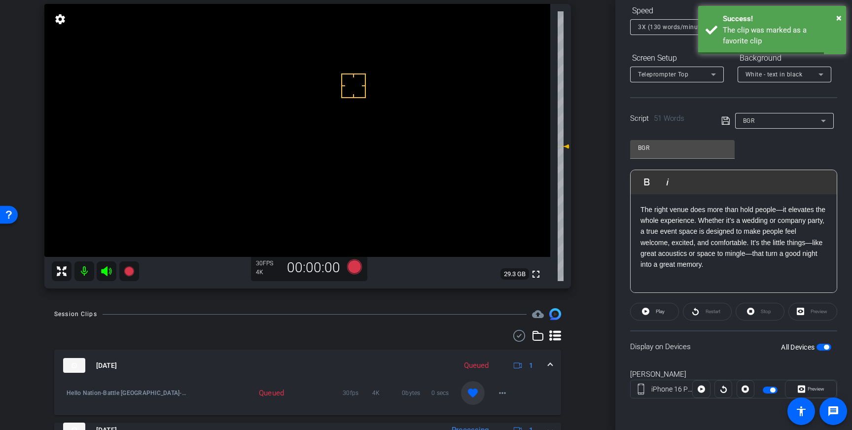
click at [552, 361] on mat-expansion-panel-header "Sep 15, 2025 Queued 1" at bounding box center [307, 366] width 507 height 32
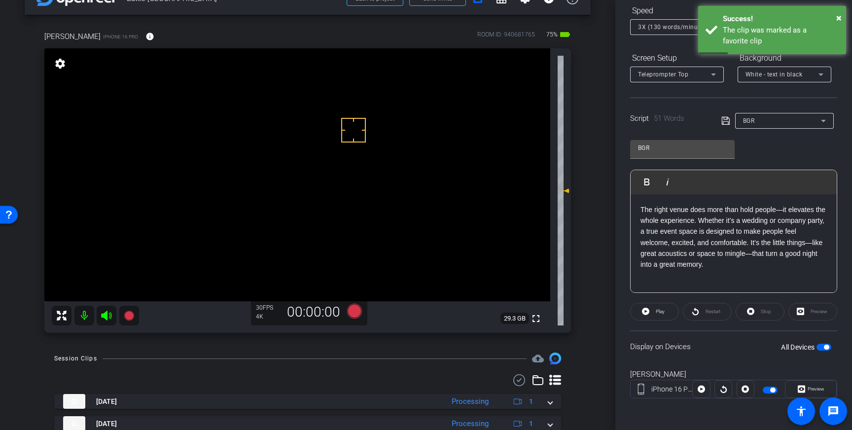
scroll to position [26, 0]
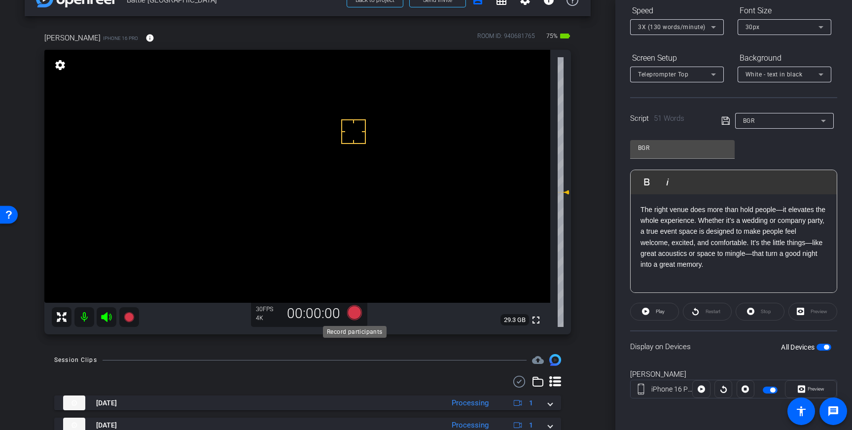
click at [356, 313] on icon at bounding box center [354, 312] width 15 height 15
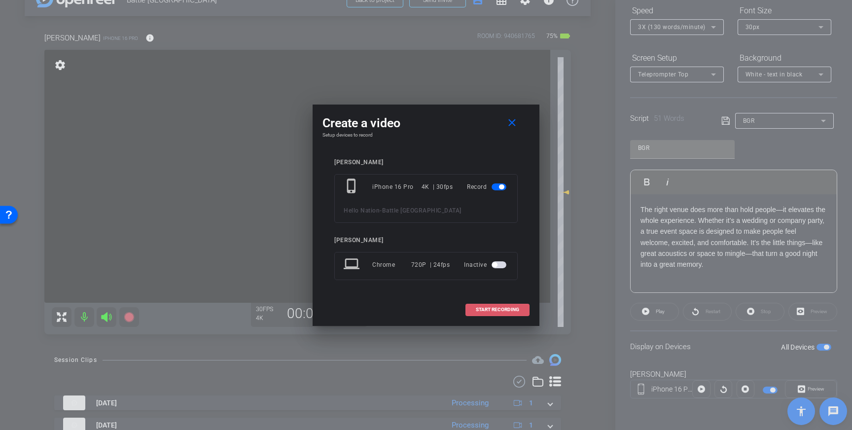
click at [490, 305] on span at bounding box center [497, 310] width 63 height 24
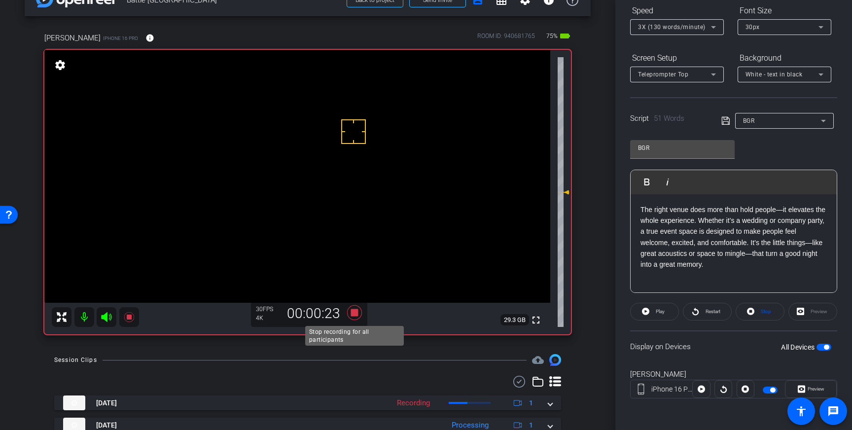
click at [353, 316] on icon at bounding box center [354, 312] width 15 height 15
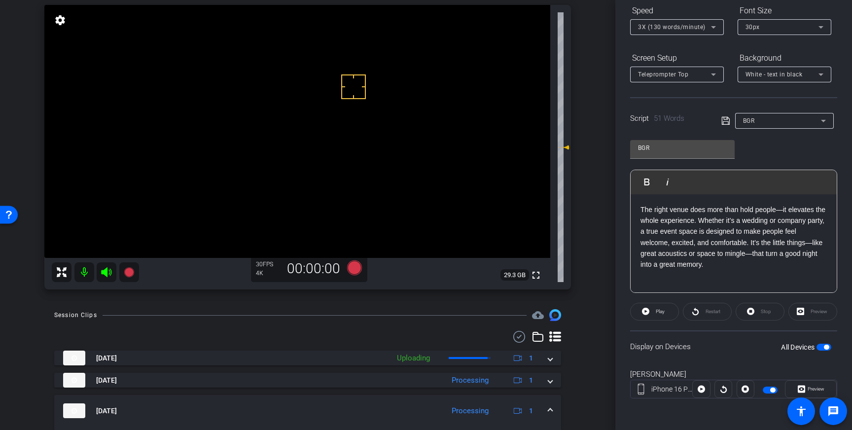
scroll to position [90, 0]
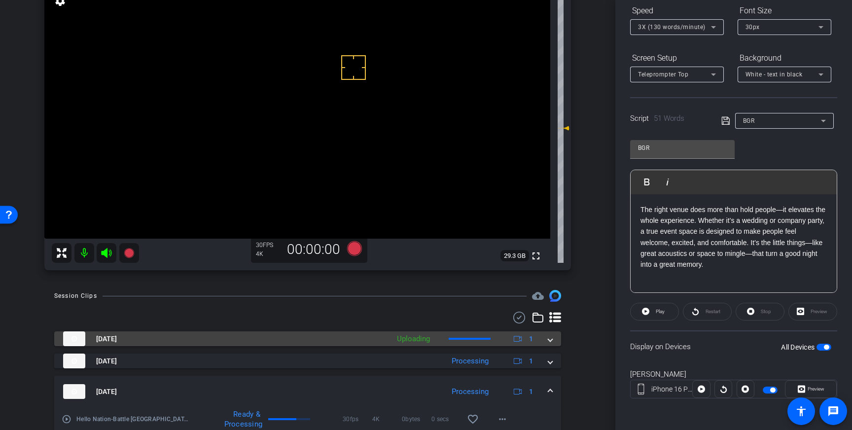
drag, startPoint x: 551, startPoint y: 341, endPoint x: 535, endPoint y: 341, distance: 15.8
click at [550, 341] on span at bounding box center [550, 339] width 4 height 10
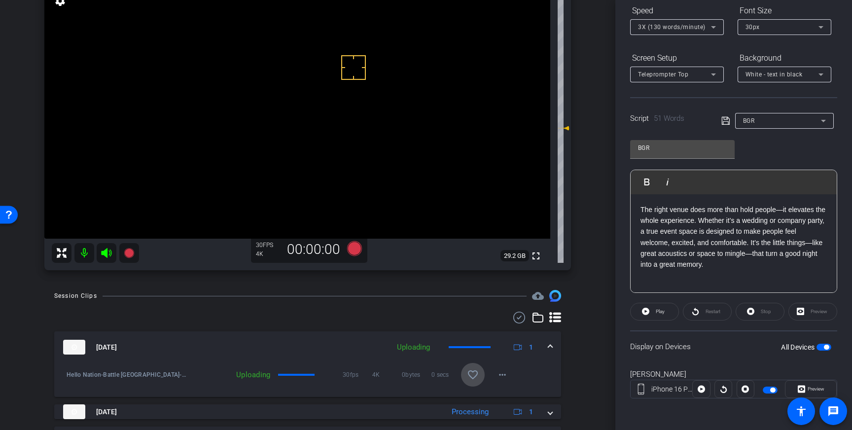
click at [470, 383] on span at bounding box center [473, 375] width 24 height 24
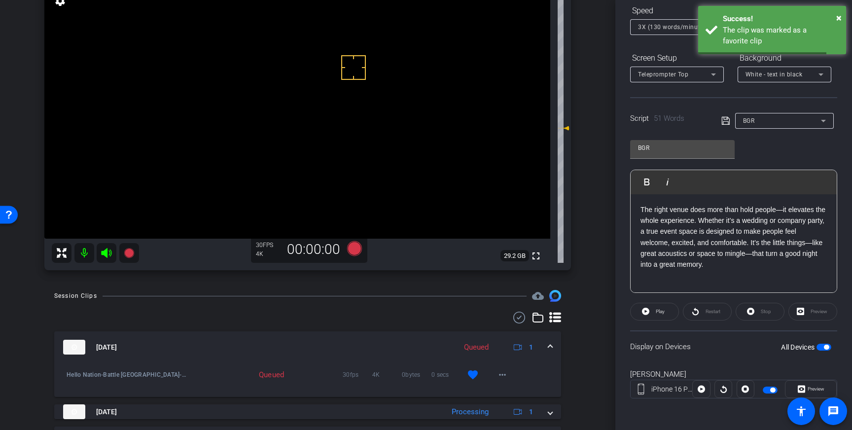
click at [550, 343] on span at bounding box center [550, 347] width 4 height 10
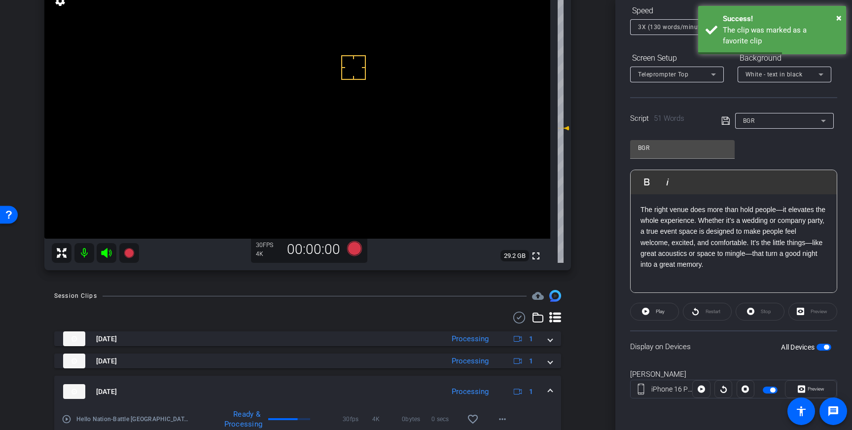
click at [824, 347] on span "button" at bounding box center [826, 347] width 5 height 5
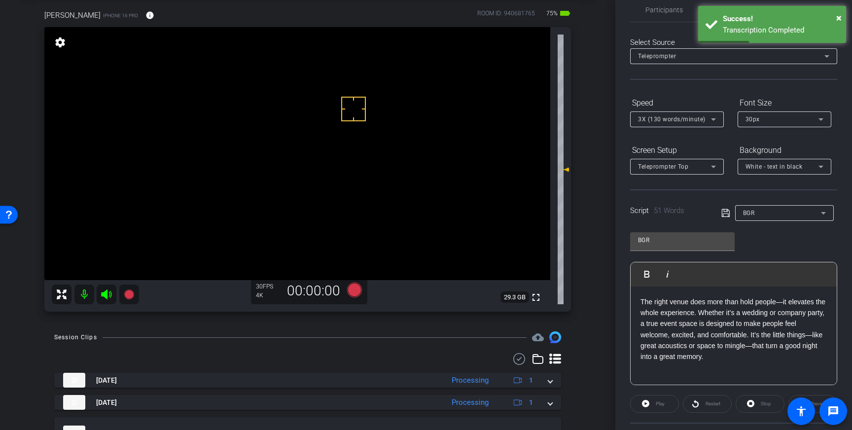
scroll to position [0, 0]
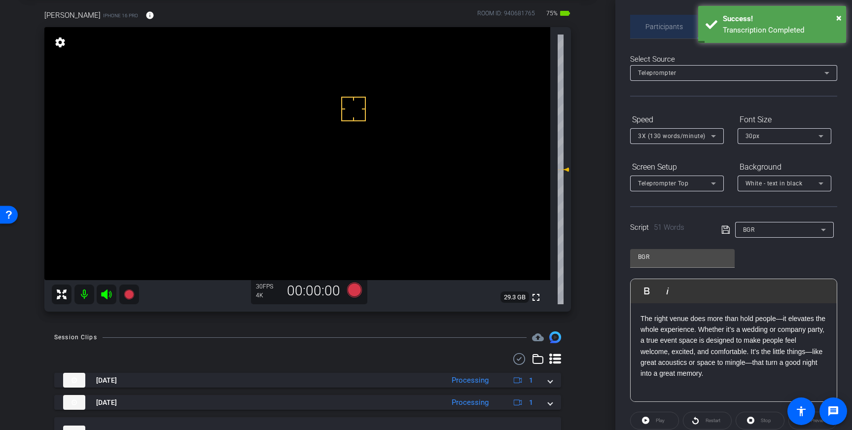
click at [658, 27] on span "Participants" at bounding box center [663, 26] width 37 height 7
